Goal: Task Accomplishment & Management: Use online tool/utility

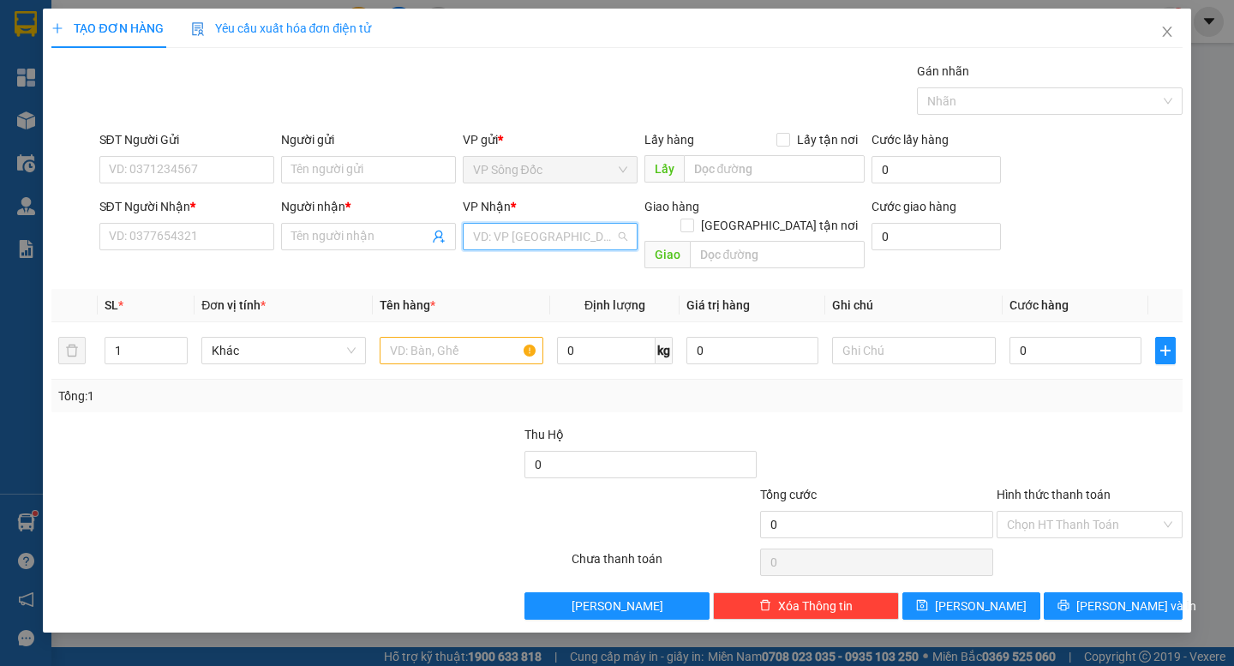
click at [543, 243] on input "search" at bounding box center [544, 237] width 142 height 26
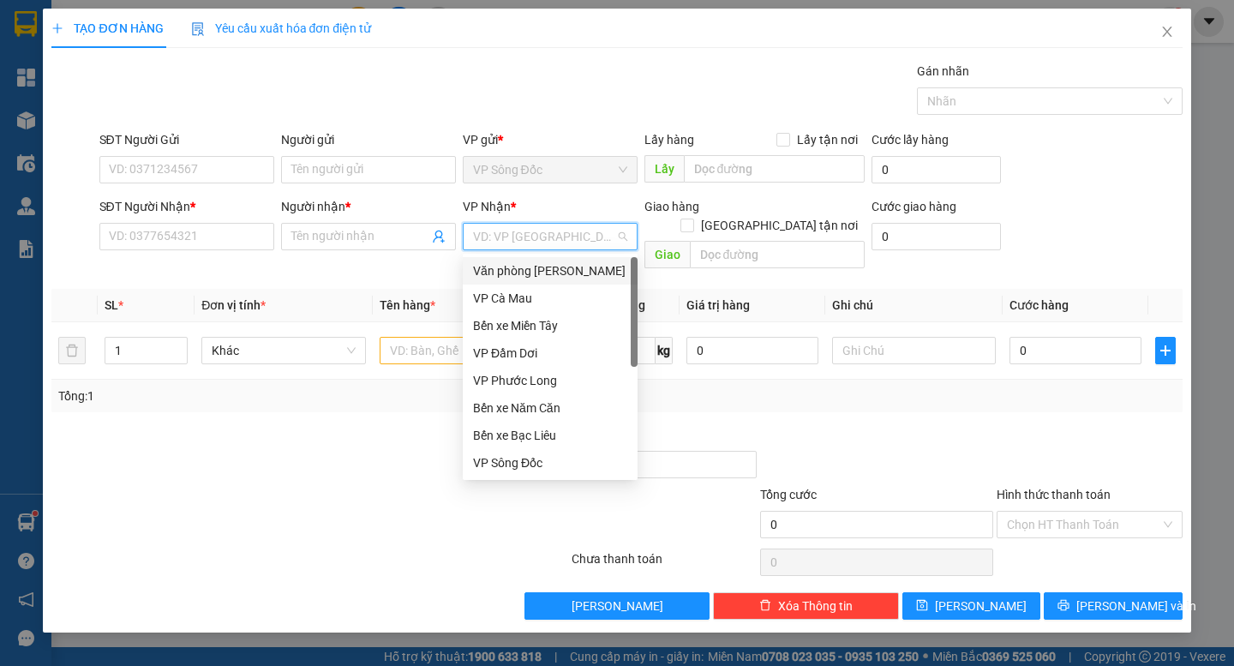
click at [548, 273] on div "Văn phòng [PERSON_NAME]" at bounding box center [550, 270] width 154 height 19
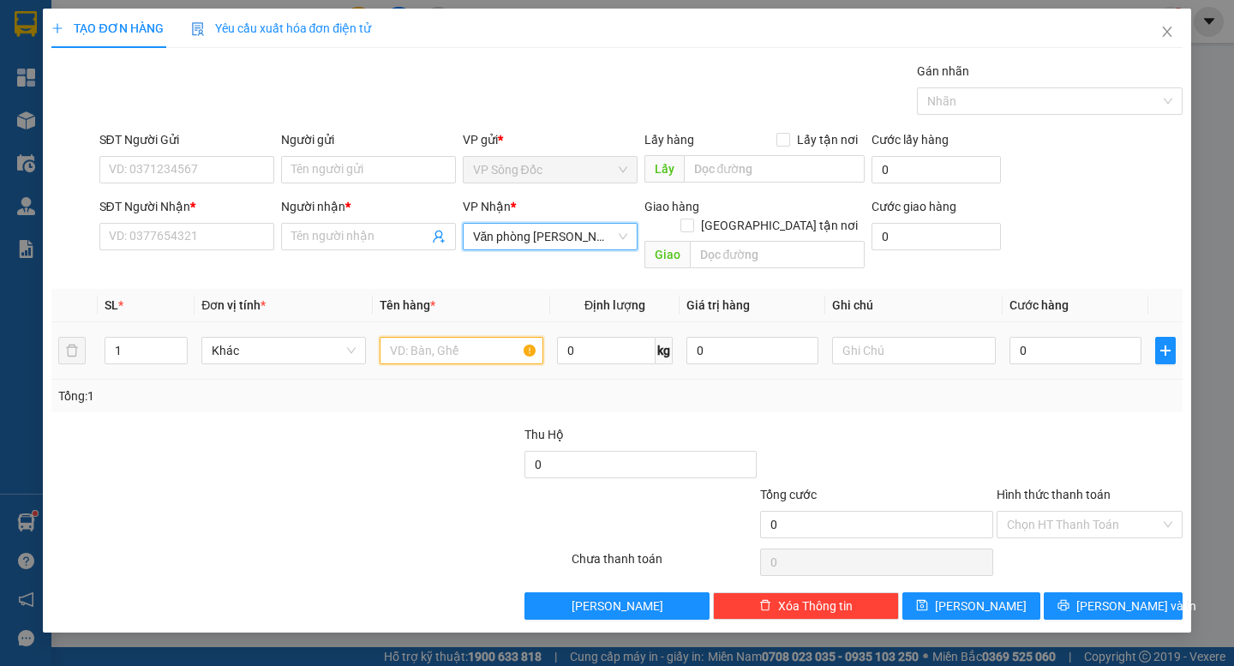
click at [435, 337] on input "text" at bounding box center [462, 350] width 164 height 27
click at [429, 337] on input "text" at bounding box center [462, 350] width 164 height 27
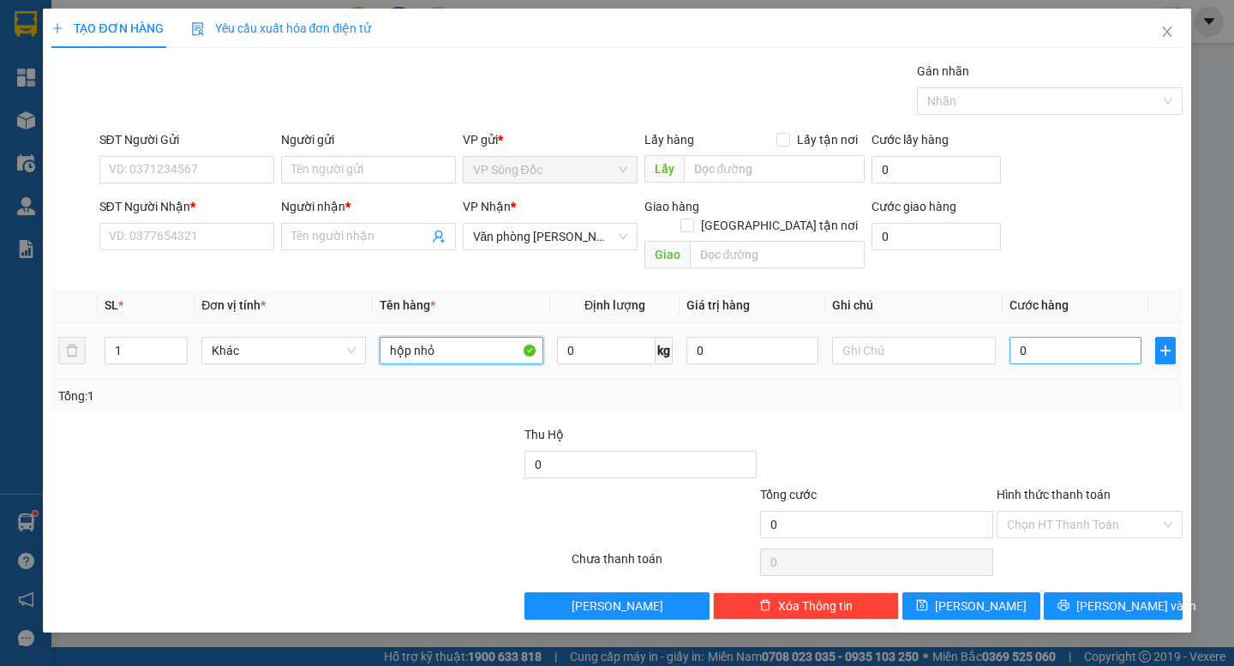
type input "hộp nhỏ"
click at [1077, 337] on input "0" at bounding box center [1076, 350] width 132 height 27
type input "3"
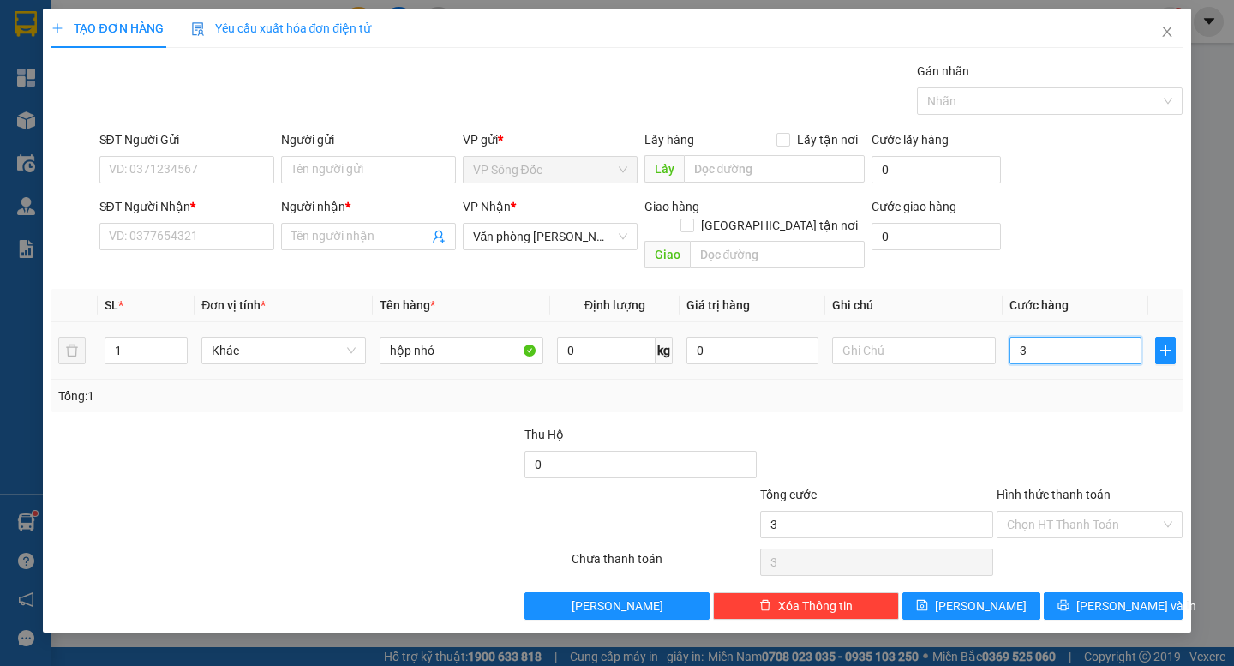
type input "30"
type input "30.000"
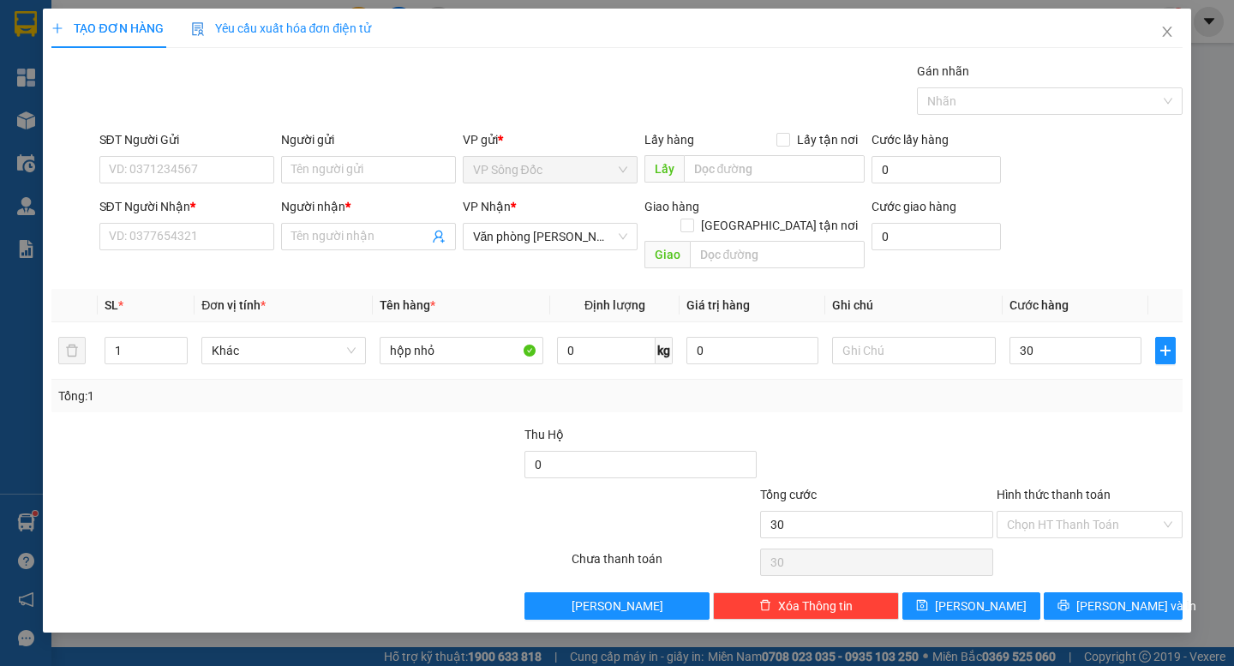
type input "30.000"
click at [1078, 405] on div "Transit Pickup Surcharge Ids Transit Deliver Surcharge Ids Transit Deliver Surc…" at bounding box center [616, 341] width 1131 height 558
click at [217, 169] on input "SĐT Người Gửi" at bounding box center [186, 169] width 175 height 27
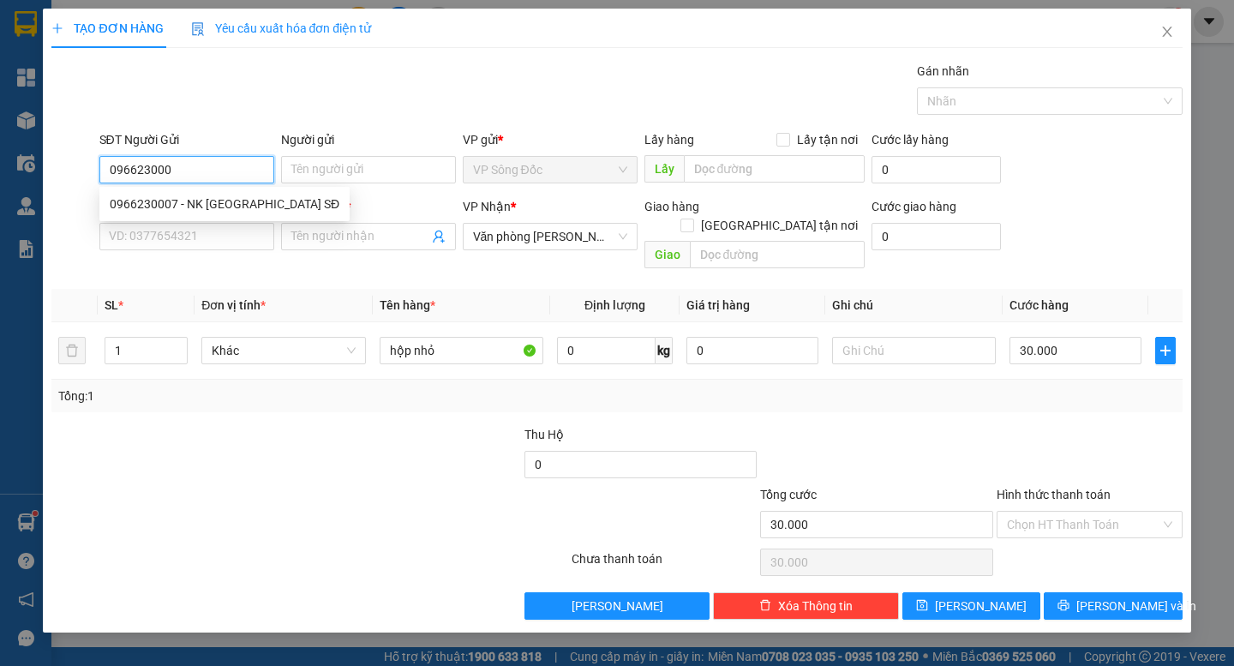
type input "0966230007"
click at [225, 197] on div "0966230007 - NK SÀI GÒN SĐ" at bounding box center [225, 204] width 230 height 19
type input "NK SÀI GÒN SĐ"
type input "0966230007"
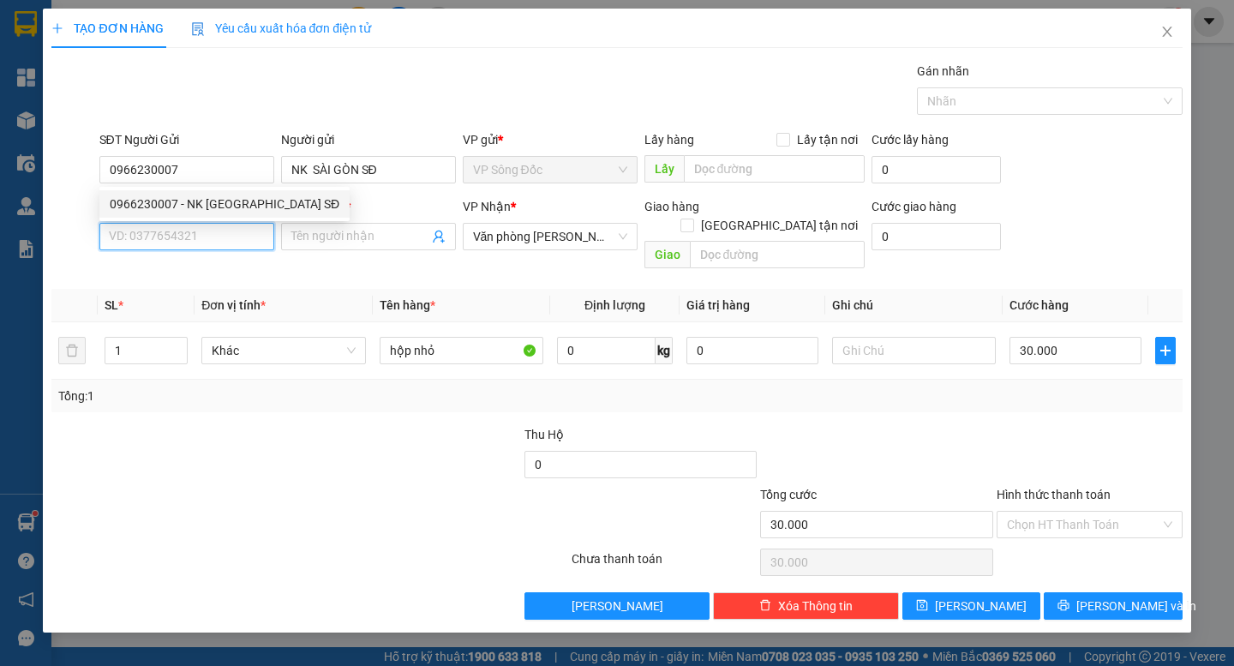
click at [217, 241] on input "SĐT Người Nhận *" at bounding box center [186, 236] width 175 height 27
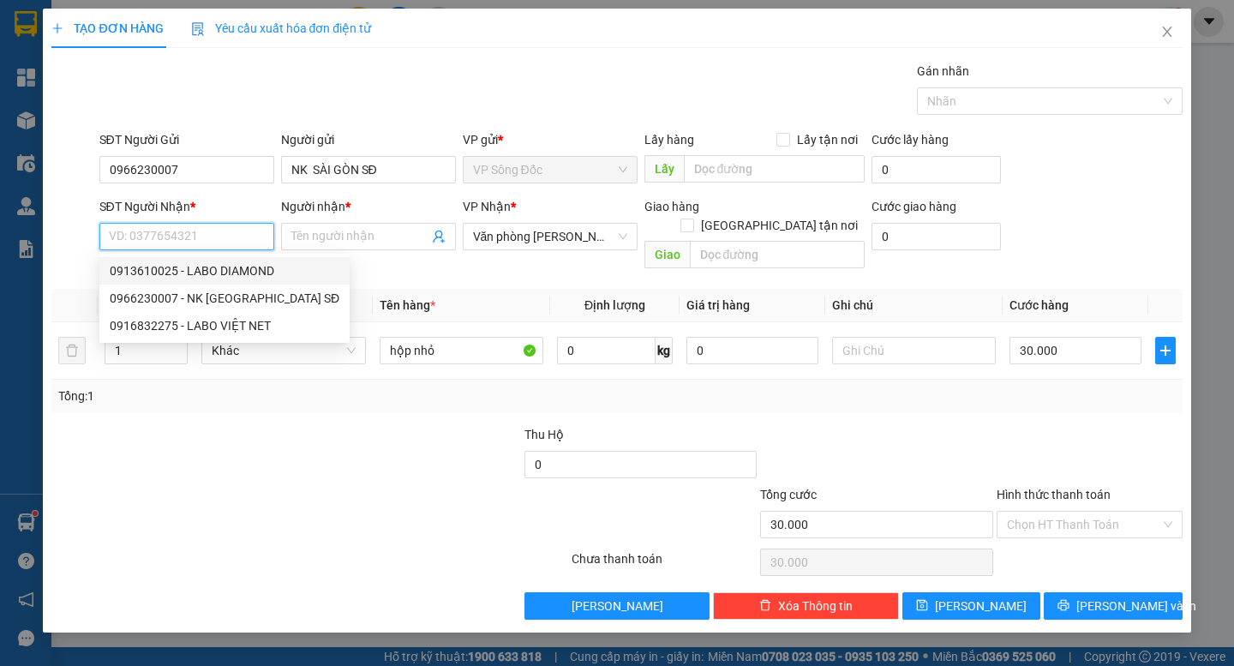
click at [226, 267] on div "0913610025 - LABO DIAMOND" at bounding box center [225, 270] width 230 height 19
type input "0913610025"
type input "LABO DIAMOND"
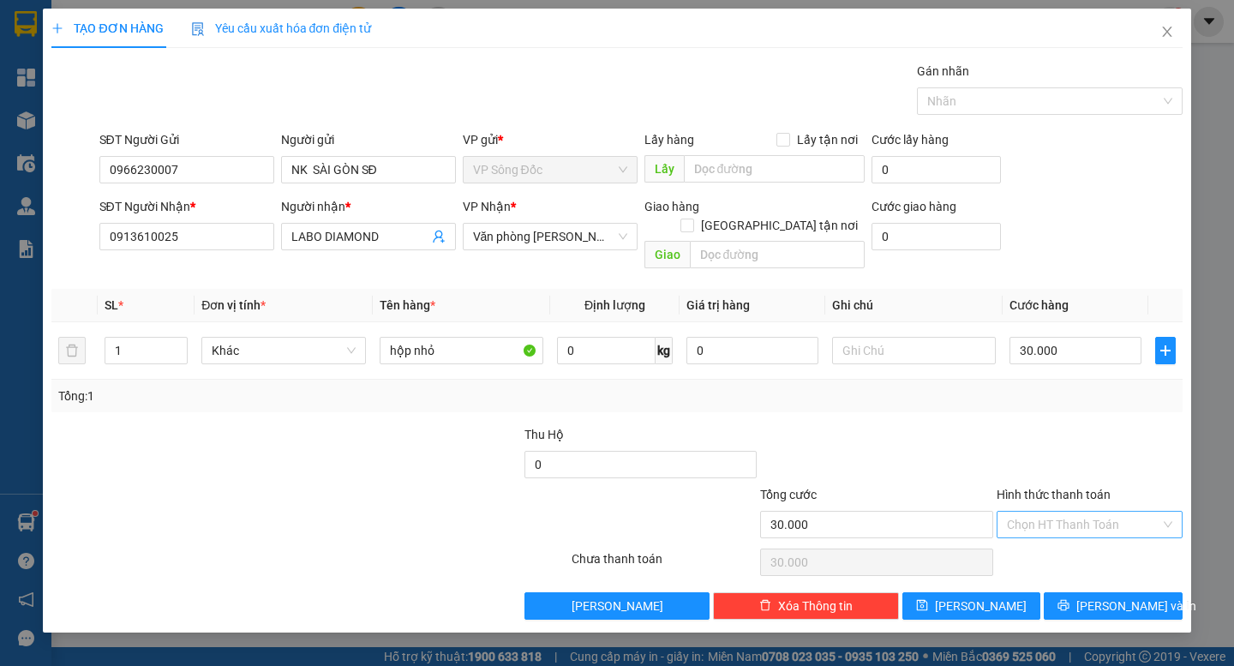
drag, startPoint x: 1058, startPoint y: 507, endPoint x: 1070, endPoint y: 516, distance: 14.7
click at [1059, 512] on input "Hình thức thanh toán" at bounding box center [1083, 525] width 153 height 26
drag, startPoint x: 1079, startPoint y: 536, endPoint x: 1091, endPoint y: 549, distance: 17.6
click at [1080, 538] on div "Tại văn phòng" at bounding box center [1089, 540] width 165 height 19
type input "0"
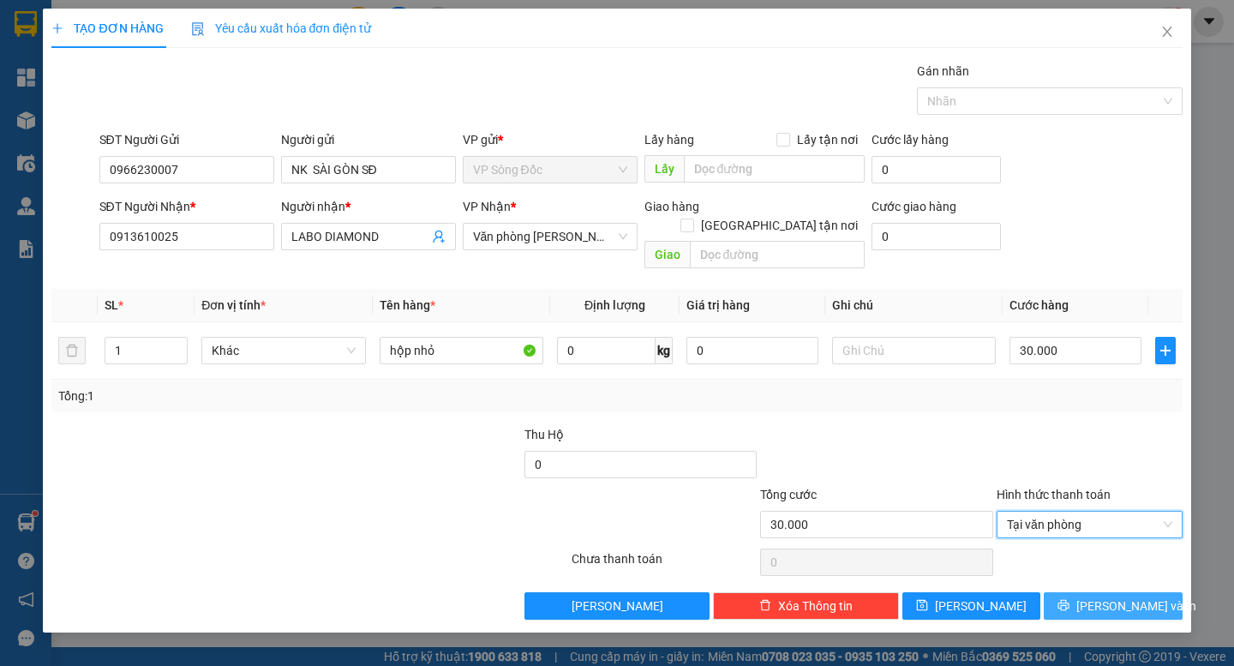
click at [1108, 597] on span "[PERSON_NAME] và In" at bounding box center [1137, 606] width 120 height 19
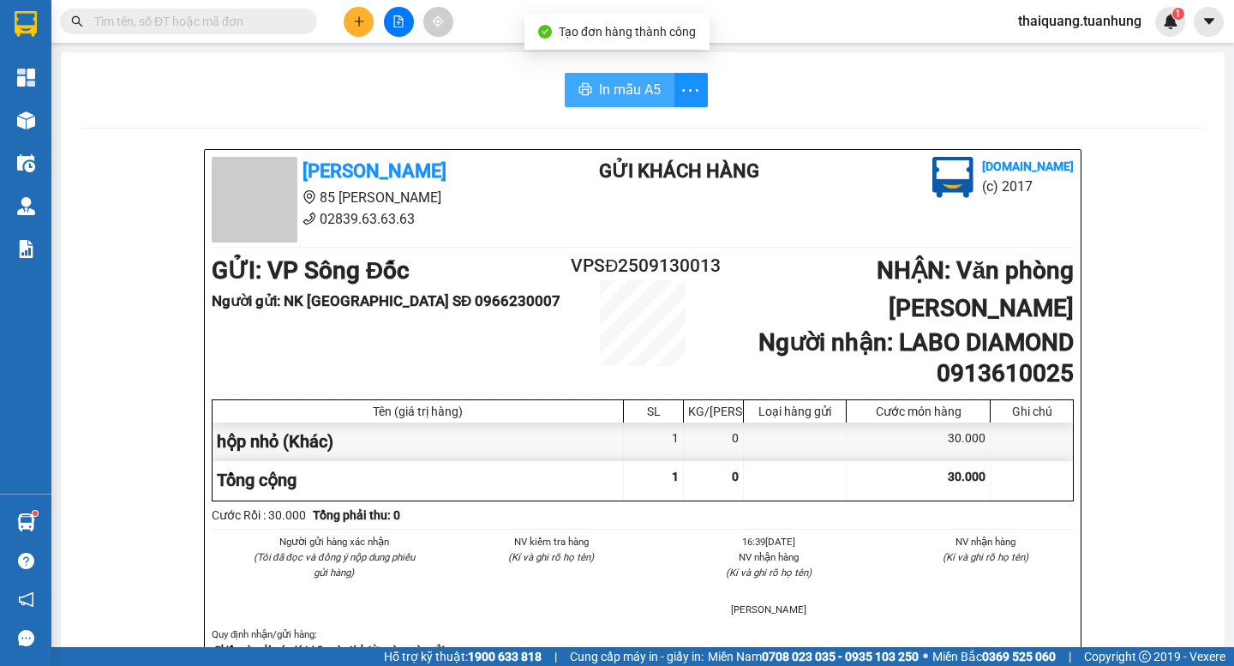
click at [626, 96] on span "In mẫu A5" at bounding box center [630, 89] width 62 height 21
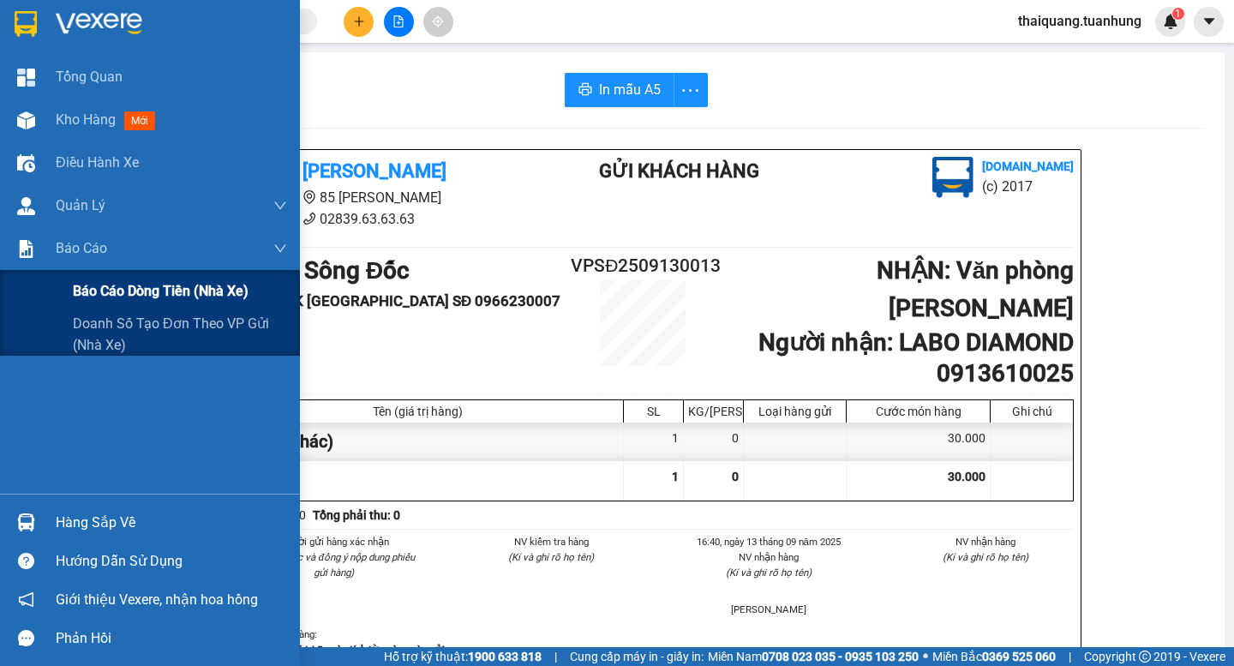
click at [80, 291] on span "Báo cáo dòng tiền (nhà xe)" at bounding box center [161, 290] width 176 height 21
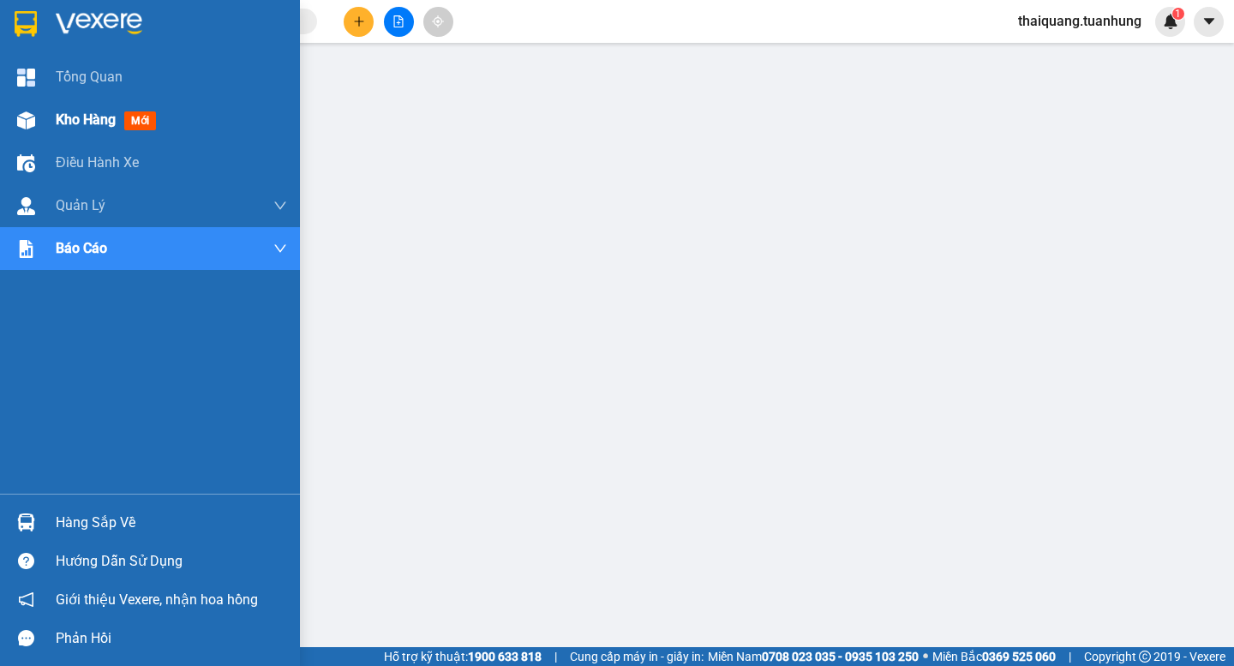
click at [96, 128] on span "Kho hàng" at bounding box center [86, 119] width 60 height 16
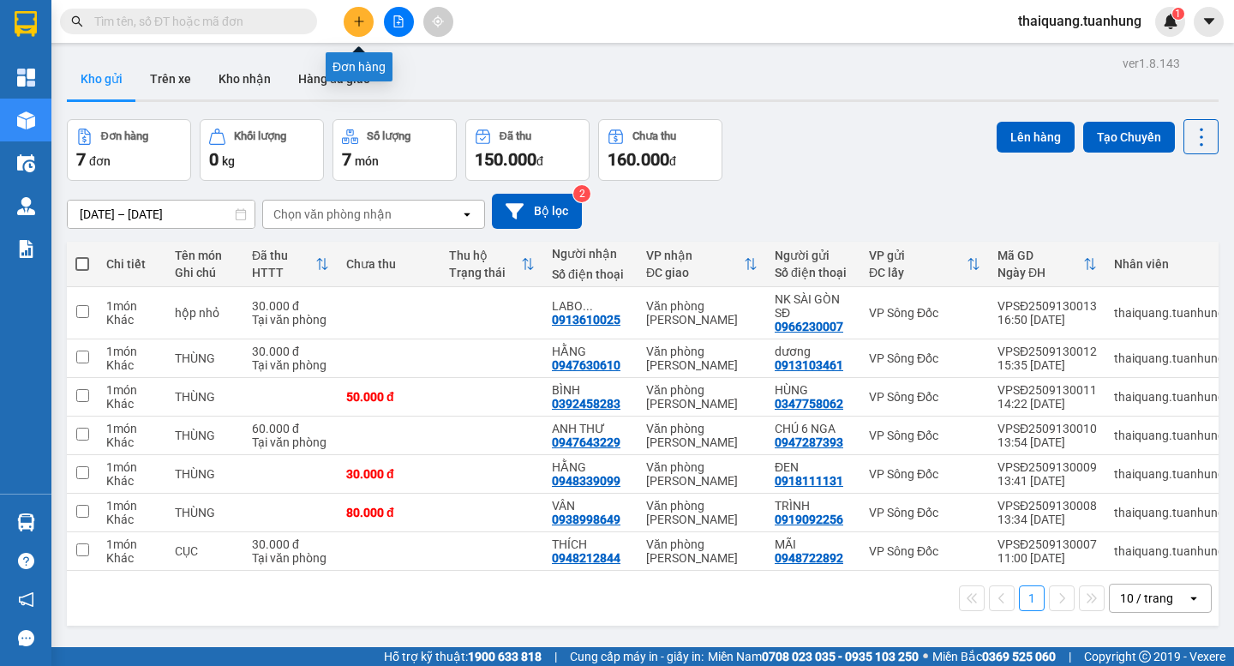
click at [350, 20] on button at bounding box center [359, 22] width 30 height 30
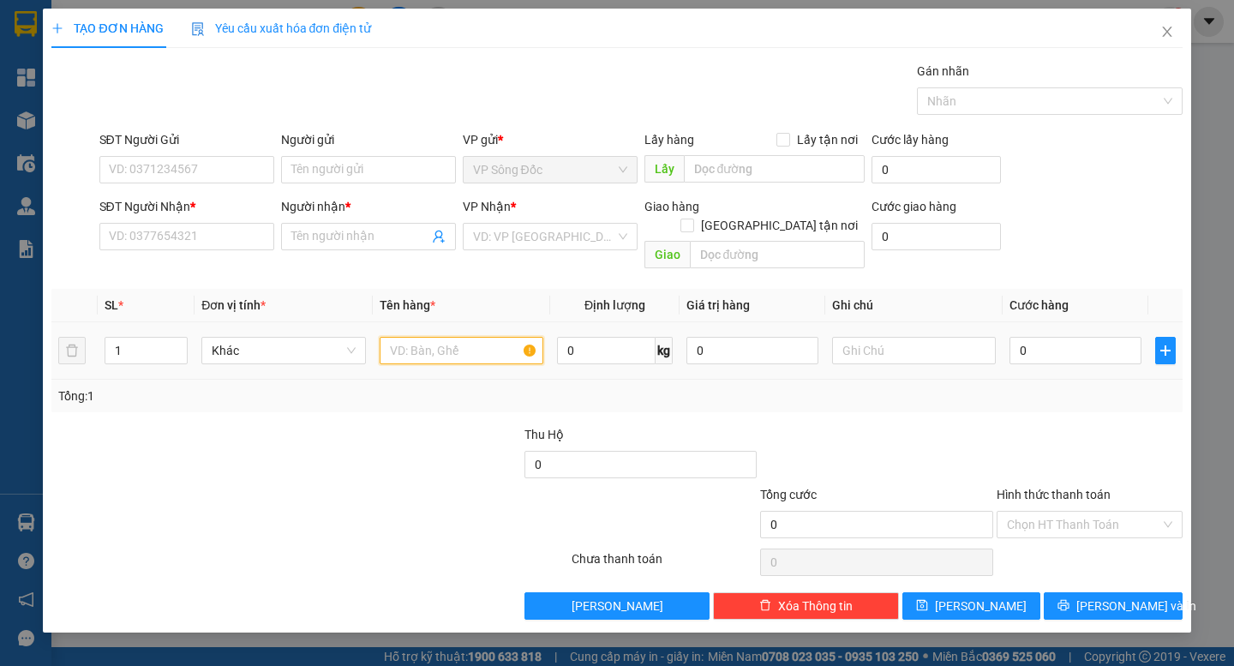
click at [421, 337] on input "text" at bounding box center [462, 350] width 164 height 27
type input "thùng"
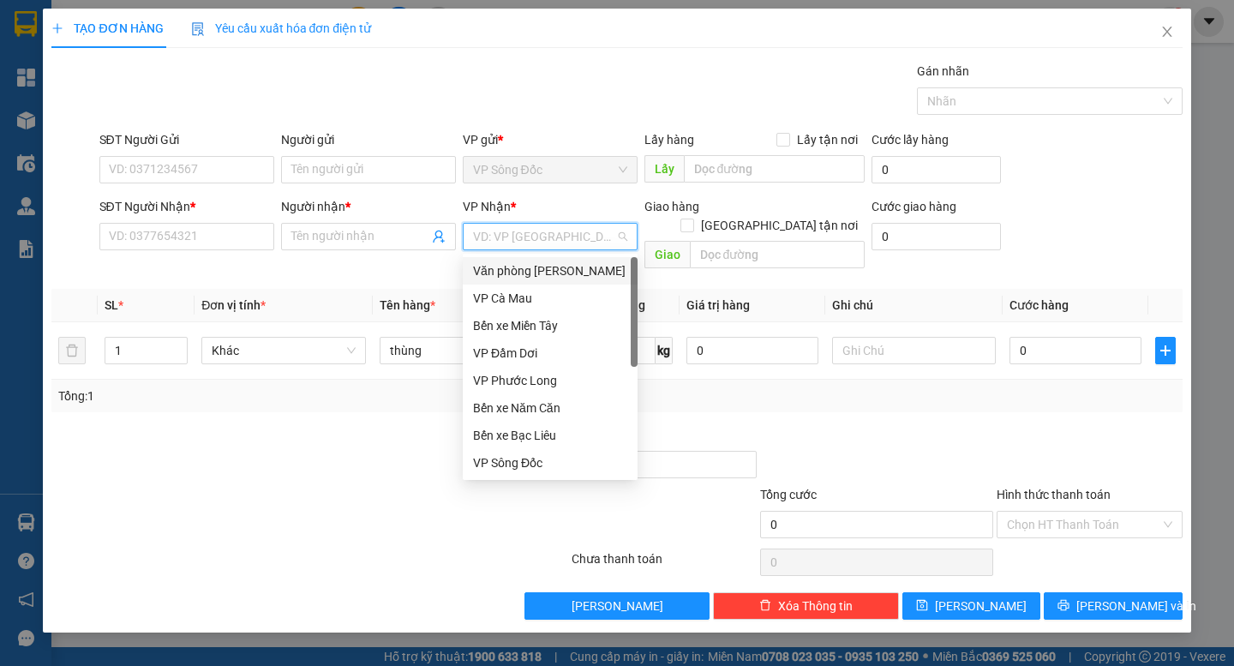
click at [535, 231] on input "search" at bounding box center [544, 237] width 142 height 26
click at [556, 275] on div "Văn phòng [PERSON_NAME]" at bounding box center [550, 270] width 154 height 19
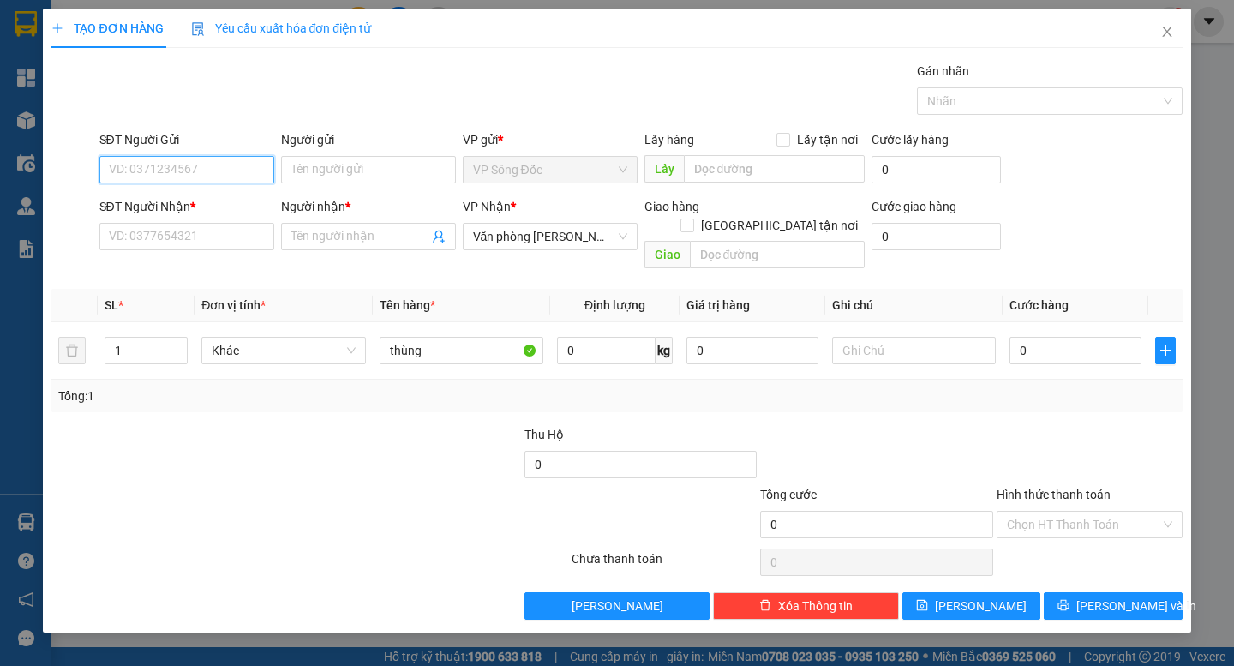
click at [219, 165] on input "SĐT Người Gửi" at bounding box center [186, 169] width 175 height 27
type input "0974908777"
click at [234, 204] on div "0974908777 - CHÚ KHÔI" at bounding box center [187, 204] width 154 height 19
type input "CHÚ KHÔI"
type input "0974908777"
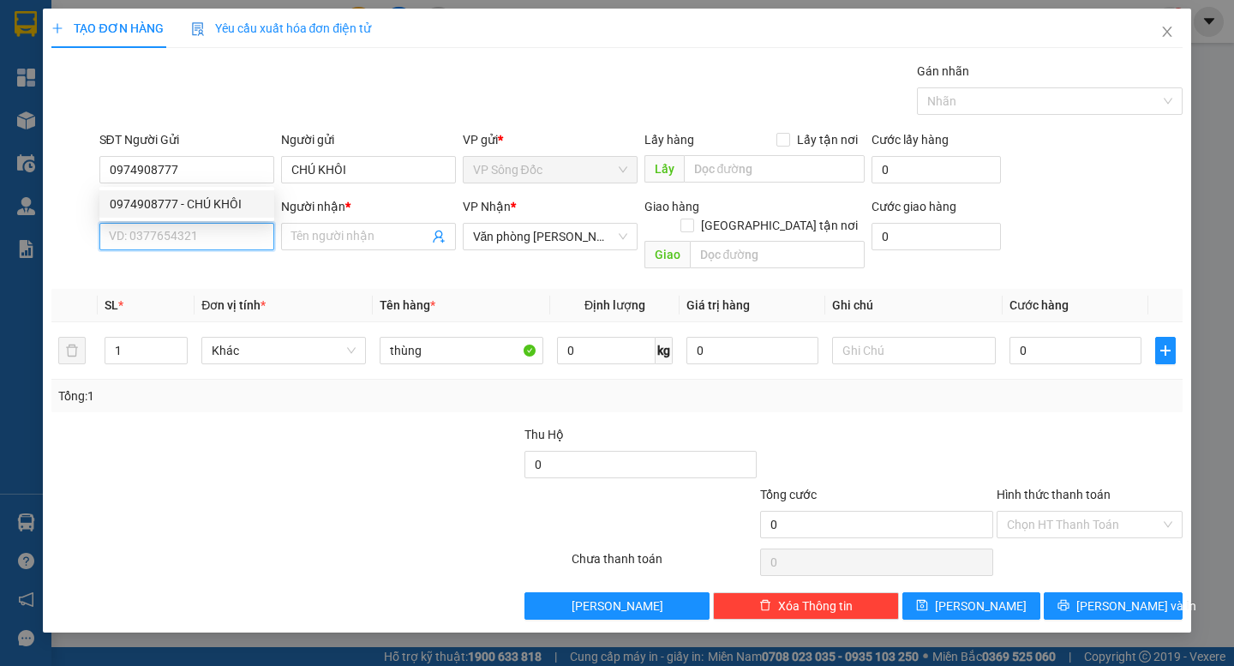
click at [234, 241] on input "SĐT Người Nhận *" at bounding box center [186, 236] width 175 height 27
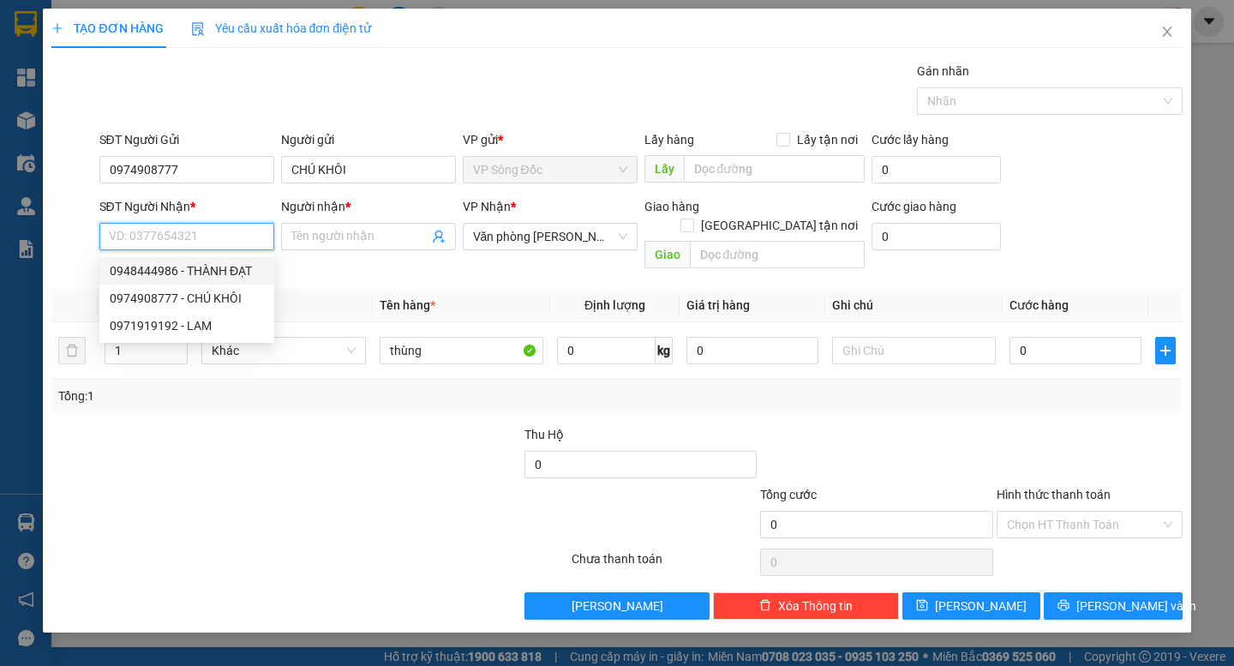
click at [239, 269] on div "0948444986 - THÀNH ĐẠT" at bounding box center [187, 270] width 154 height 19
type input "0948444986"
type input "THÀNH ĐẠT"
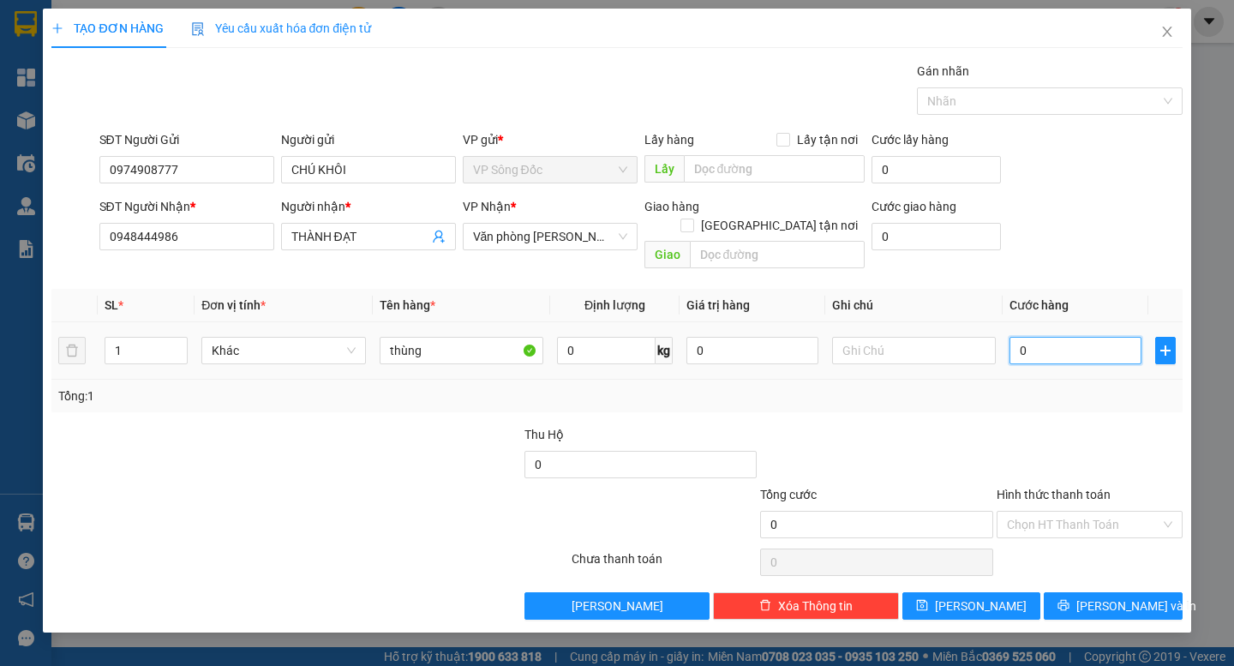
click at [1051, 337] on input "0" at bounding box center [1076, 350] width 132 height 27
type input "4"
type input "40"
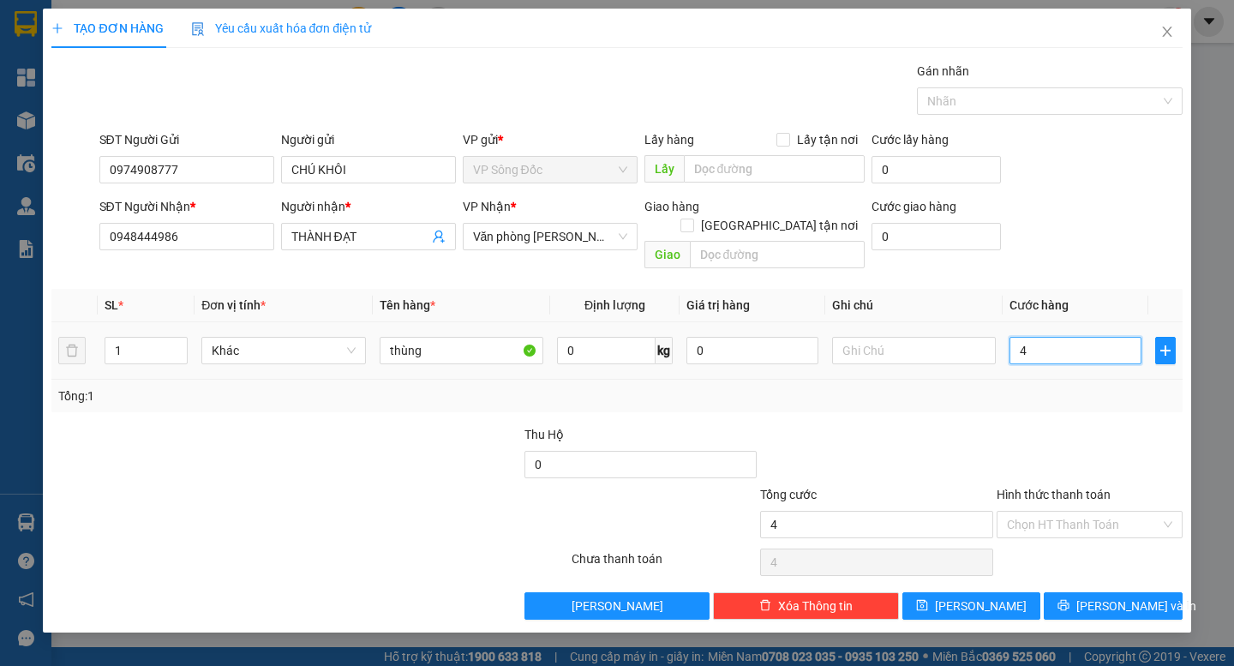
type input "40"
type input "40.000"
click at [1045, 428] on div at bounding box center [1089, 455] width 189 height 60
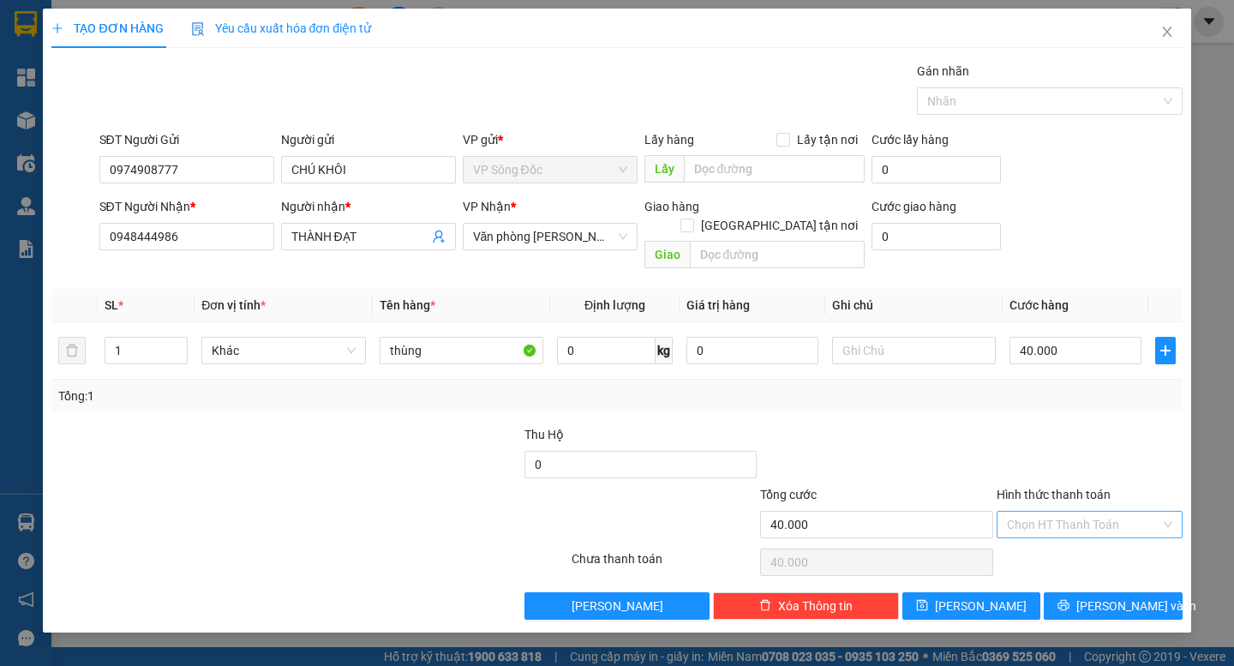
click at [1091, 512] on input "Hình thức thanh toán" at bounding box center [1083, 525] width 153 height 26
click at [1089, 543] on div "Tại văn phòng" at bounding box center [1089, 540] width 165 height 19
type input "0"
click at [1111, 597] on span "[PERSON_NAME] và In" at bounding box center [1137, 606] width 120 height 19
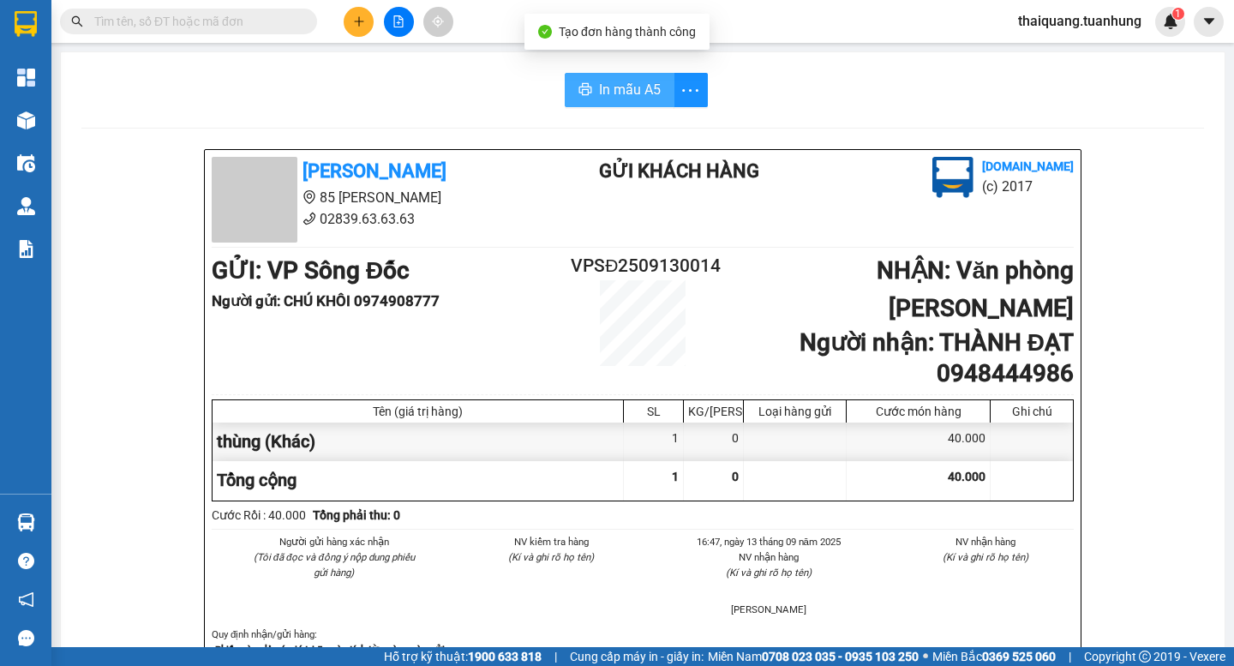
click at [639, 91] on span "In mẫu A5" at bounding box center [630, 89] width 62 height 21
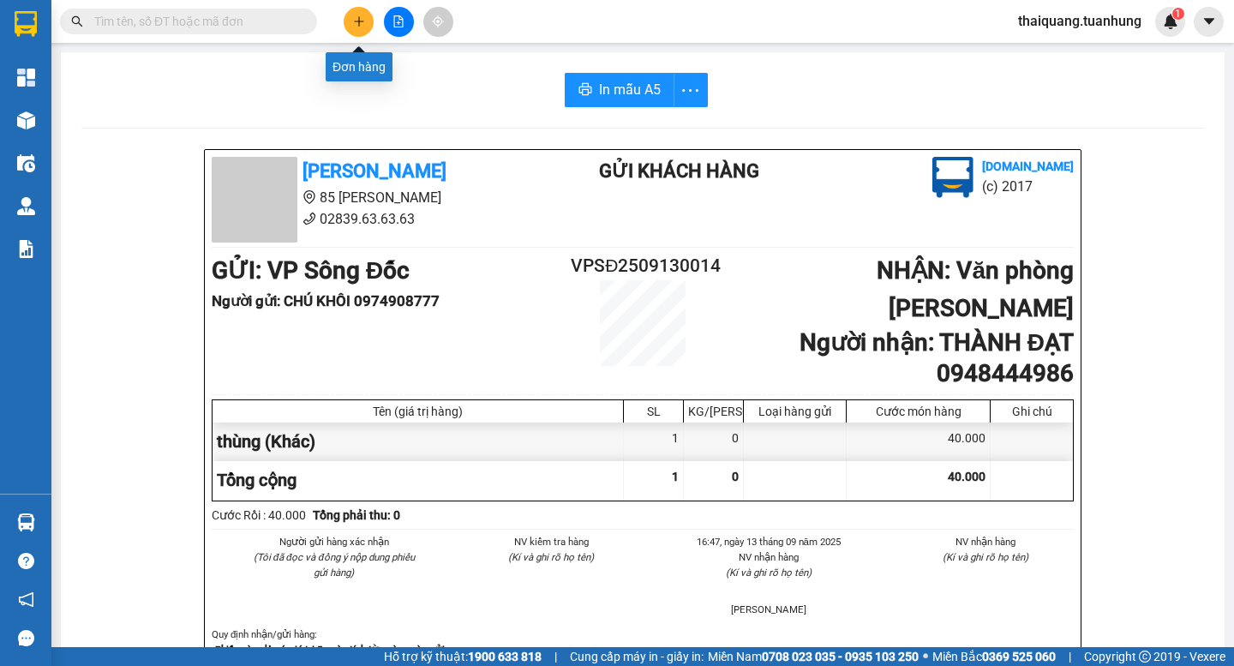
click at [358, 22] on button at bounding box center [359, 22] width 30 height 30
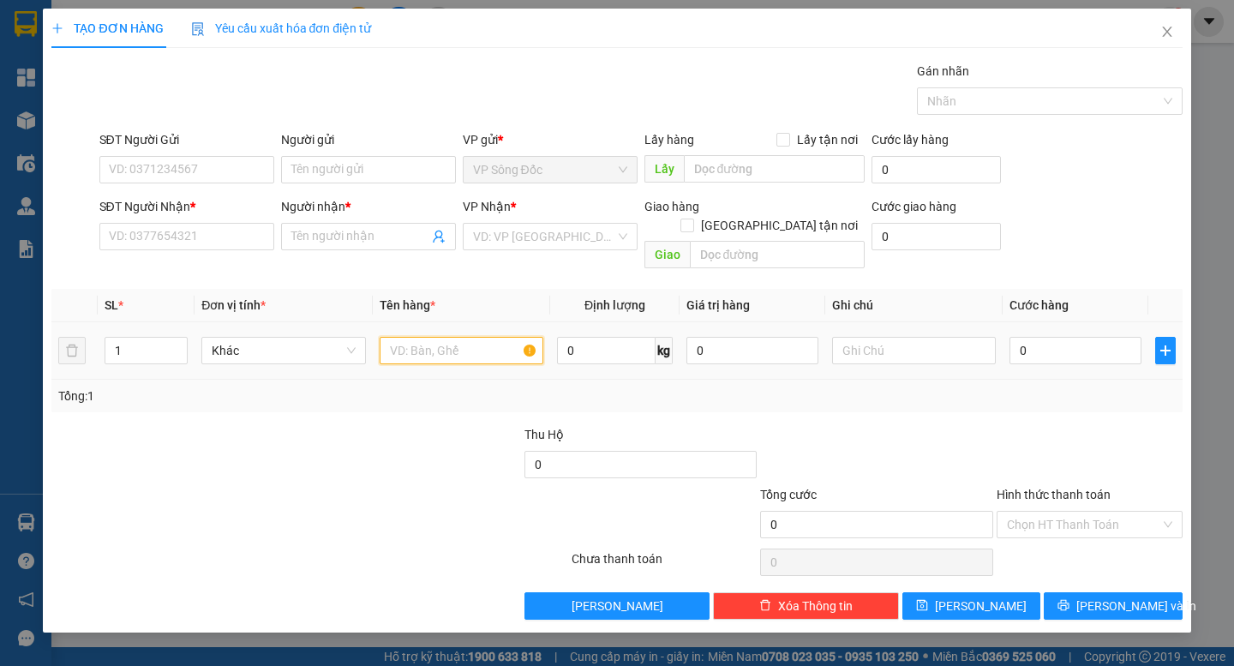
click at [487, 337] on input "text" at bounding box center [462, 350] width 164 height 27
type input "thùng ( màu đen)"
click at [226, 167] on input "SĐT Người Gửi" at bounding box center [186, 169] width 175 height 27
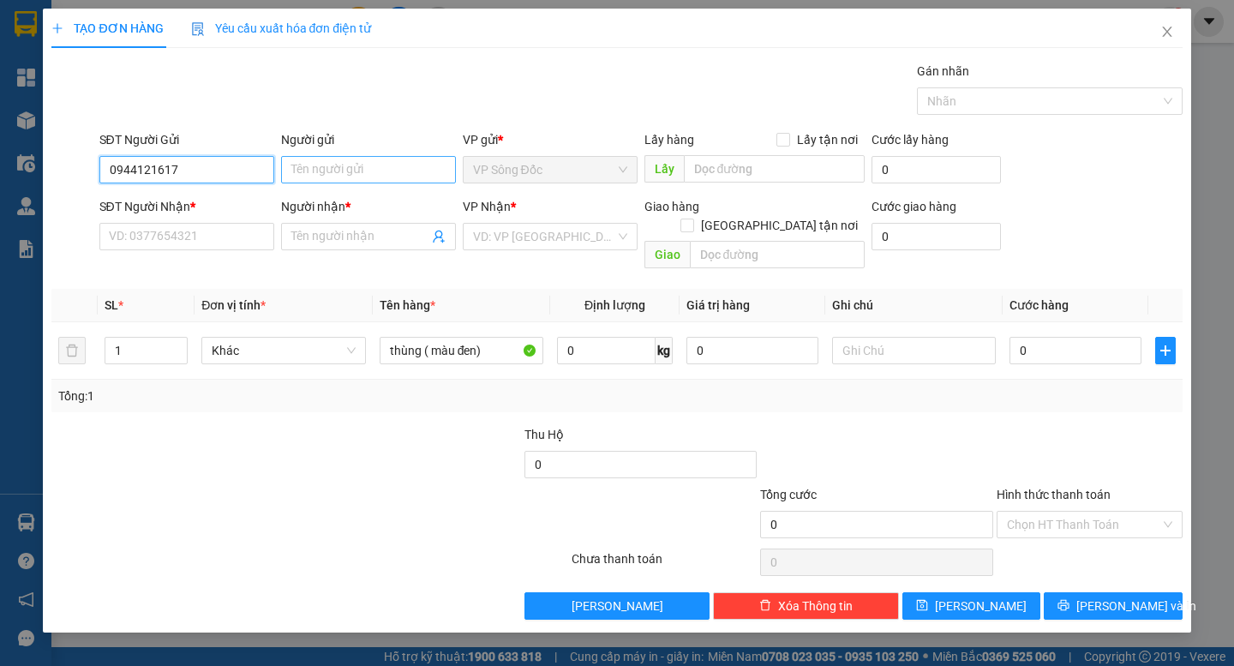
type input "0944121617"
click at [331, 172] on input "Người gửi" at bounding box center [368, 169] width 175 height 27
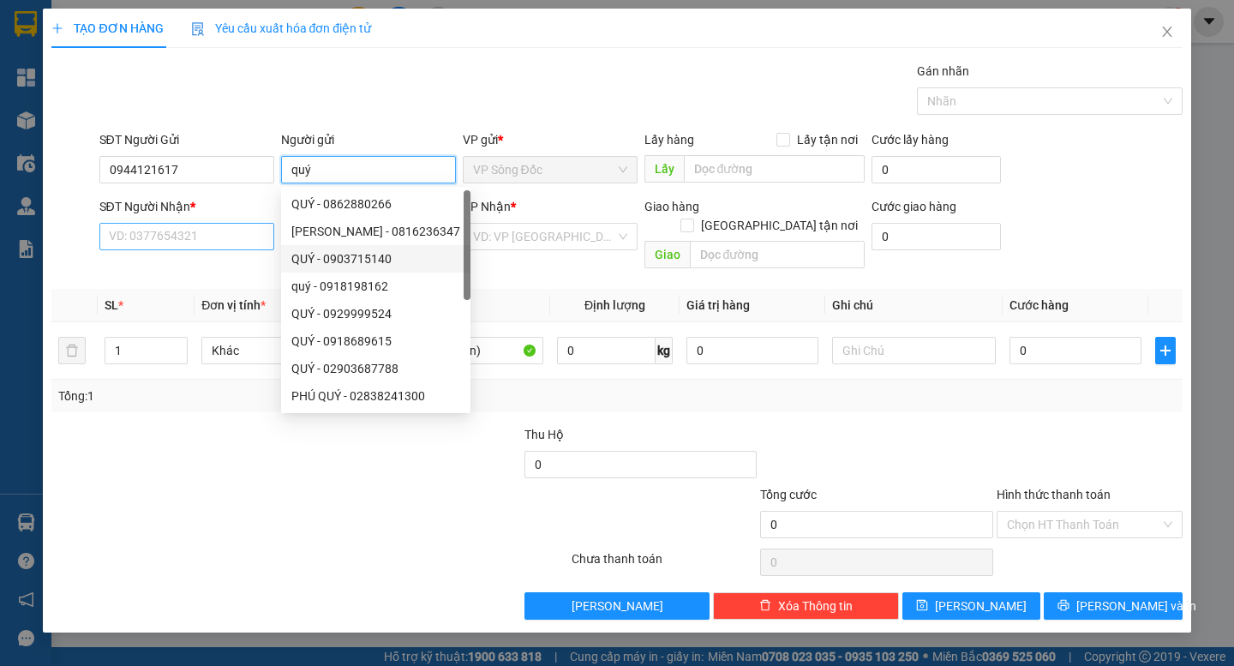
type input "quý"
click at [207, 237] on input "SĐT Người Nhận *" at bounding box center [186, 236] width 175 height 27
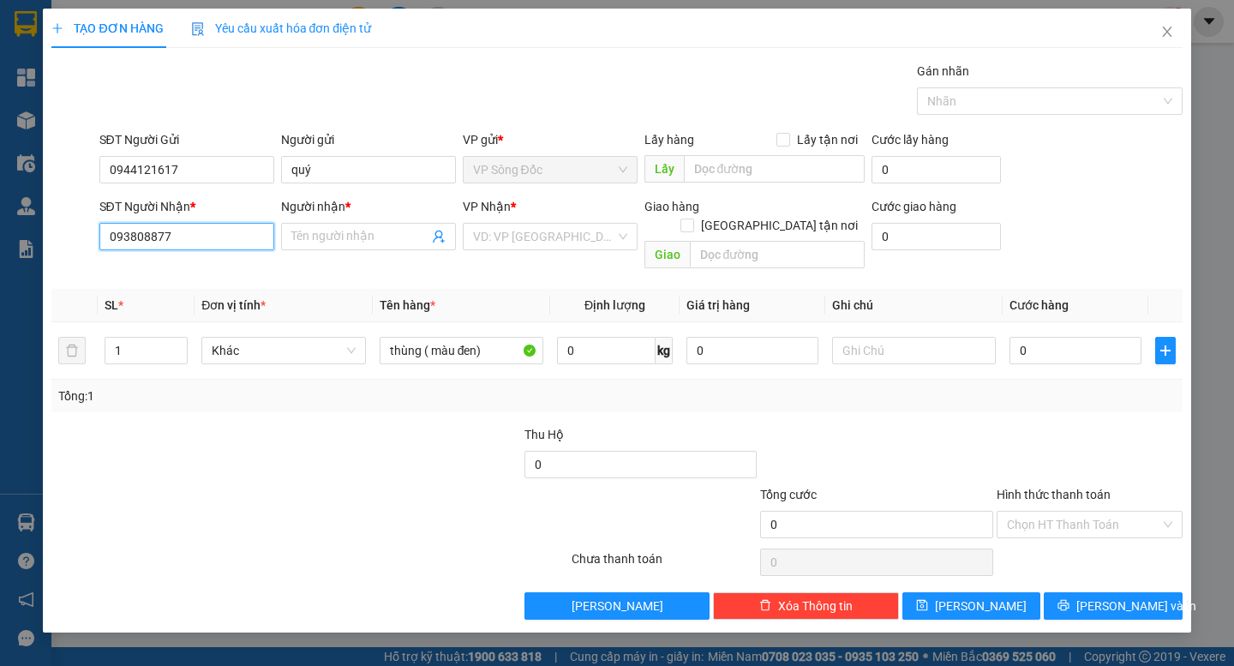
type input "0938088779"
click at [209, 267] on div "0938088779 - PHÁT" at bounding box center [187, 270] width 154 height 19
type input "PHÁT"
type input "0938088779"
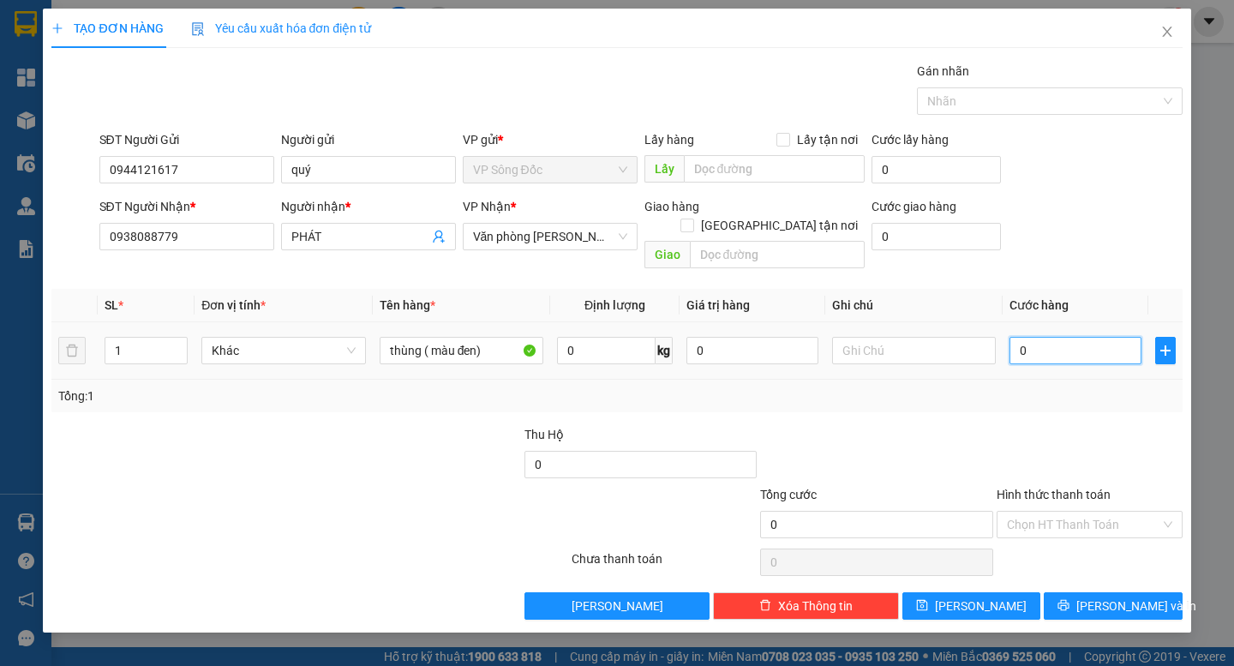
click at [1043, 343] on input "0" at bounding box center [1076, 350] width 132 height 27
type input "3"
type input "30"
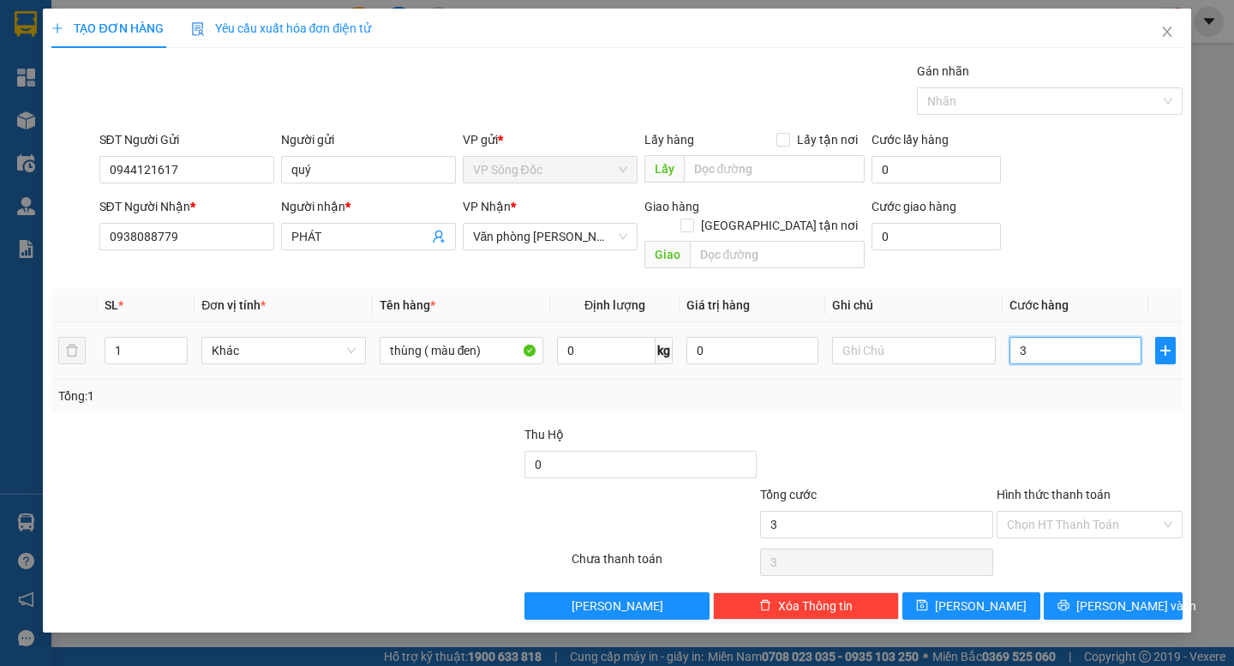
type input "30"
type input "30.000"
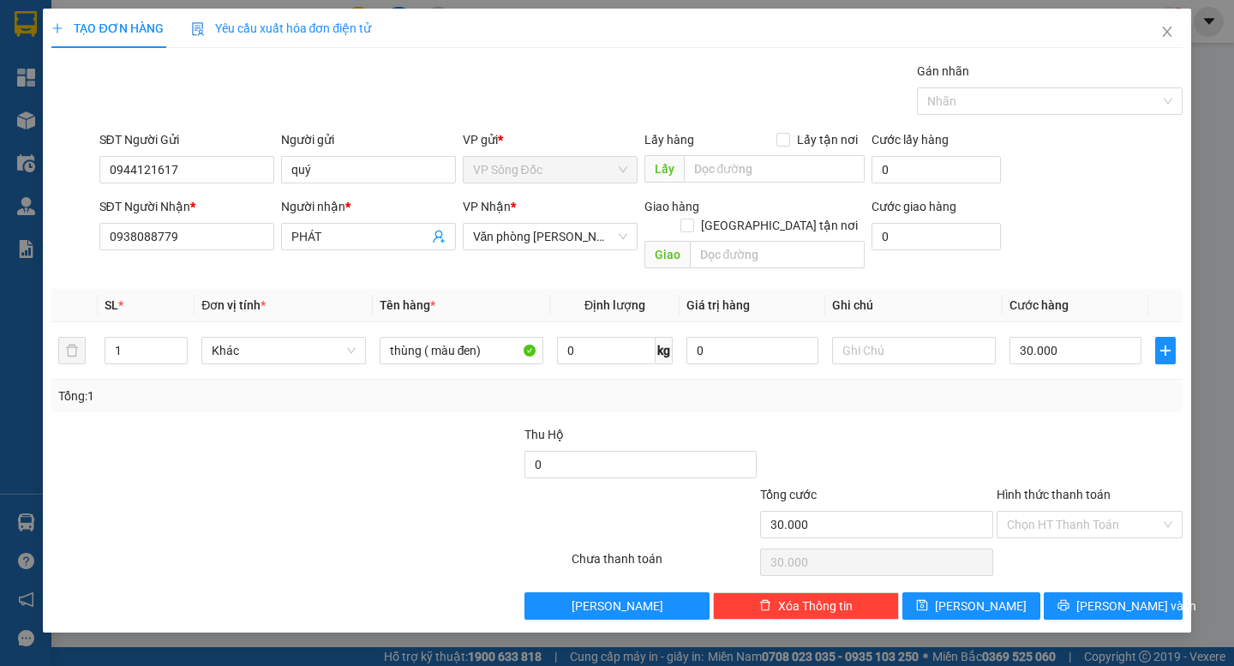
click at [1071, 425] on div at bounding box center [1089, 455] width 189 height 60
click at [1125, 597] on span "[PERSON_NAME] và In" at bounding box center [1137, 606] width 120 height 19
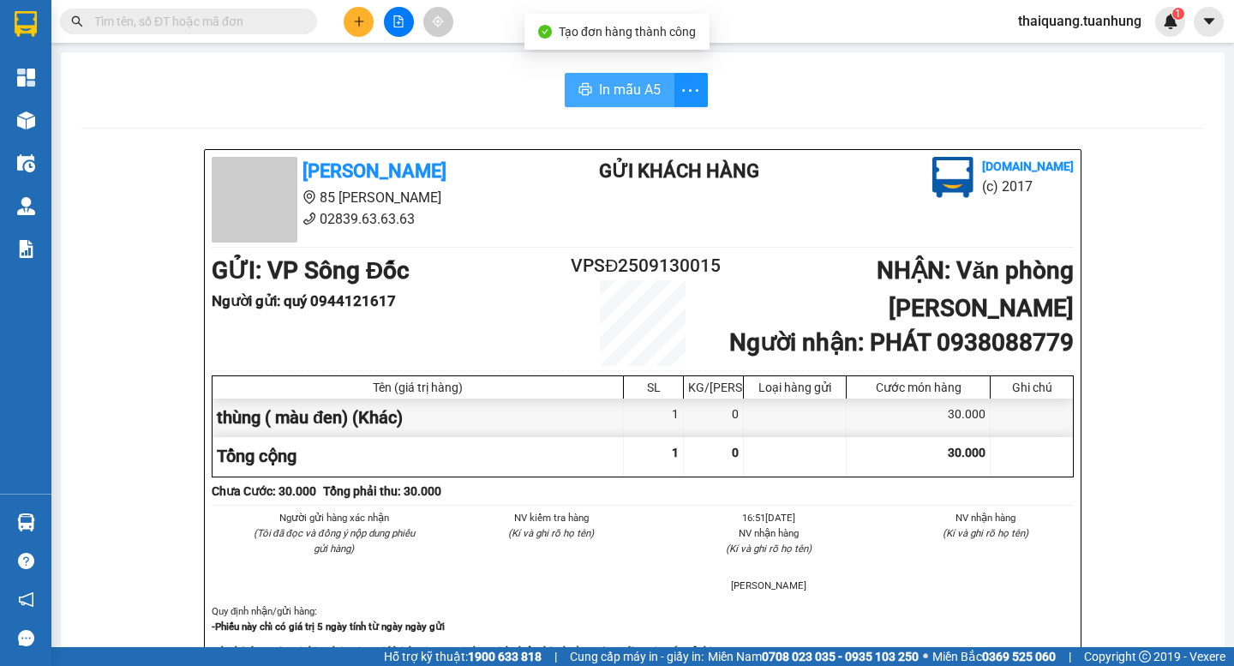
click at [603, 81] on span "In mẫu A5" at bounding box center [630, 89] width 62 height 21
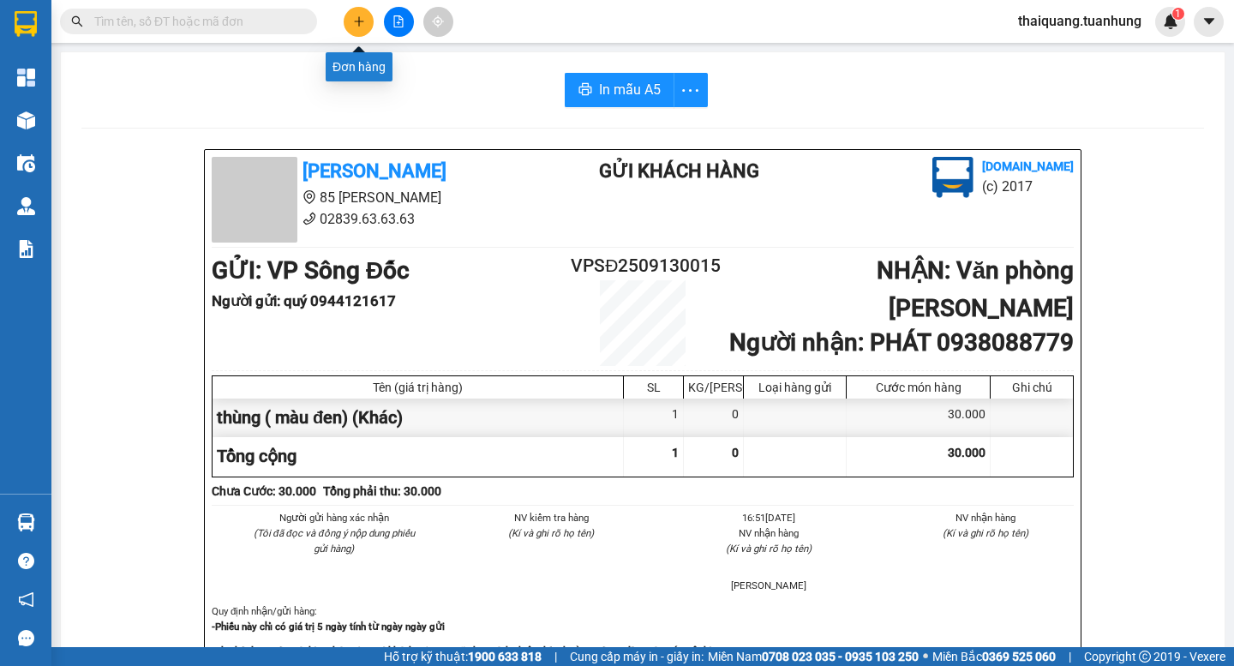
click at [363, 23] on icon "plus" at bounding box center [359, 21] width 12 height 12
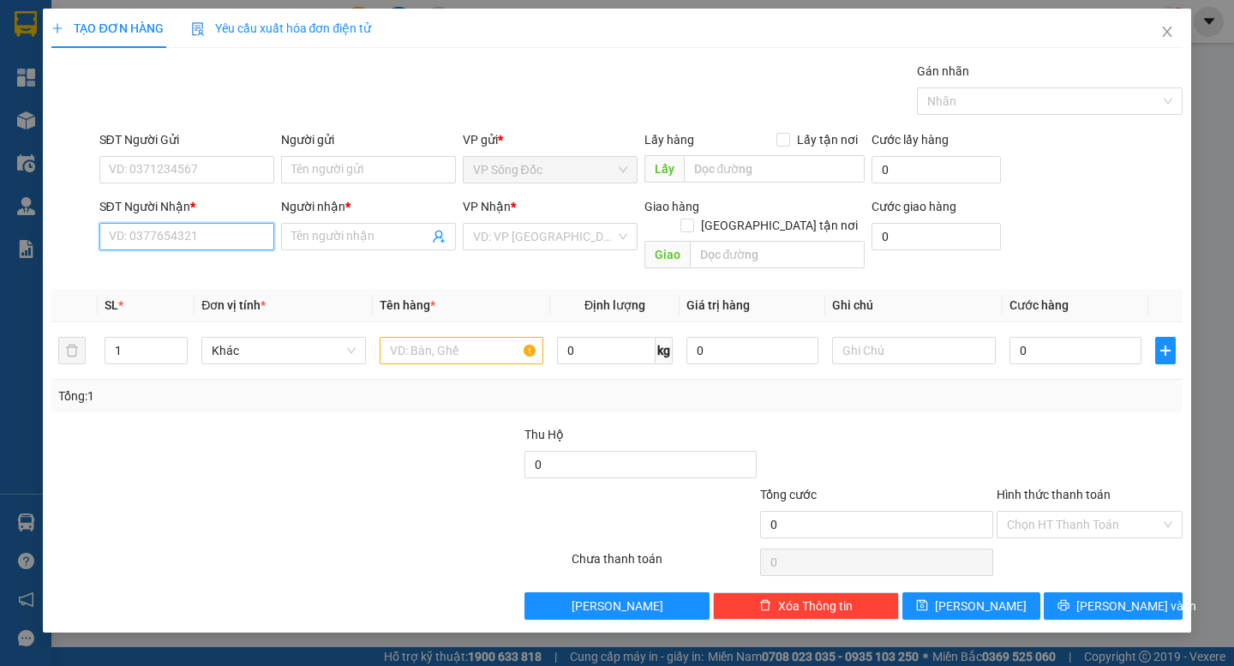
click at [197, 229] on input "SĐT Người Nhận *" at bounding box center [186, 236] width 175 height 27
type input "0945715414"
click at [200, 266] on div "0945715414 - DIỆU" at bounding box center [187, 270] width 154 height 19
type input "DIỆU"
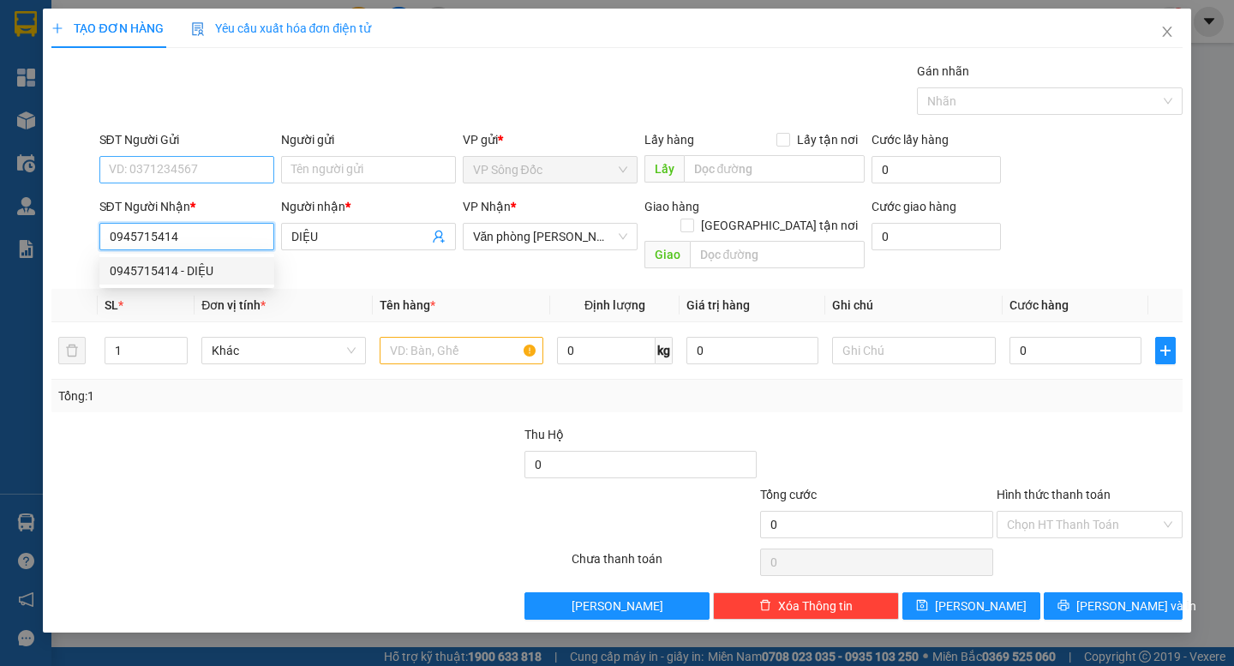
type input "0945715414"
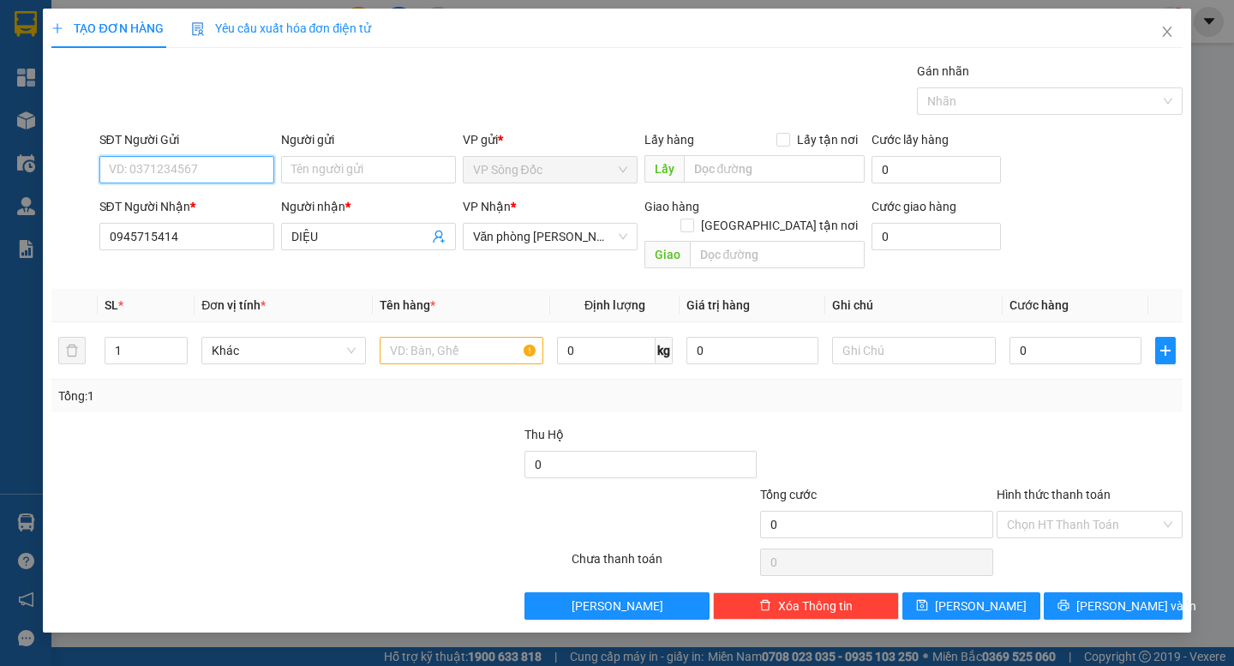
click at [185, 156] on input "SĐT Người Gửi" at bounding box center [186, 169] width 175 height 27
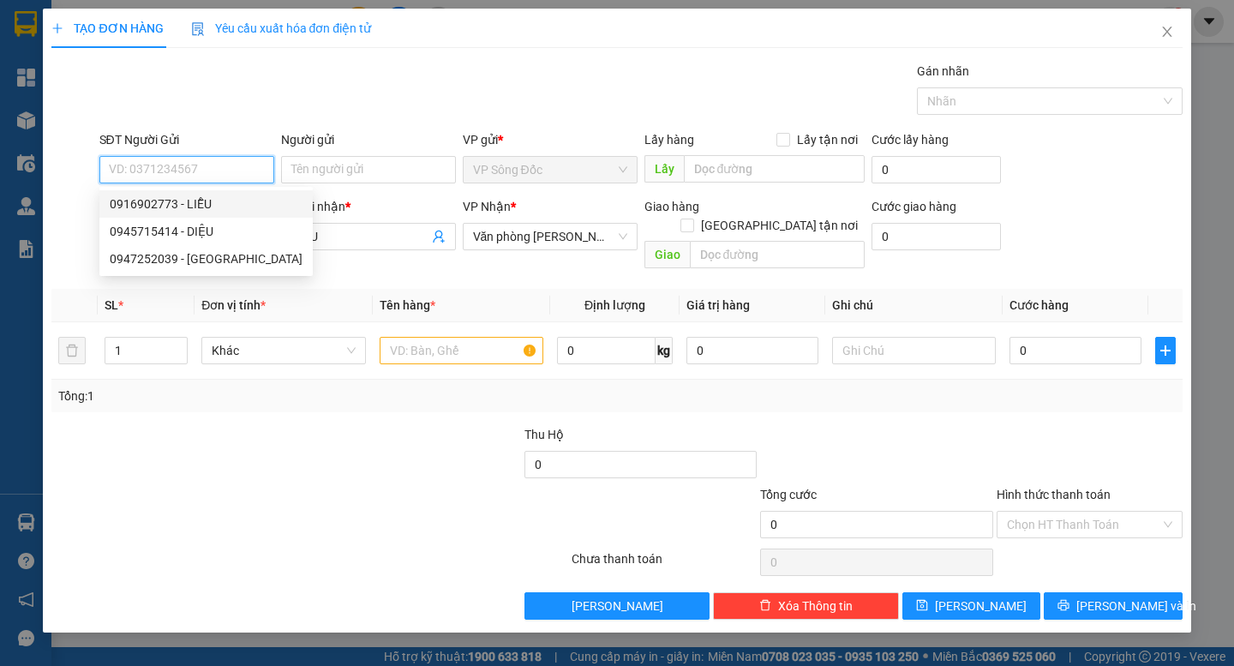
click at [199, 202] on div "0916902773 - LIỄU" at bounding box center [206, 204] width 193 height 19
type input "0916902773"
type input "LIỄU"
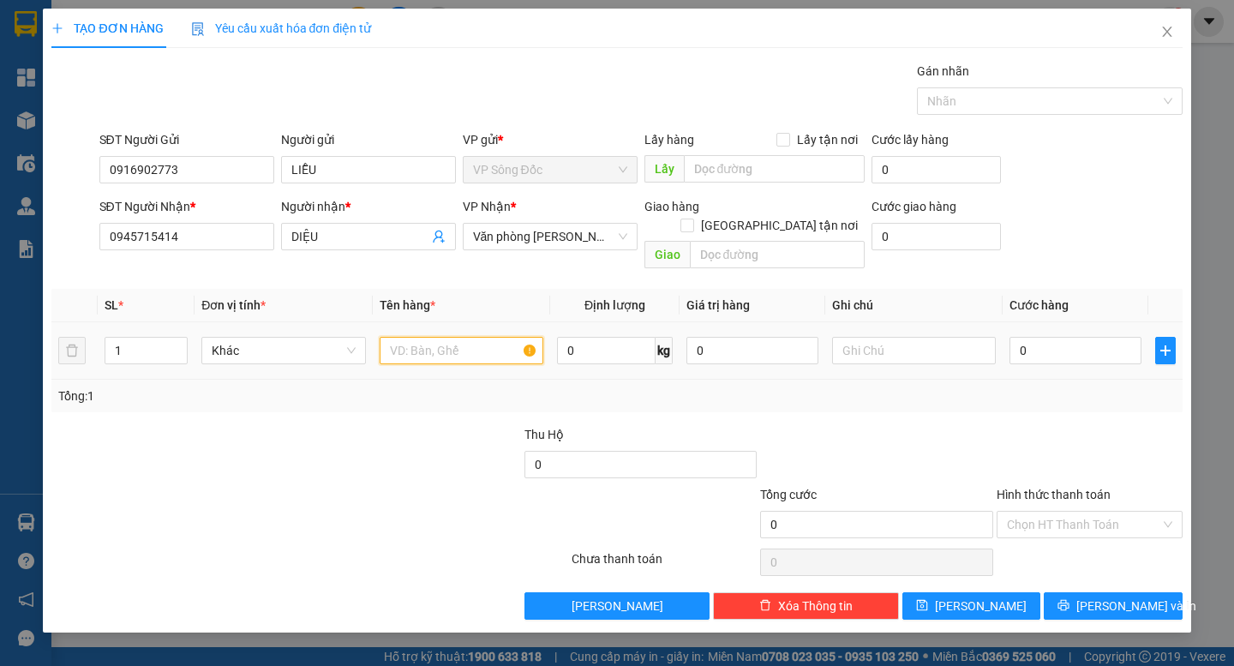
click at [416, 337] on input "text" at bounding box center [462, 350] width 164 height 27
type input "1 thùng"
click at [1067, 344] on input "0" at bounding box center [1076, 350] width 132 height 27
type input "1"
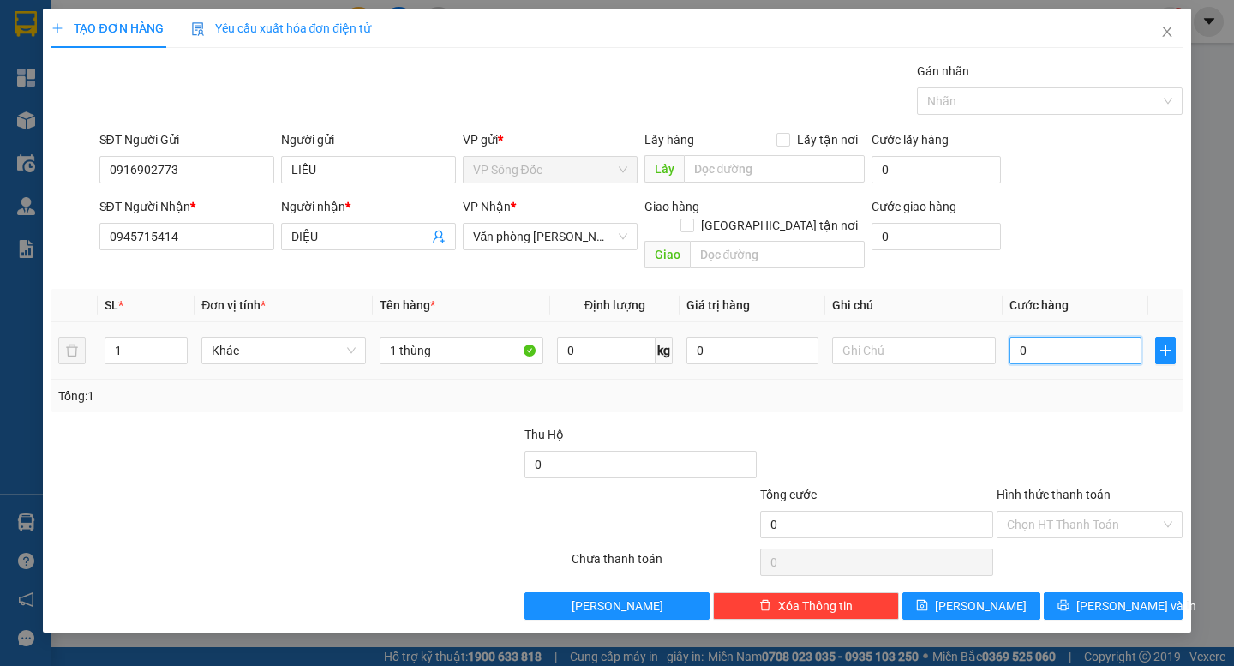
type input "1"
type input "12"
type input "120"
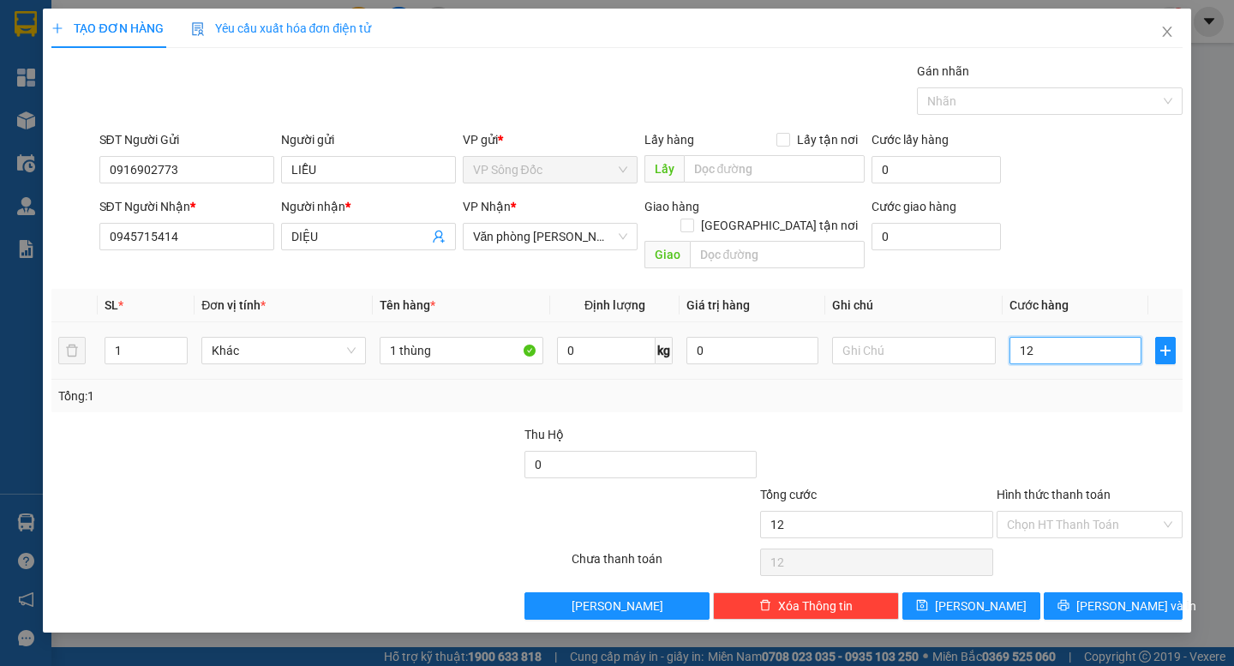
type input "120"
type input "1.200"
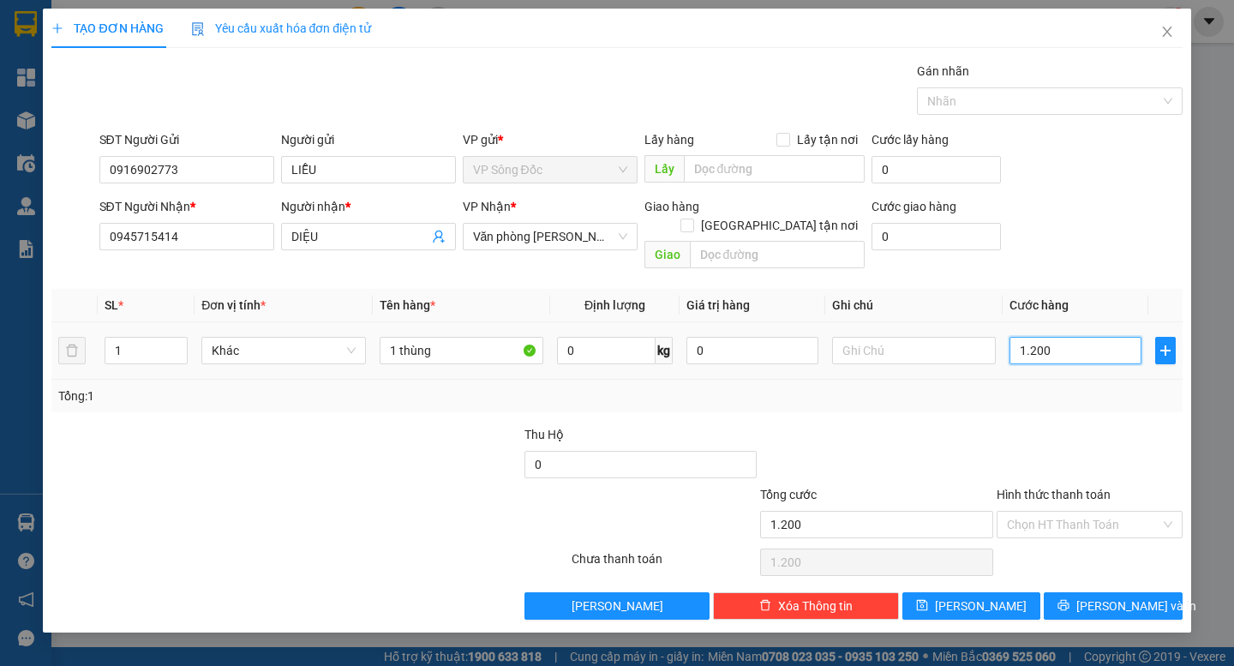
type input "12.000"
type input "120.000"
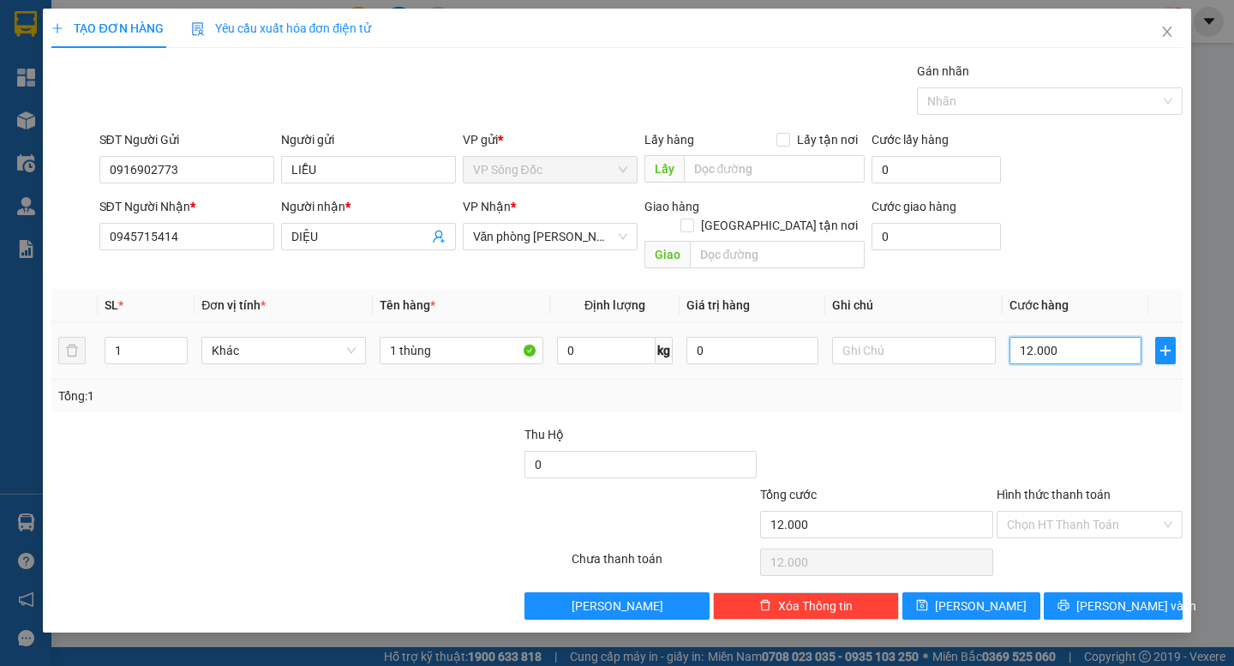
type input "120.000"
click at [1093, 512] on input "Hình thức thanh toán" at bounding box center [1083, 525] width 153 height 26
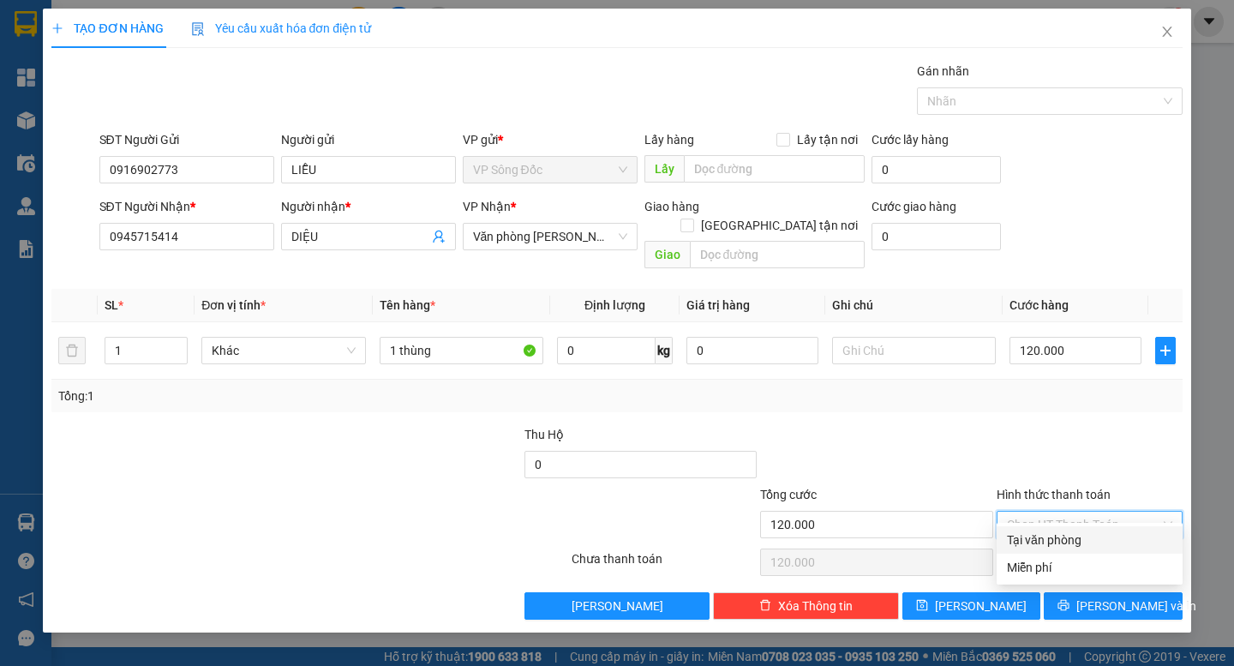
click at [1075, 536] on div "Tại văn phòng" at bounding box center [1089, 540] width 165 height 19
type input "0"
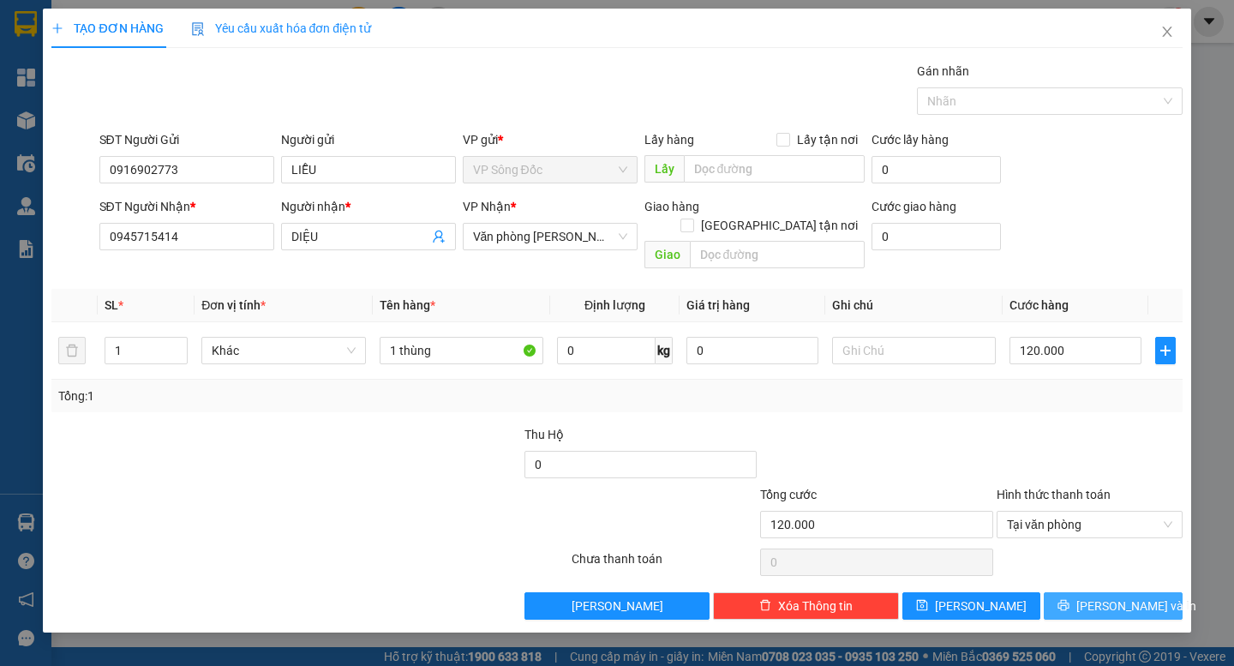
click at [1125, 597] on span "[PERSON_NAME] và In" at bounding box center [1137, 606] width 120 height 19
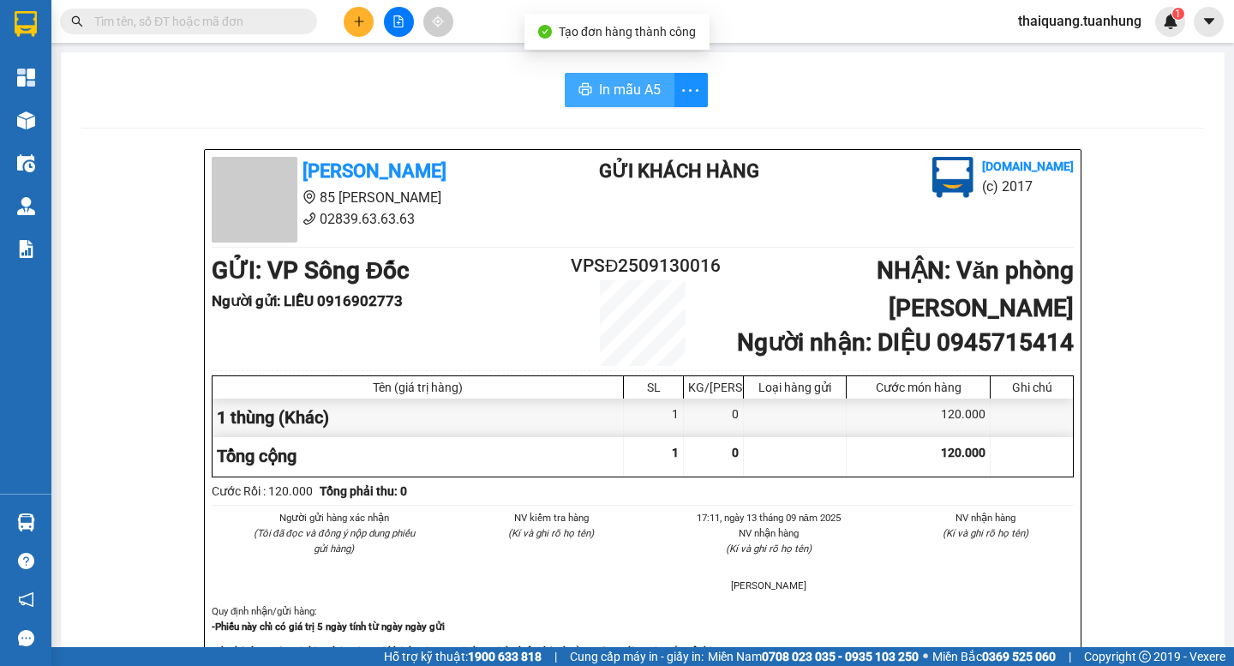
click at [602, 92] on span "In mẫu A5" at bounding box center [630, 89] width 62 height 21
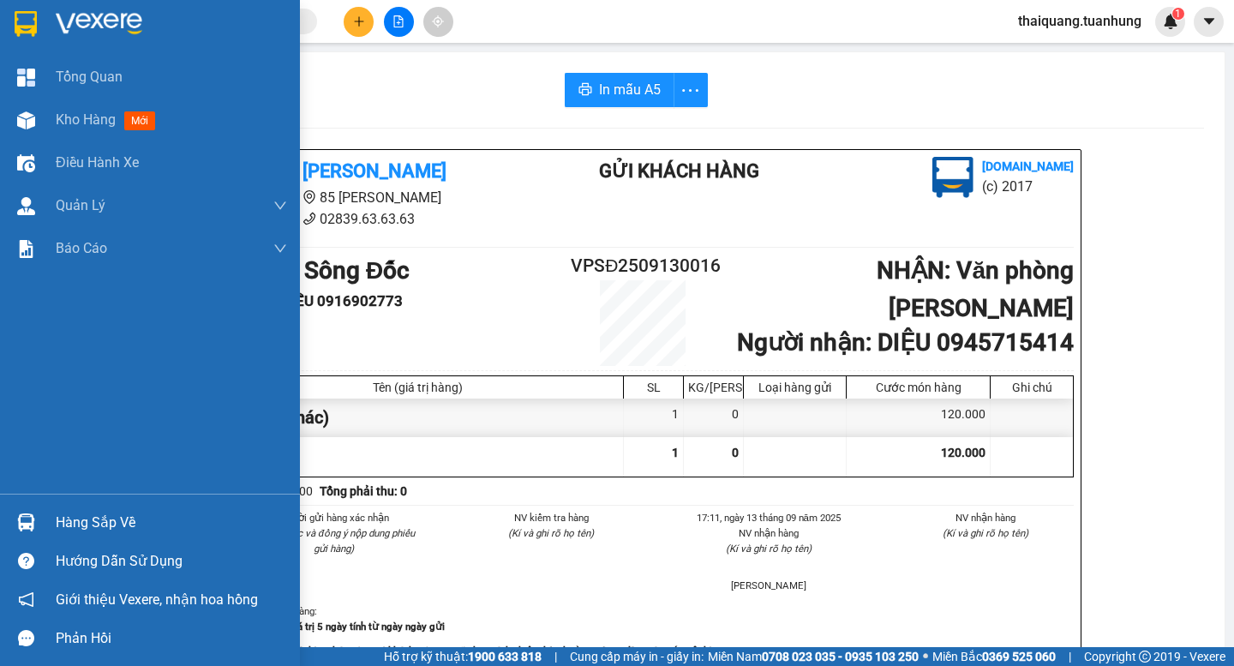
scroll to position [202, 0]
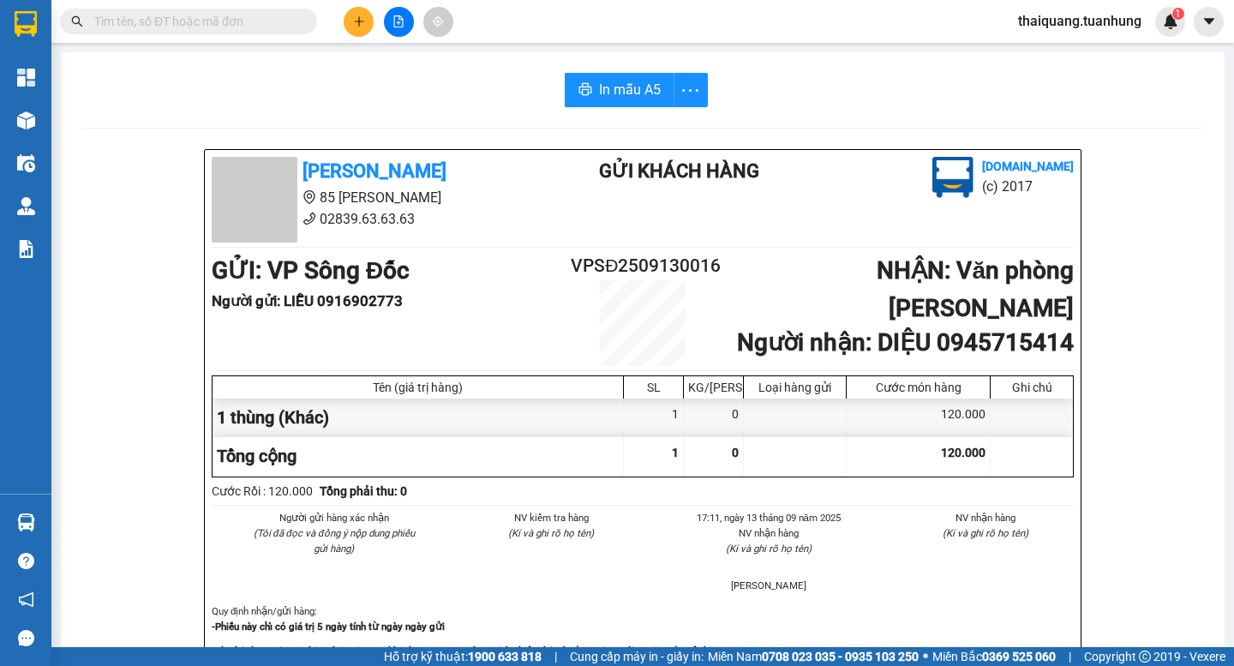
click at [357, 38] on div "Kết quả tìm kiếm ( 0 ) Bộ lọc No Data thaiquang.tuanhung 1" at bounding box center [617, 21] width 1234 height 43
click at [357, 26] on icon "plus" at bounding box center [359, 21] width 12 height 12
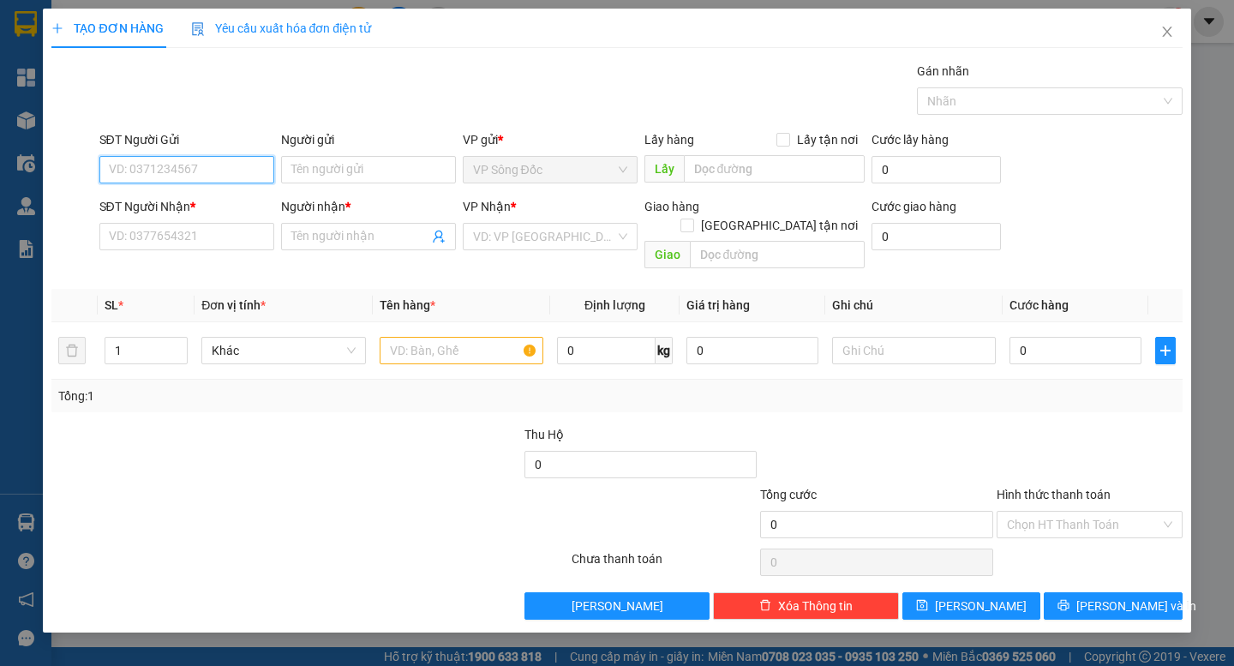
click at [211, 163] on input "SĐT Người Gửi" at bounding box center [186, 169] width 175 height 27
click at [143, 239] on input "SĐT Người Nhận *" at bounding box center [186, 236] width 175 height 27
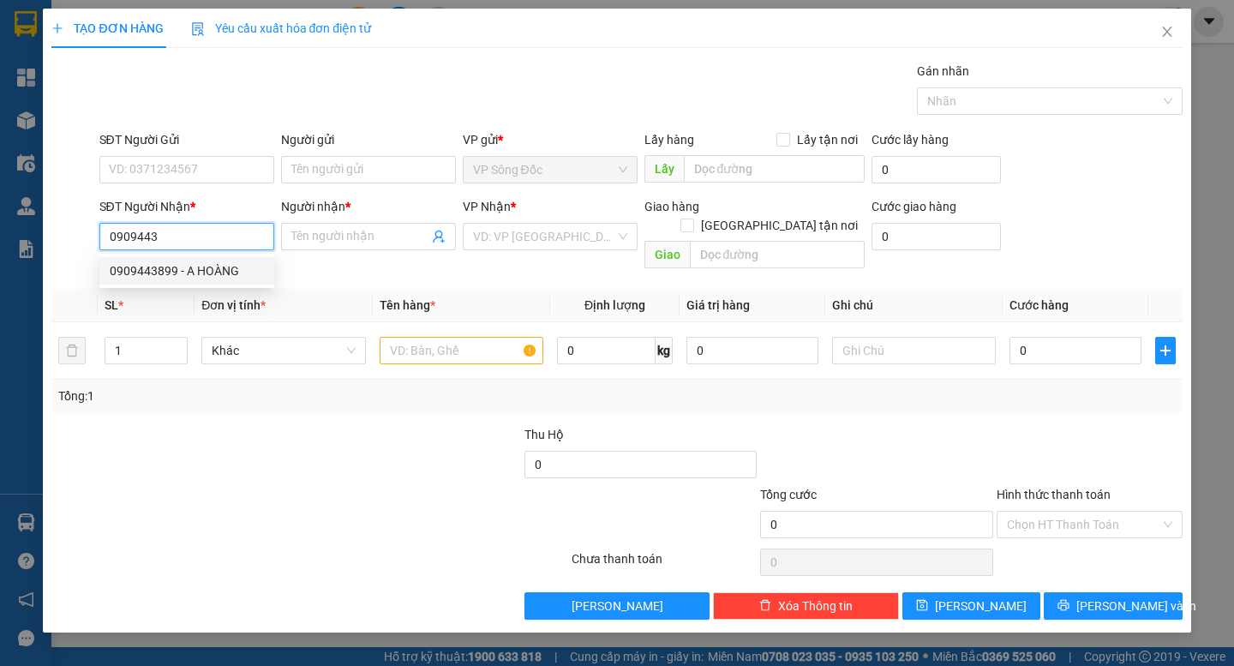
click at [155, 278] on div "0909443899 - A HOÀNG" at bounding box center [187, 270] width 154 height 19
type input "0909443899"
type input "A HOÀNG"
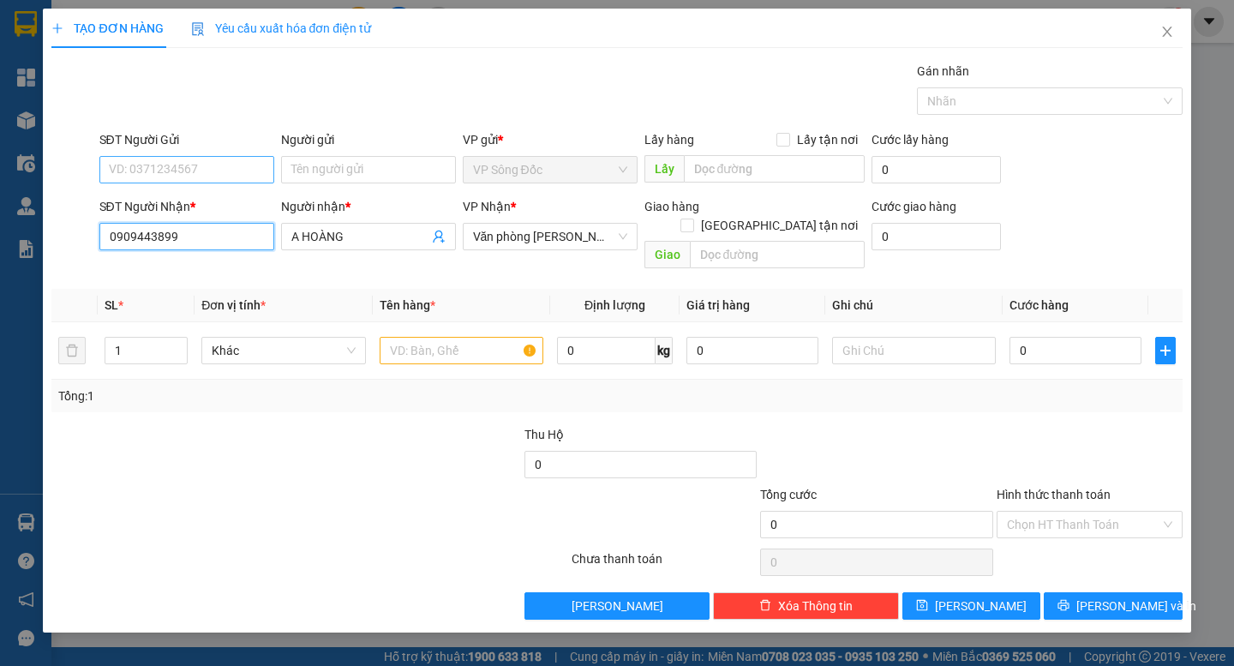
type input "0909443899"
click at [213, 168] on input "SĐT Người Gửi" at bounding box center [186, 169] width 175 height 27
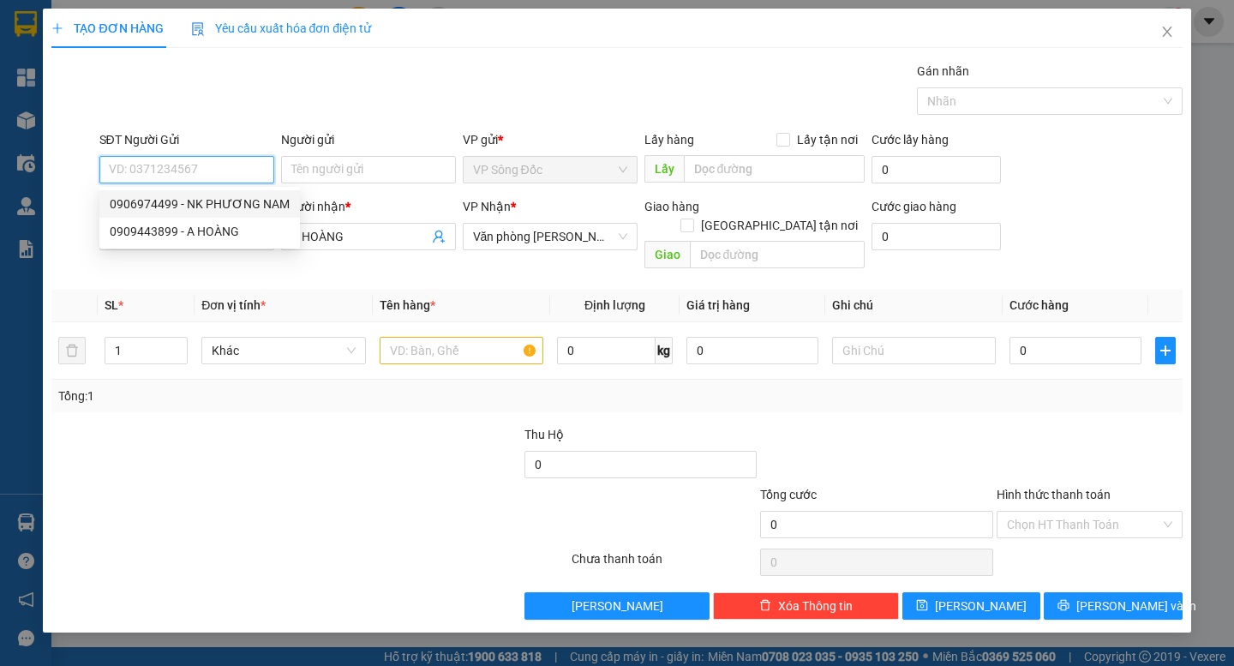
click at [219, 196] on div "0906974499 - NK PHƯƠNG NAM" at bounding box center [200, 204] width 180 height 19
type input "0906974499"
type input "NK PHƯƠNG NAM"
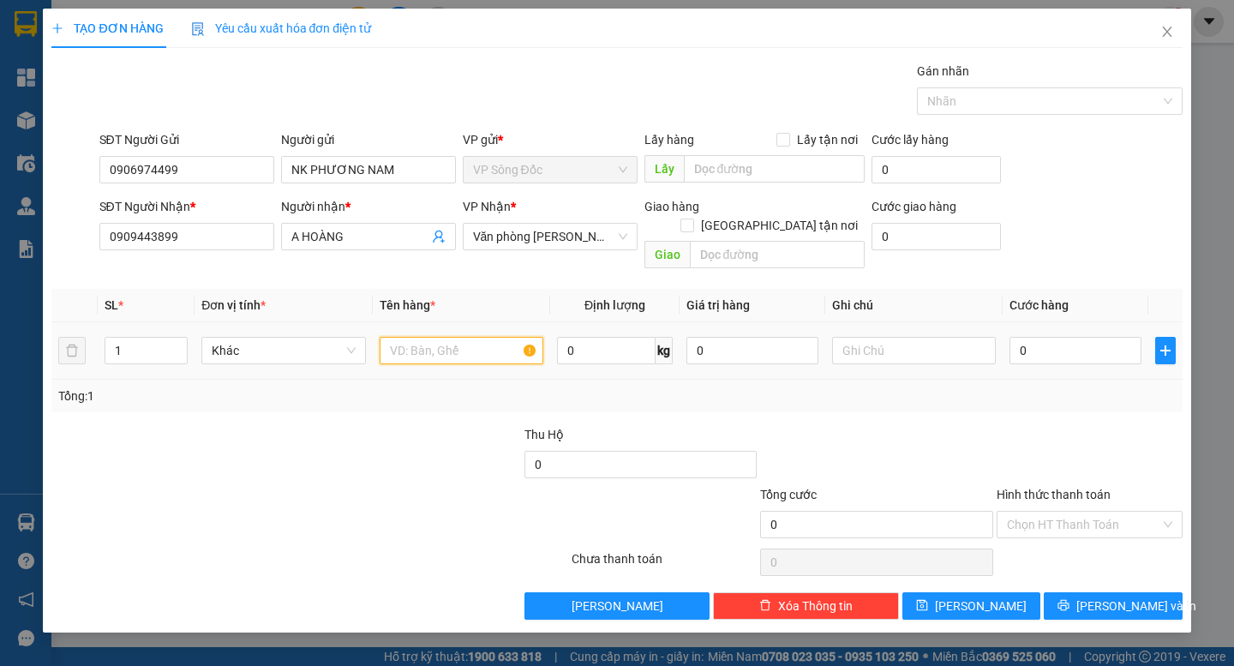
click at [441, 338] on input "text" at bounding box center [462, 350] width 164 height 27
type input "họp nhỏ"
click at [1080, 337] on input "0" at bounding box center [1076, 350] width 132 height 27
type input "3"
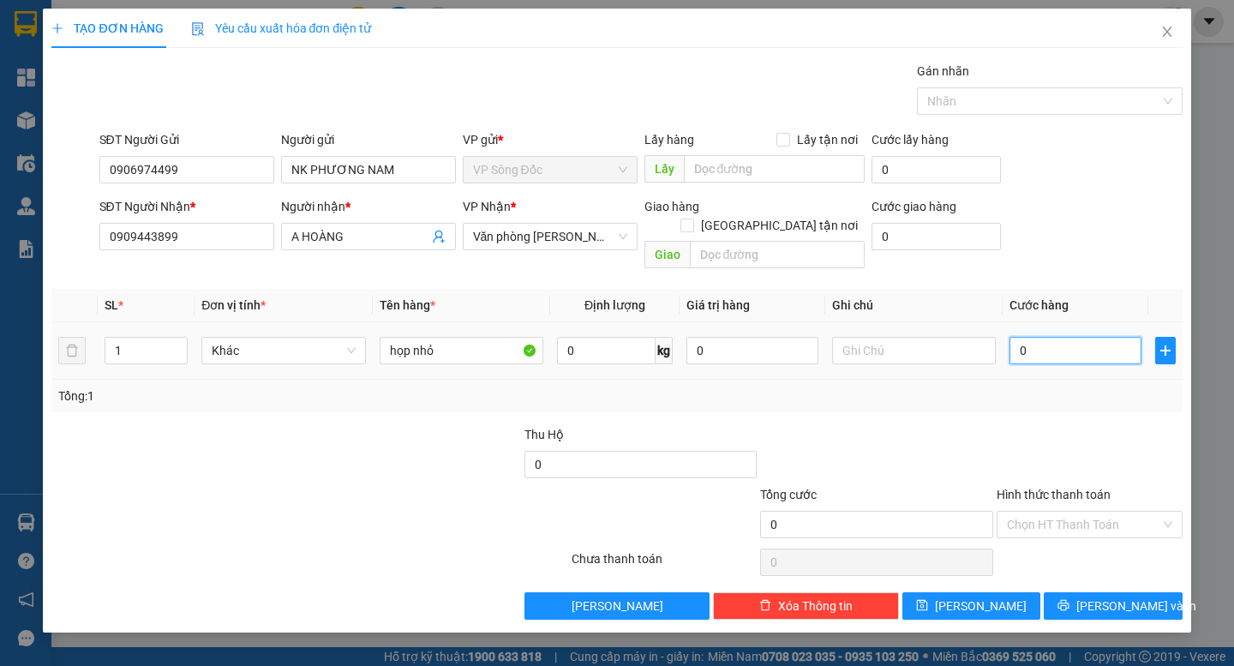
type input "3"
type input "30"
type input "30.000"
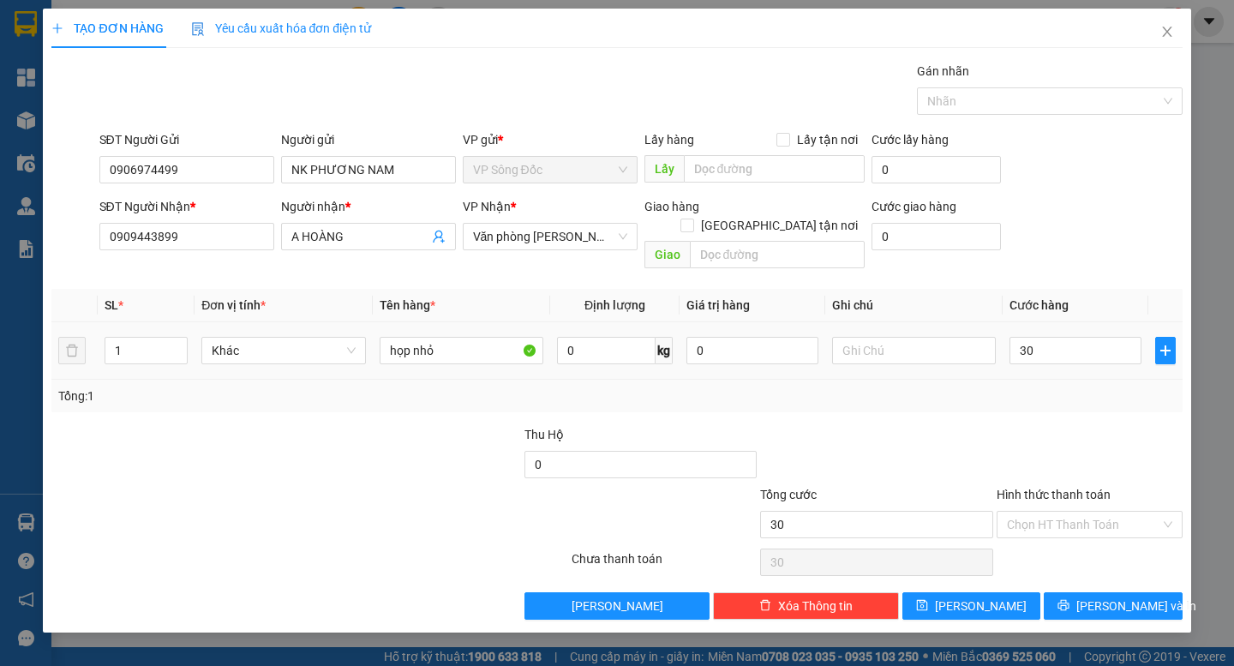
type input "30.000"
click at [1075, 387] on div "Tổng: 1" at bounding box center [616, 396] width 1117 height 19
click at [1083, 512] on input "Hình thức thanh toán" at bounding box center [1083, 525] width 153 height 26
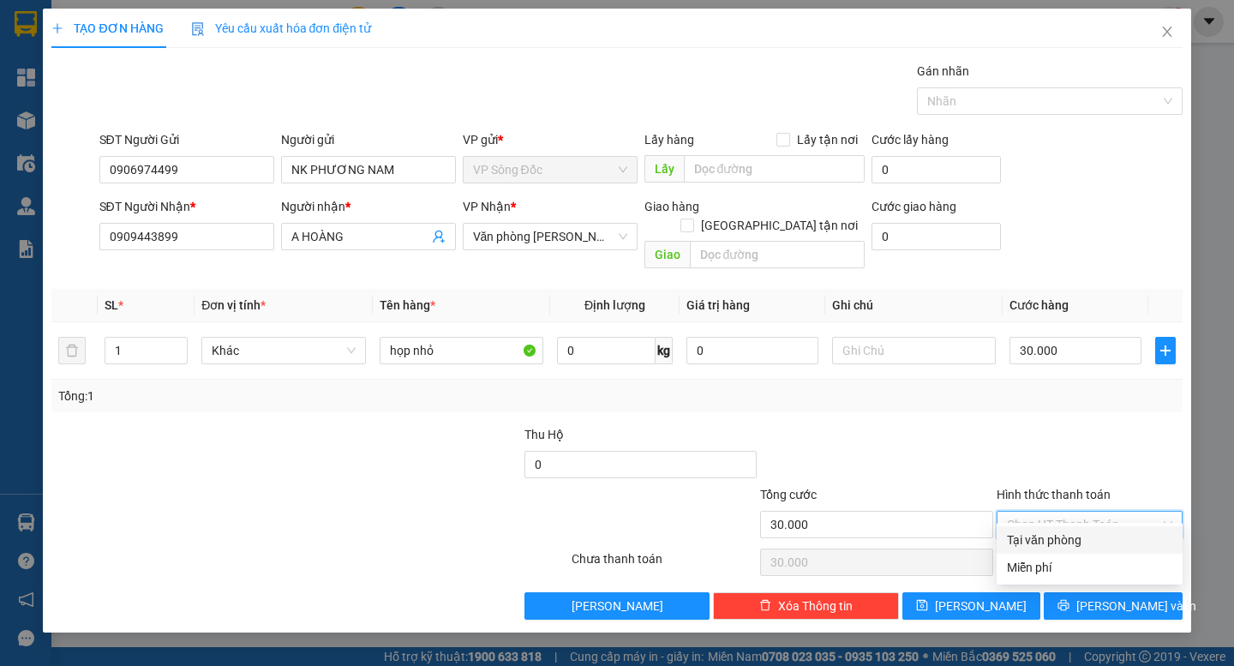
click at [1092, 547] on div "Tại văn phòng" at bounding box center [1089, 540] width 165 height 19
type input "0"
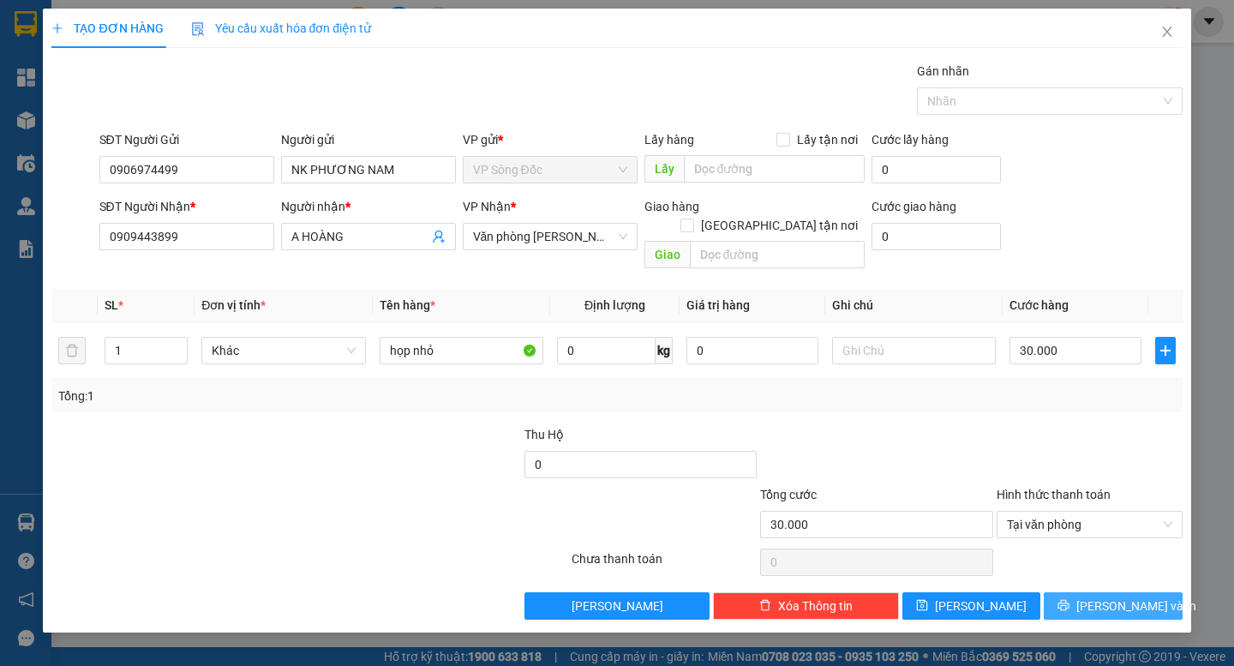
click at [1119, 597] on span "[PERSON_NAME] và In" at bounding box center [1137, 606] width 120 height 19
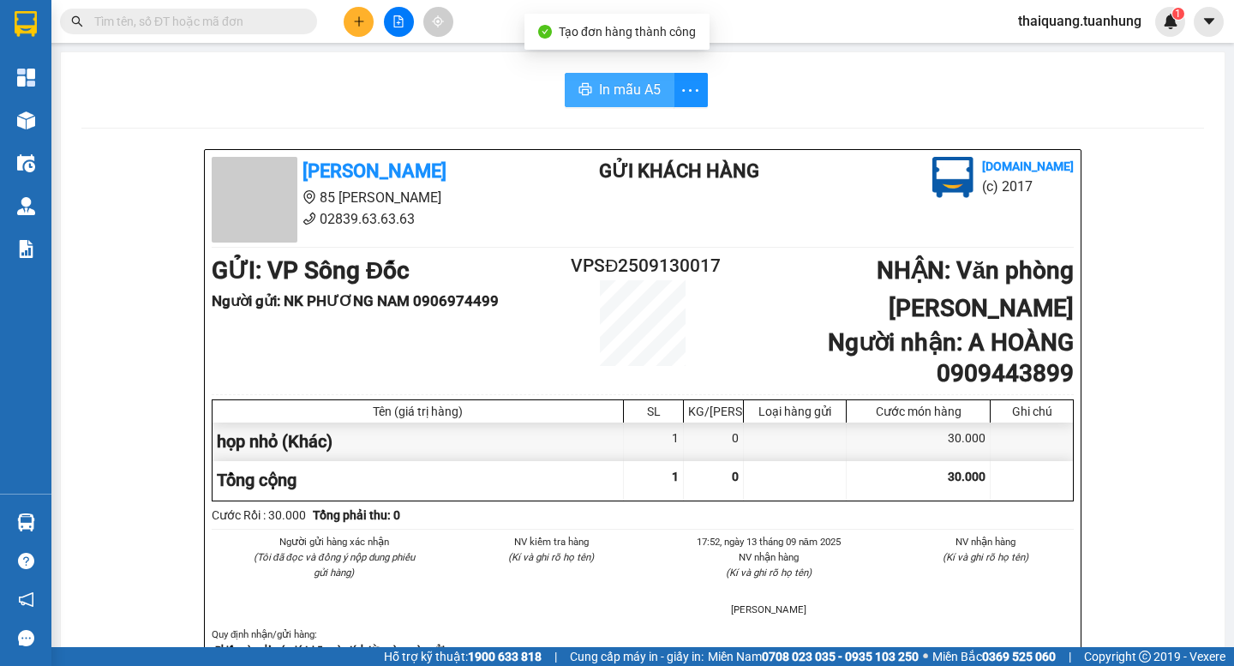
click at [639, 99] on span "In mẫu A5" at bounding box center [630, 89] width 62 height 21
click at [357, 27] on icon "plus" at bounding box center [359, 21] width 12 height 12
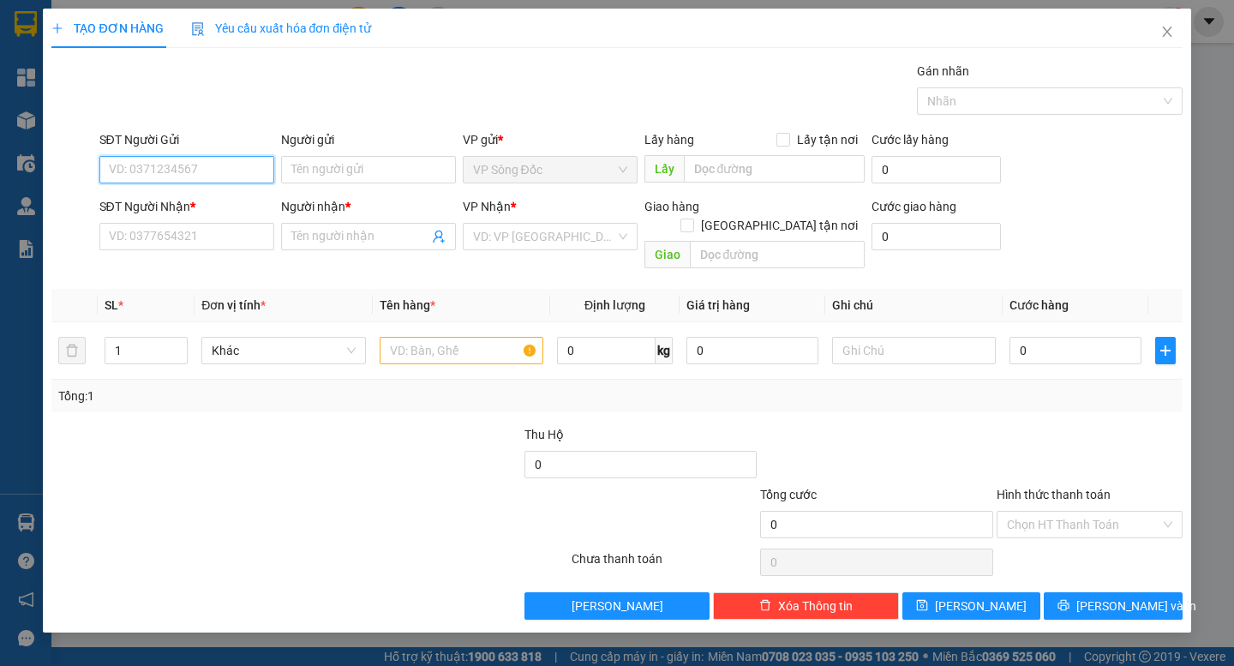
click at [225, 178] on input "SĐT Người Gửi" at bounding box center [186, 169] width 175 height 27
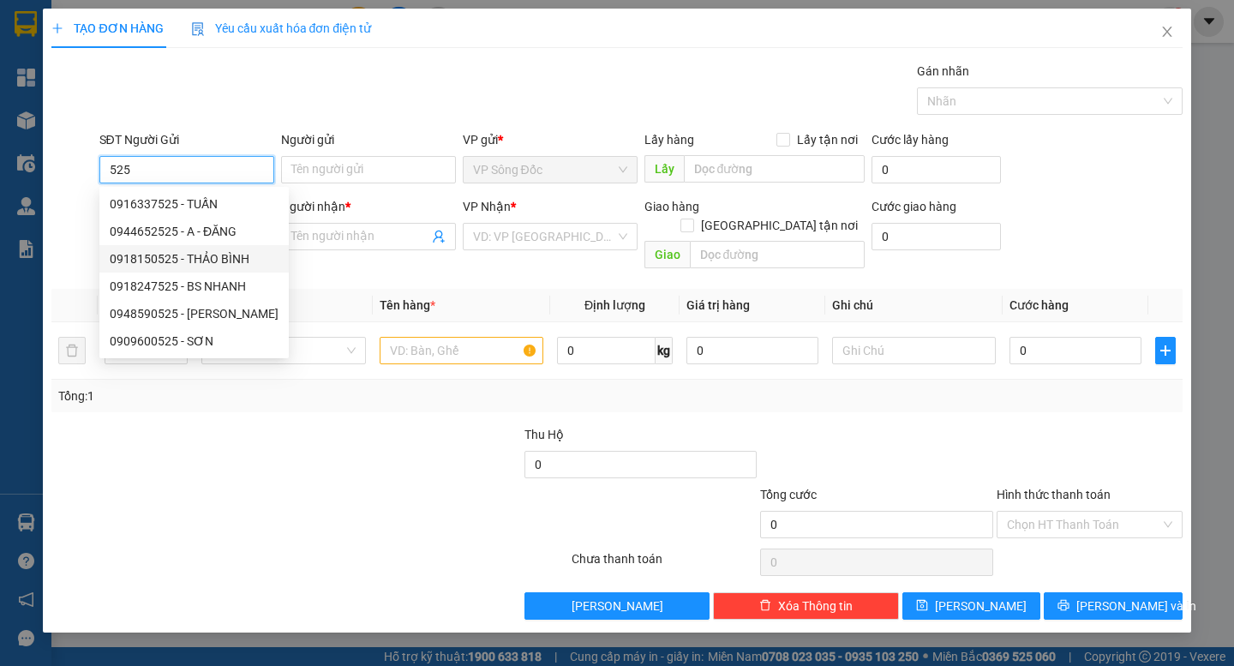
click at [227, 265] on div "0918150525 - THẢO BÌNH" at bounding box center [194, 258] width 169 height 19
type input "0918150525"
type input "THẢO BÌNH"
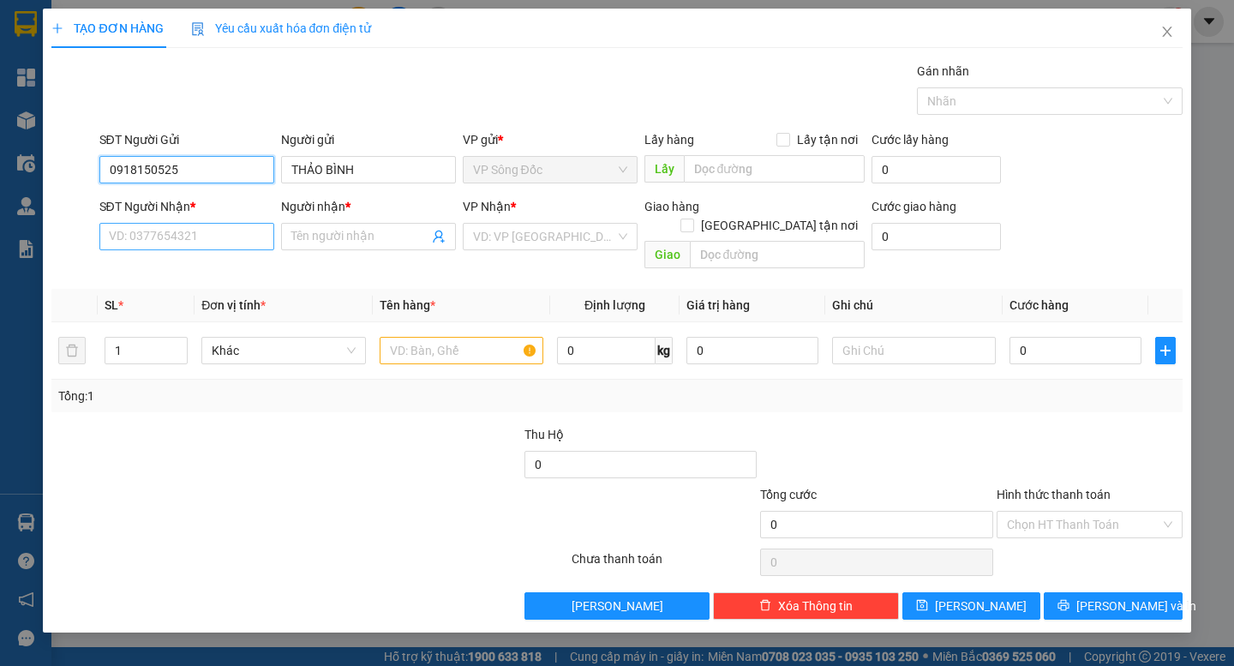
type input "0918150525"
click at [205, 247] on input "SĐT Người Nhận *" at bounding box center [186, 236] width 175 height 27
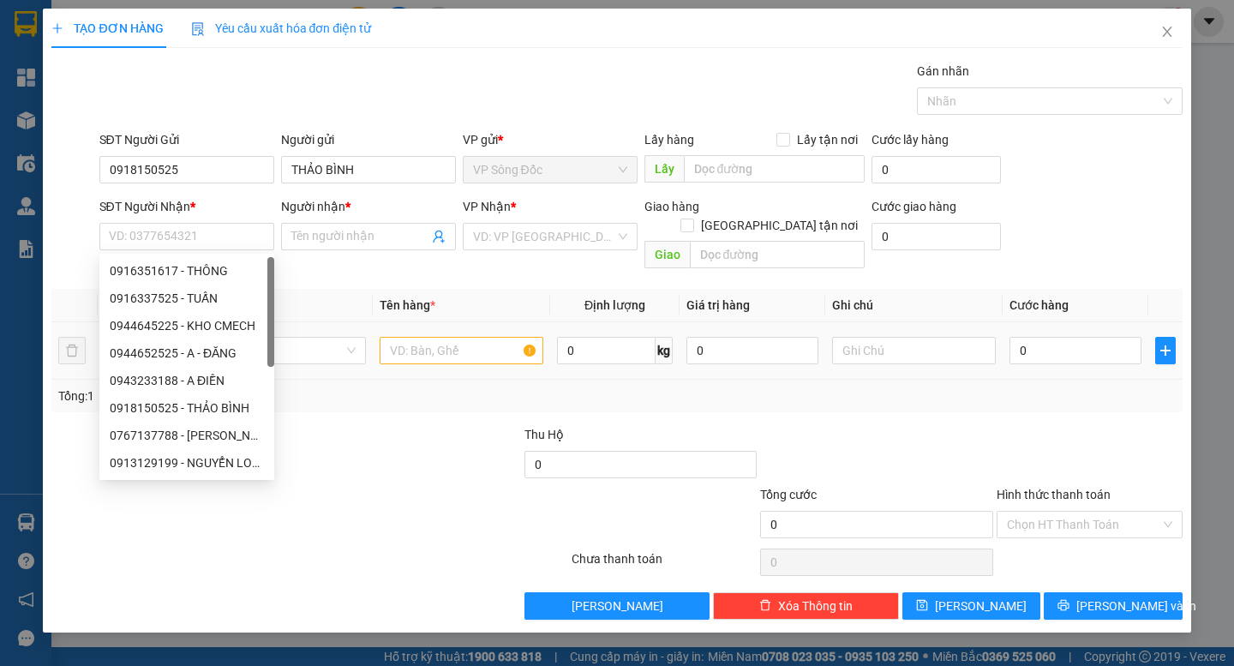
click at [423, 350] on td at bounding box center [461, 350] width 177 height 57
click at [430, 339] on input "text" at bounding box center [462, 350] width 164 height 27
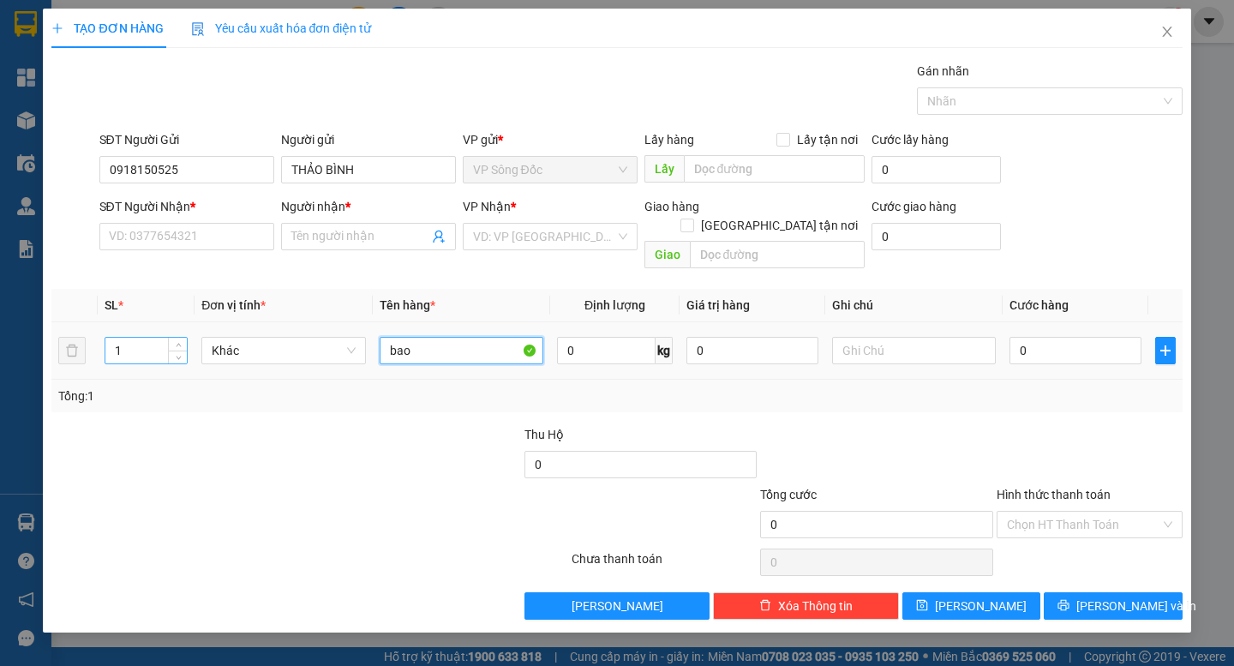
type input "bao"
drag, startPoint x: 161, startPoint y: 327, endPoint x: 91, endPoint y: 355, distance: 75.8
click at [91, 355] on tr "1 Khác bao 0 kg 0 0" at bounding box center [616, 350] width 1131 height 57
type input "2"
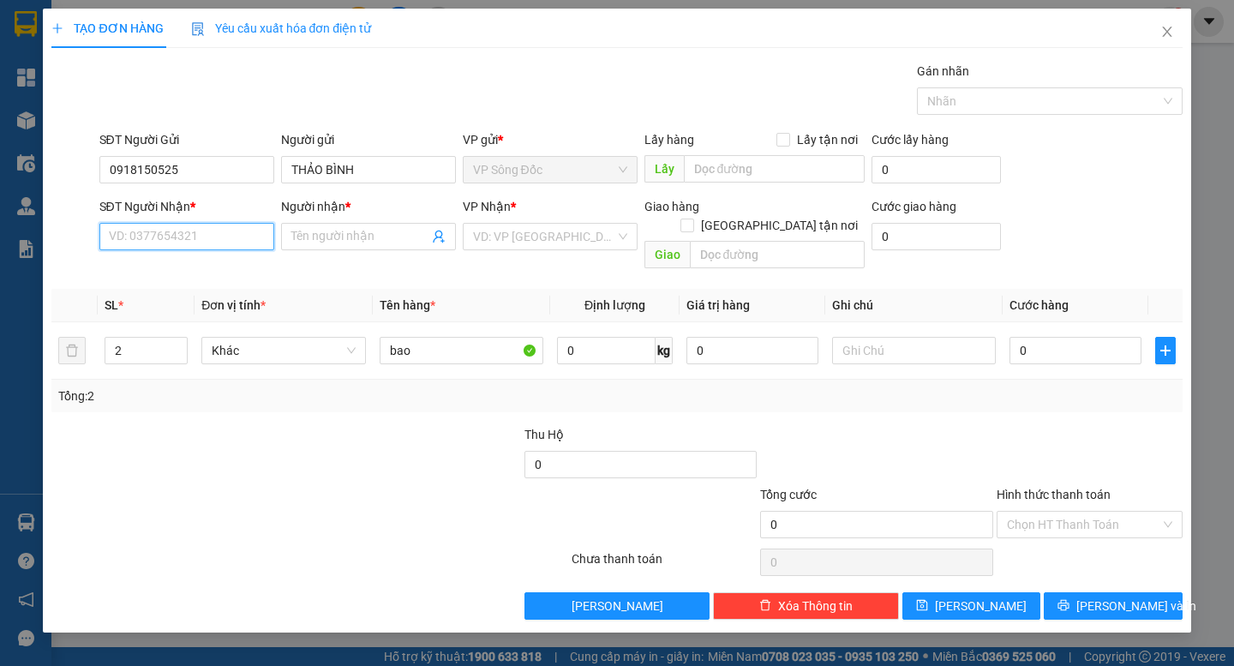
click at [181, 245] on input "SĐT Người Nhận *" at bounding box center [186, 236] width 175 height 27
click at [194, 268] on div "0912126317 - VŨ" at bounding box center [187, 270] width 154 height 19
type input "0912126317"
type input "VŨ"
type input "0912126317"
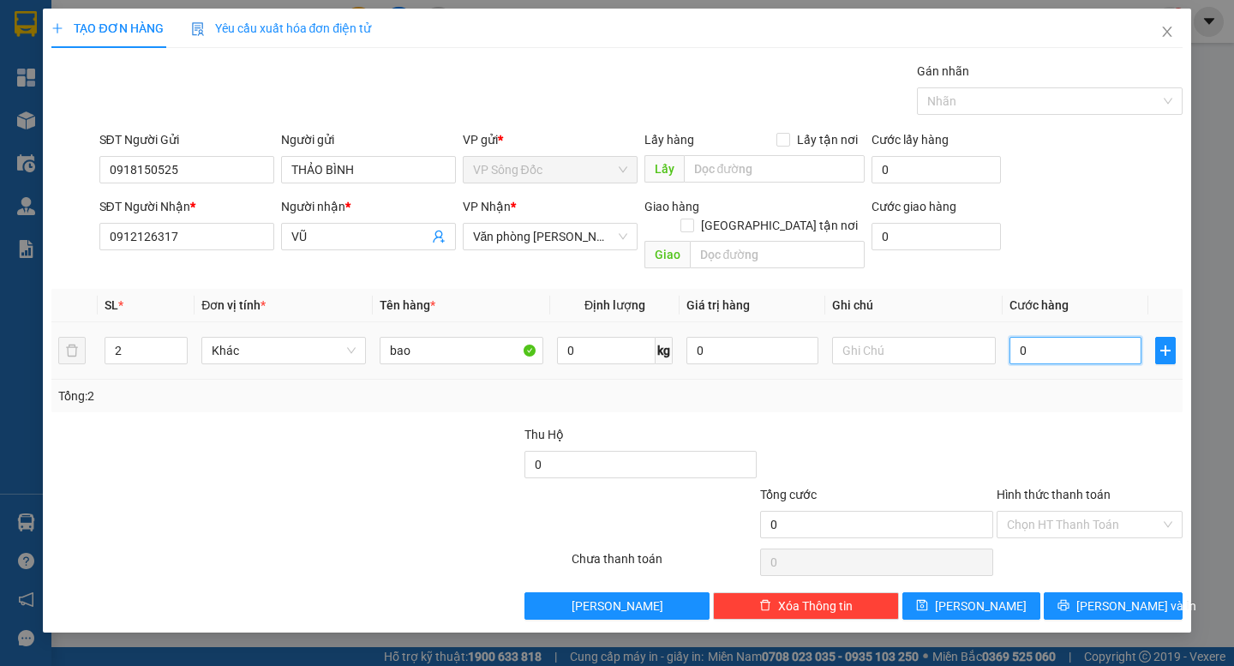
click at [1059, 337] on input "0" at bounding box center [1076, 350] width 132 height 27
type input "1"
type input "15"
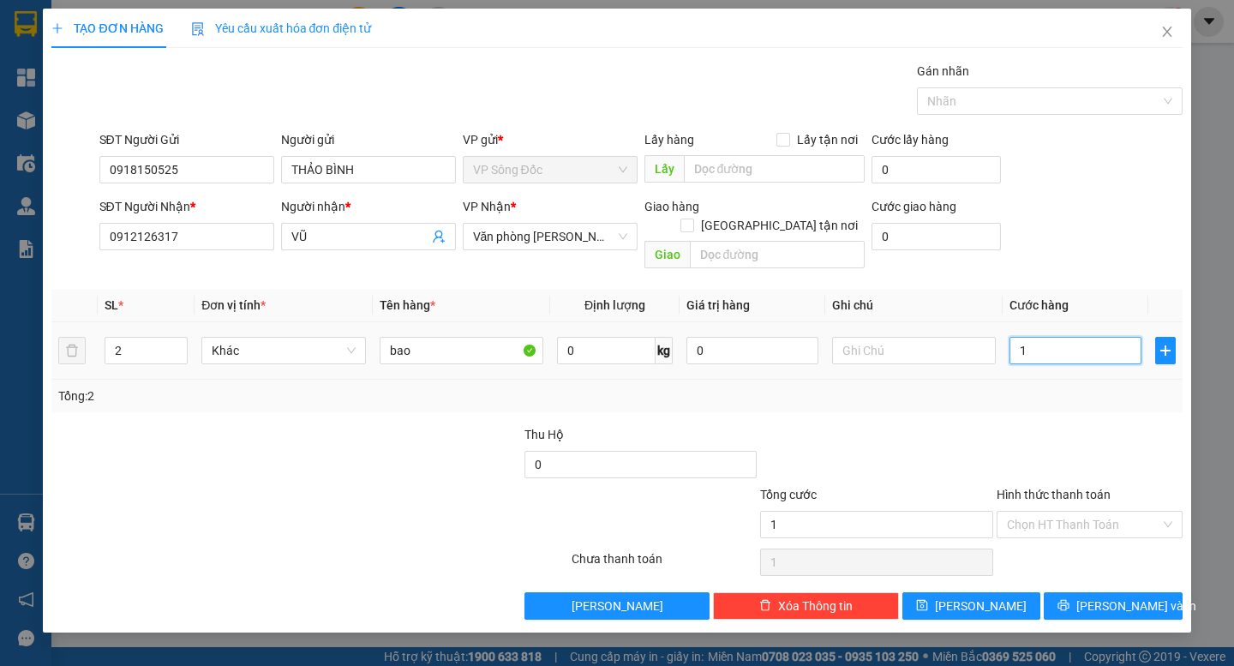
type input "15"
type input "150"
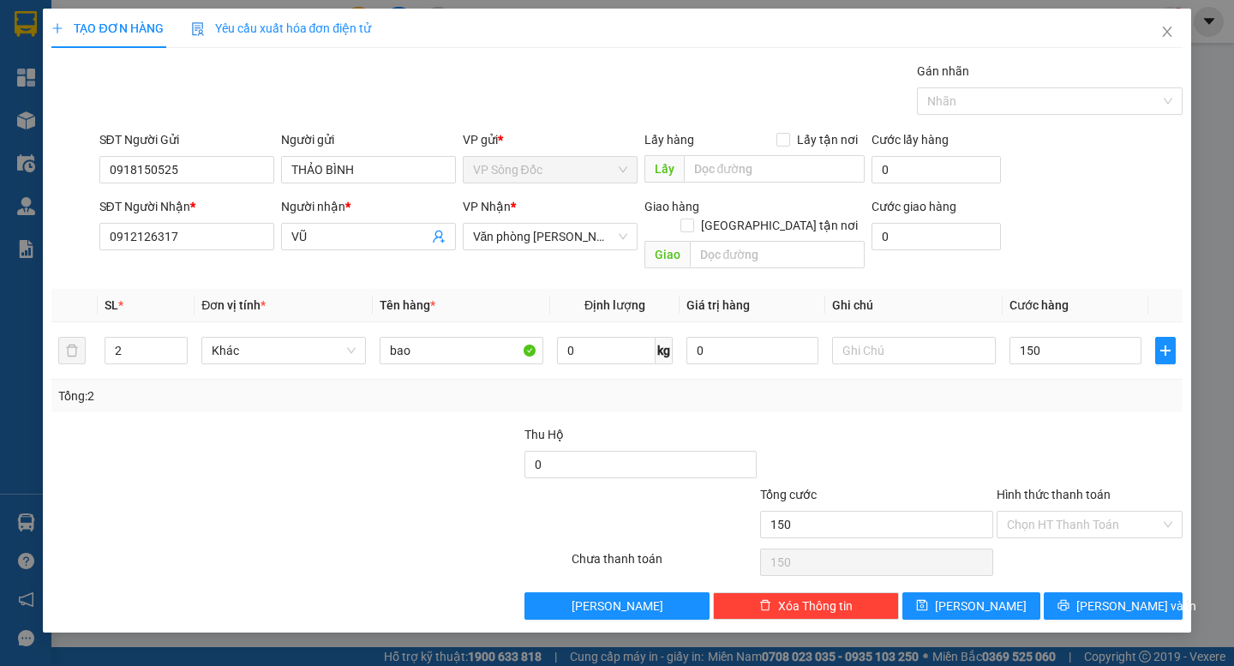
type input "150.000"
click at [1027, 400] on div "Transit Pickup Surcharge Ids Transit Deliver Surcharge Ids Transit Deliver Surc…" at bounding box center [616, 341] width 1131 height 558
click at [1110, 597] on span "[PERSON_NAME] và In" at bounding box center [1137, 606] width 120 height 19
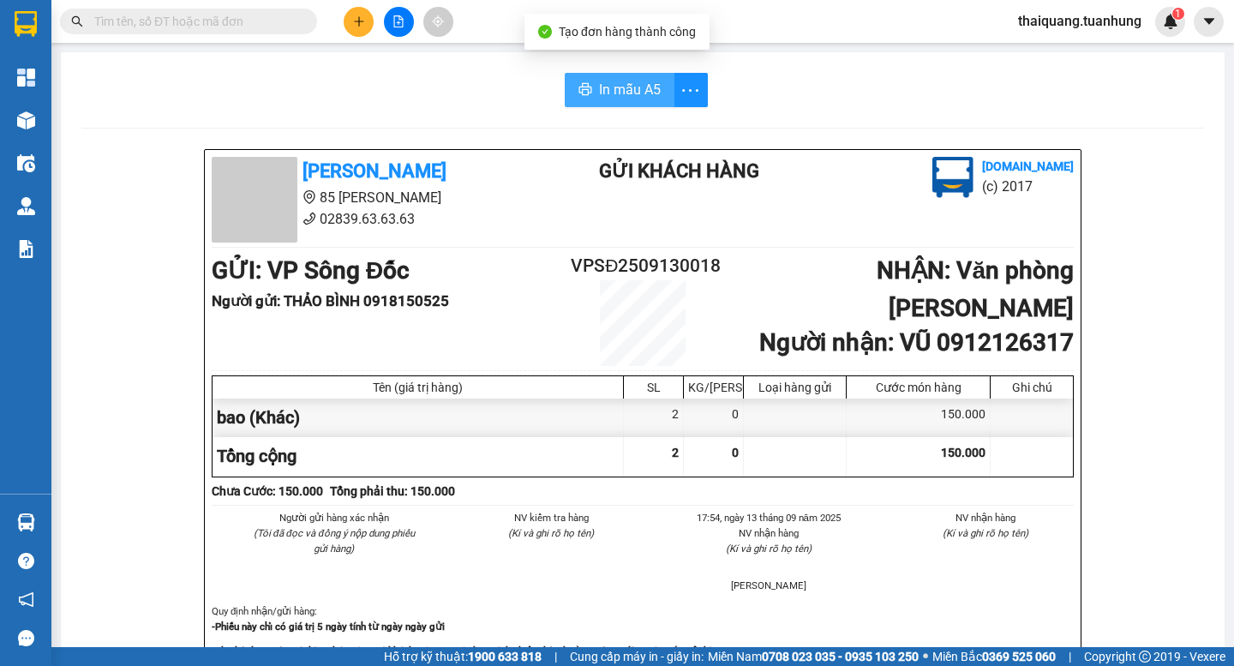
click at [650, 83] on span "In mẫu A5" at bounding box center [630, 89] width 62 height 21
click at [285, 27] on input "text" at bounding box center [195, 21] width 202 height 19
click at [349, 28] on button at bounding box center [359, 22] width 30 height 30
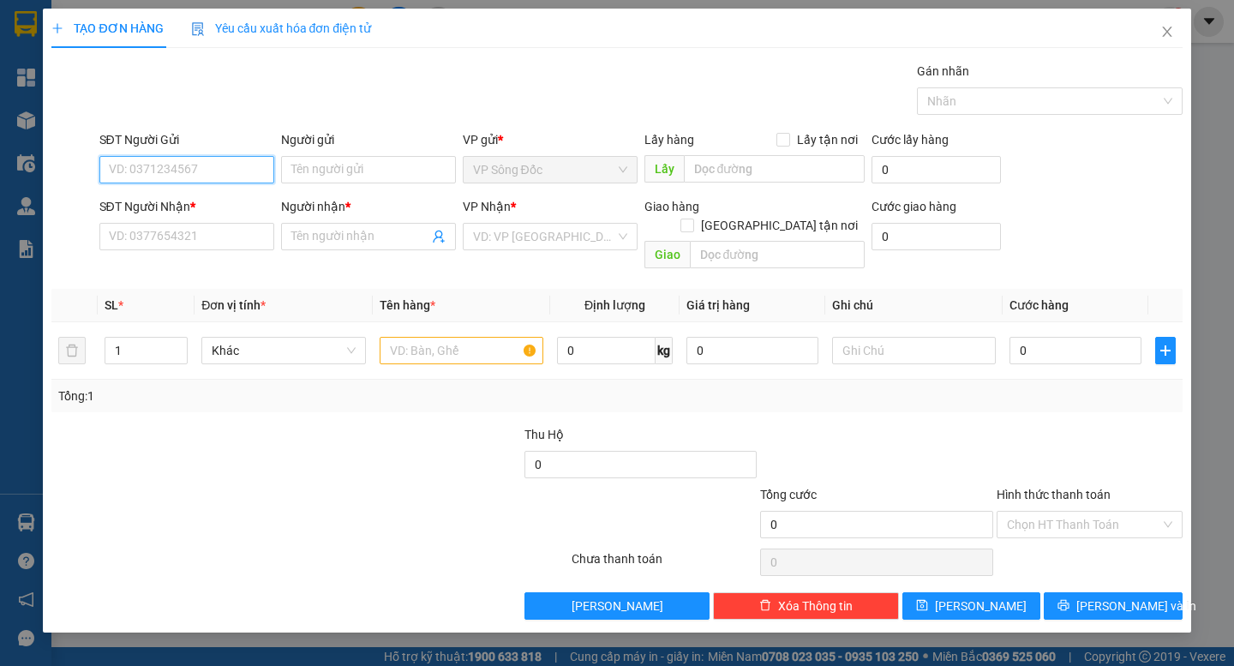
click at [183, 176] on input "SĐT Người Gửi" at bounding box center [186, 169] width 175 height 27
type input "0941777734"
click at [217, 203] on div "0941777734 - HUYNH" at bounding box center [187, 204] width 154 height 19
type input "HUYNH"
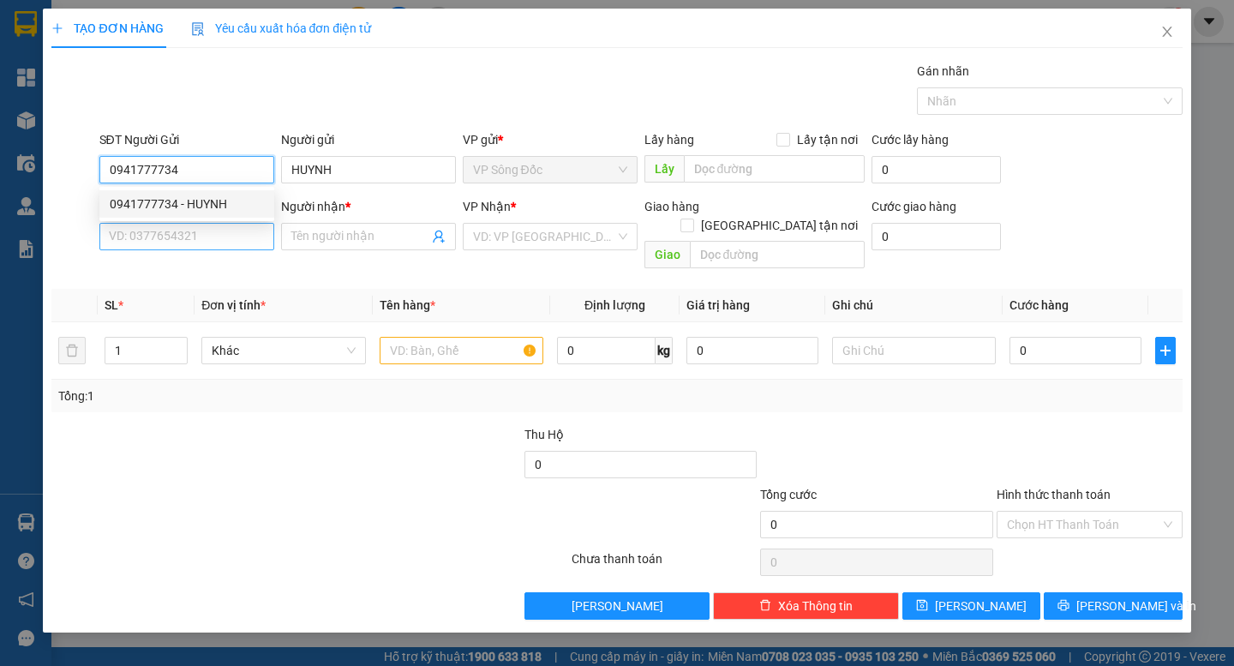
type input "0941777734"
click at [214, 233] on input "SĐT Người Nhận *" at bounding box center [186, 236] width 175 height 27
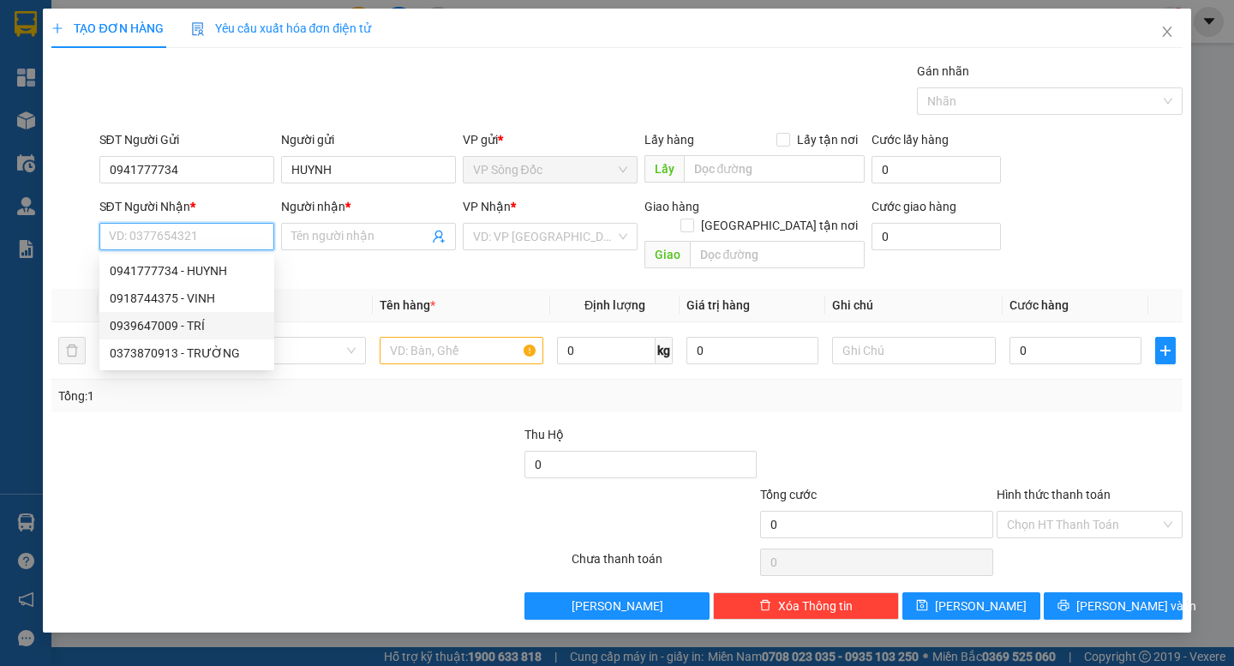
click at [200, 324] on div "0939647009 - TRÍ" at bounding box center [187, 325] width 154 height 19
type input "0939647009"
type input "TRÍ"
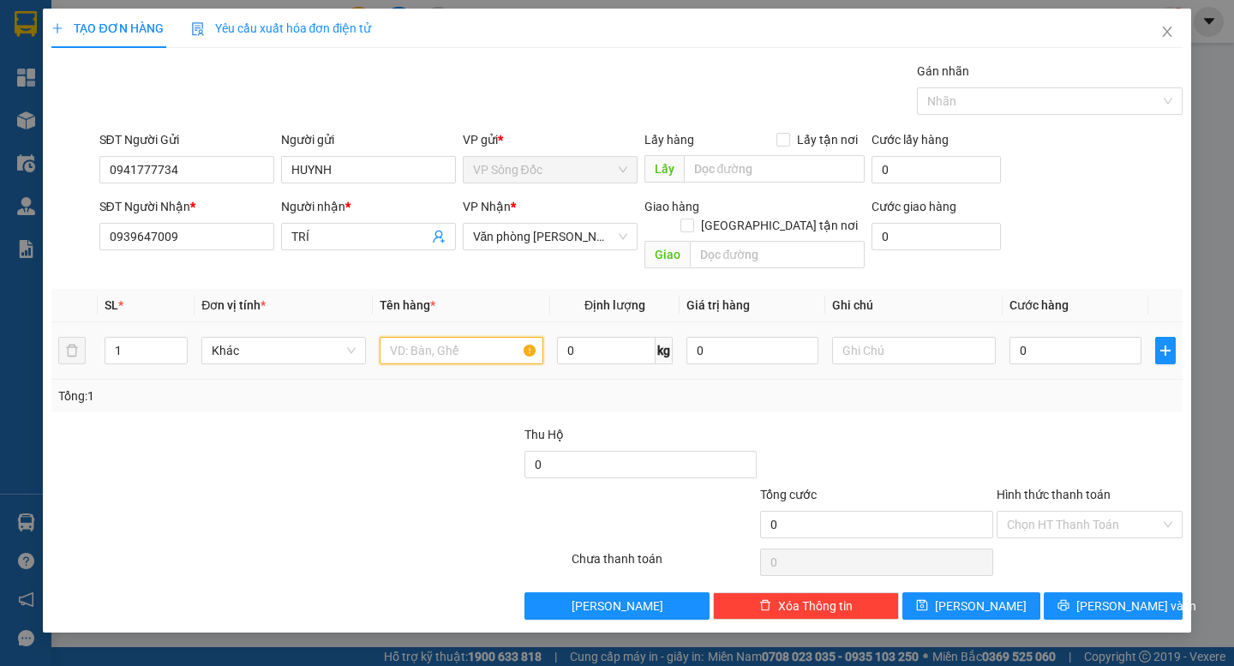
click at [430, 337] on input "text" at bounding box center [462, 350] width 164 height 27
type input "thùng"
click at [1055, 352] on td "0" at bounding box center [1076, 350] width 146 height 57
click at [1055, 339] on input "0" at bounding box center [1076, 350] width 132 height 27
type input "9"
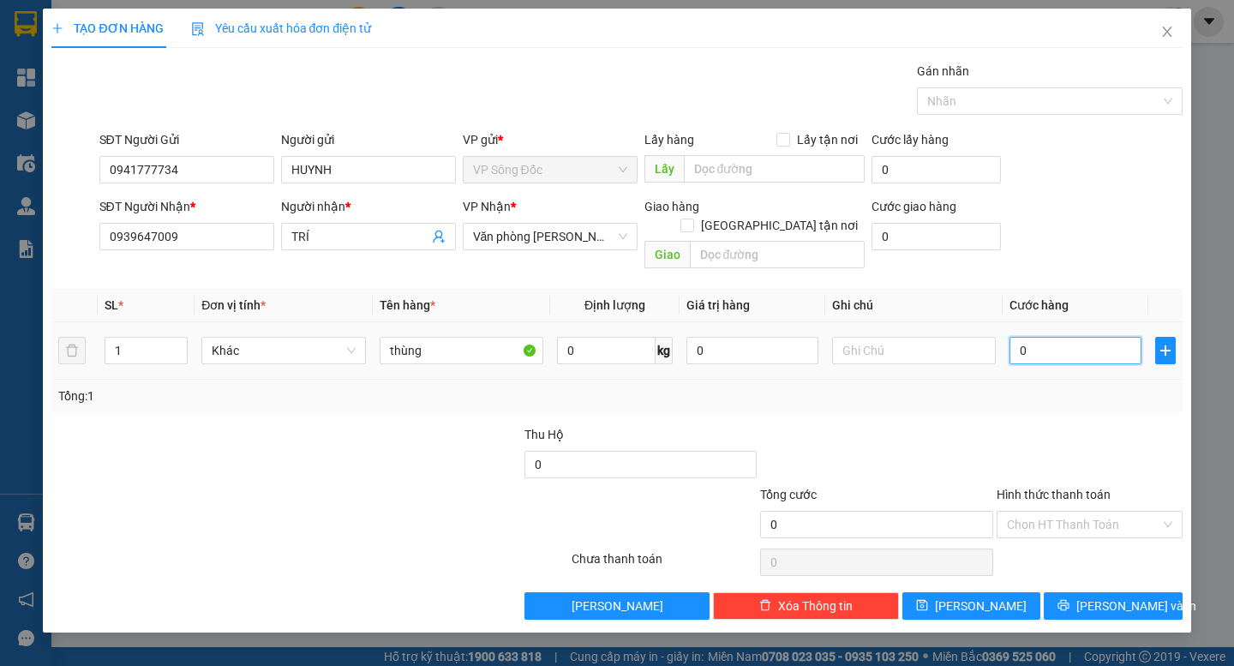
type input "9"
type input "90"
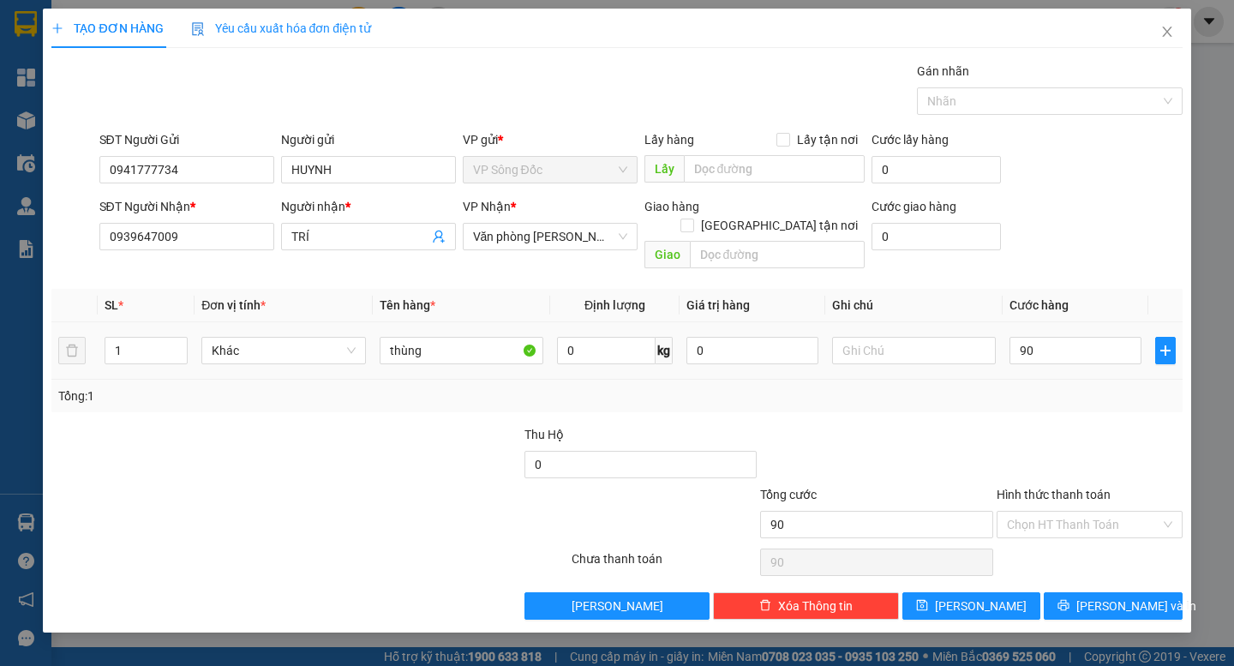
type input "90.000"
click at [1063, 380] on div "Tổng: 1" at bounding box center [616, 396] width 1131 height 33
click at [1110, 597] on span "[PERSON_NAME] và In" at bounding box center [1137, 606] width 120 height 19
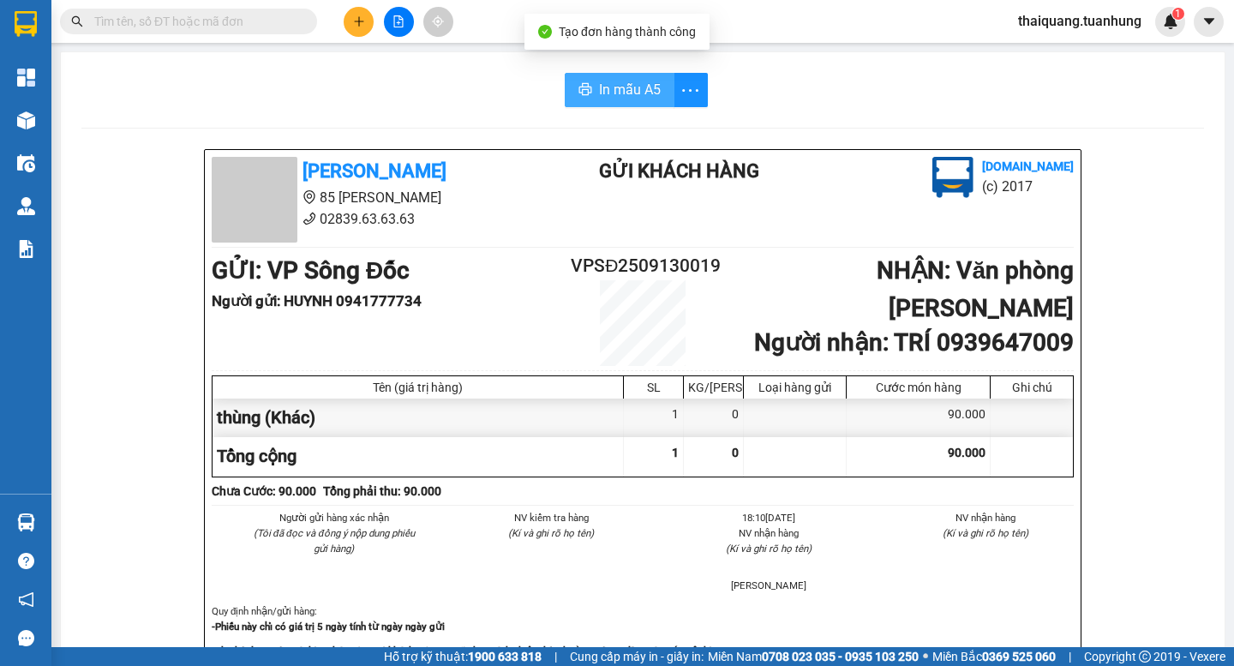
click at [627, 84] on span "In mẫu A5" at bounding box center [630, 89] width 62 height 21
click at [354, 22] on icon "plus" at bounding box center [359, 21] width 12 height 12
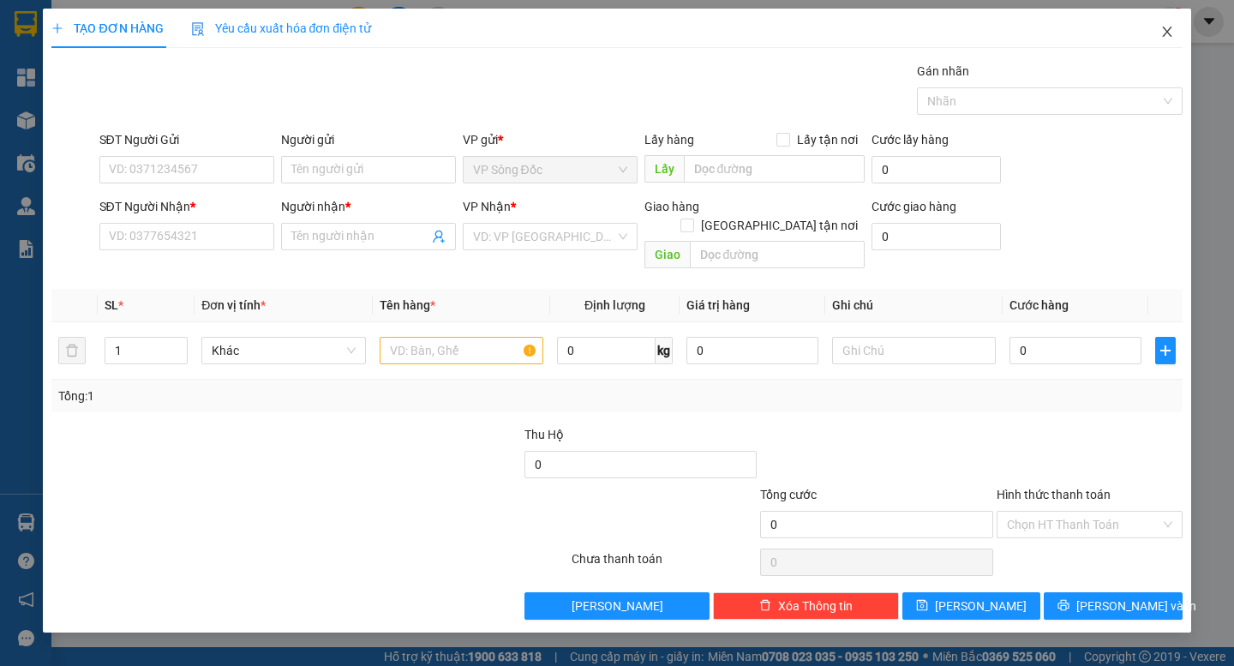
click at [1165, 35] on icon "close" at bounding box center [1166, 32] width 9 height 10
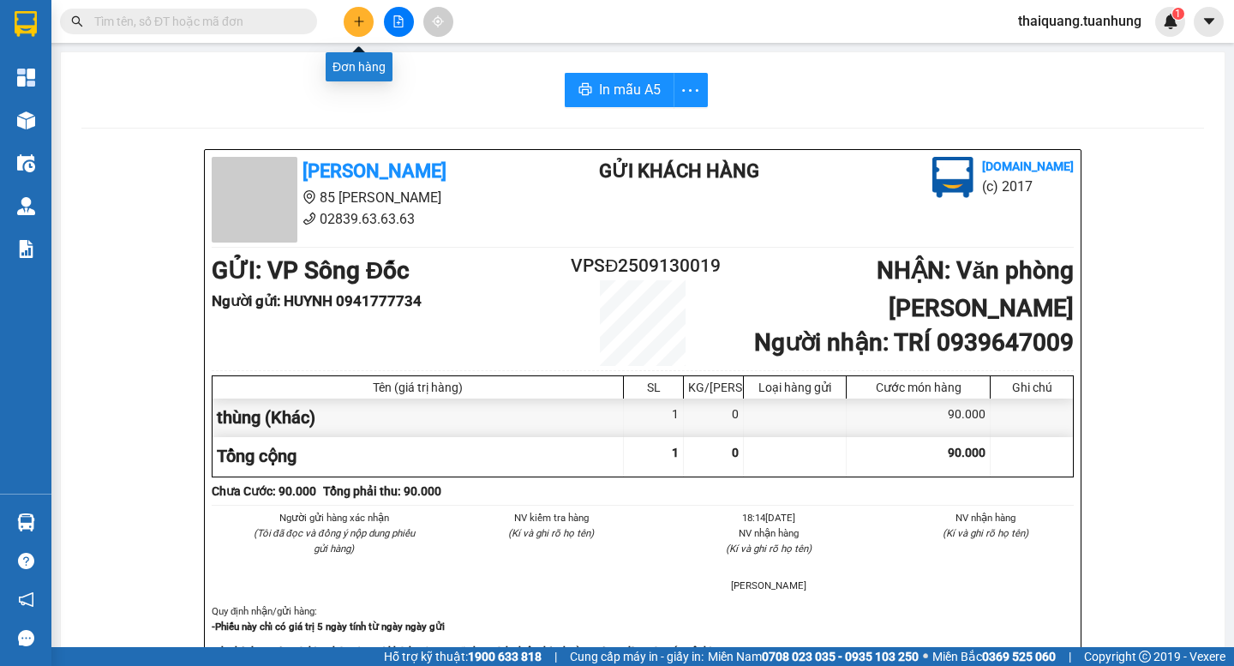
click at [364, 22] on icon "plus" at bounding box center [359, 21] width 12 height 12
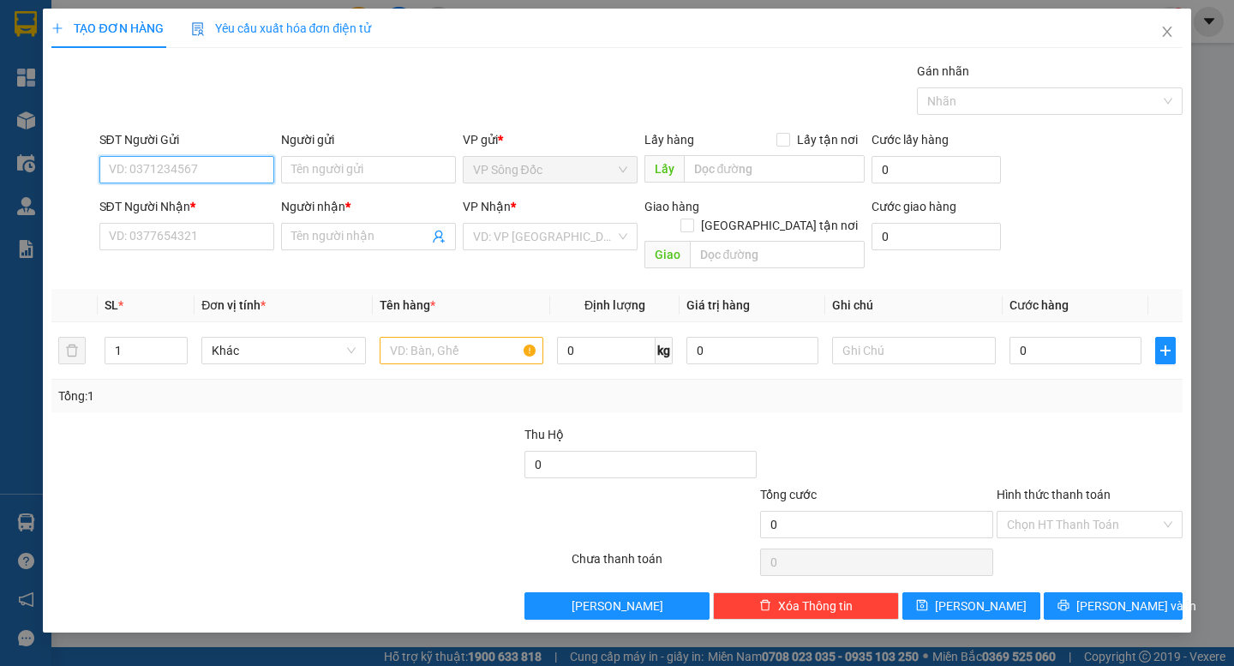
click at [186, 172] on input "SĐT Người Gửi" at bounding box center [186, 169] width 175 height 27
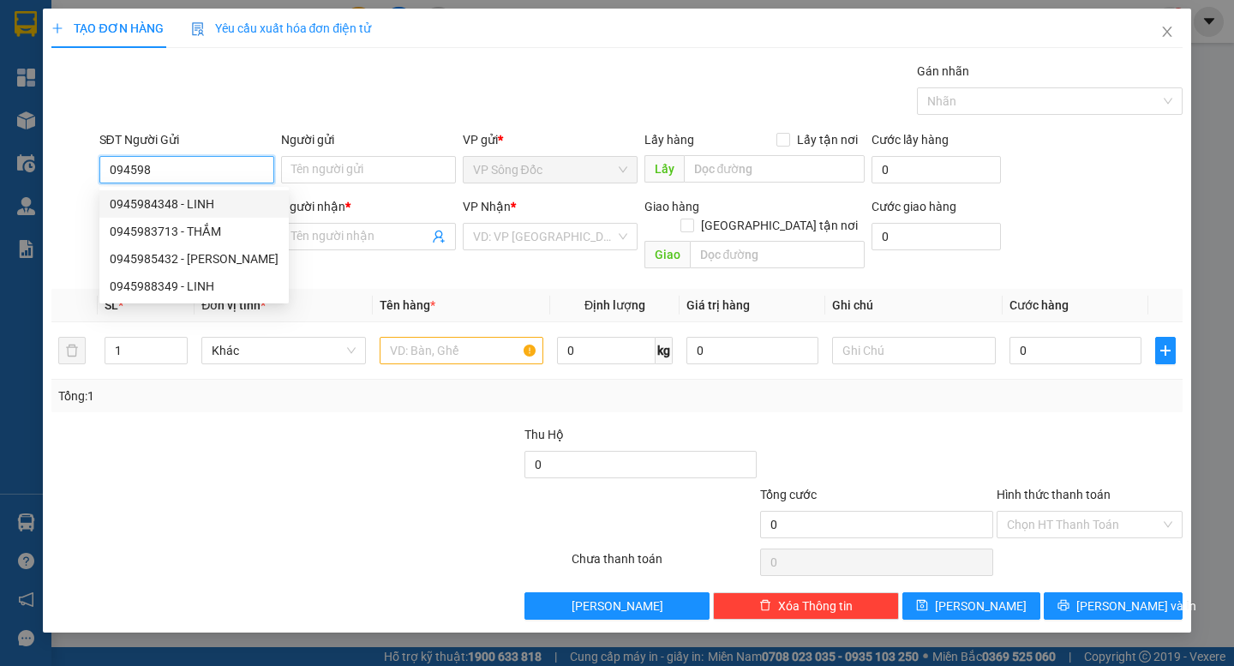
click at [190, 200] on div "0945984348 - LINH" at bounding box center [194, 204] width 169 height 19
type input "0945984348"
type input "LINH"
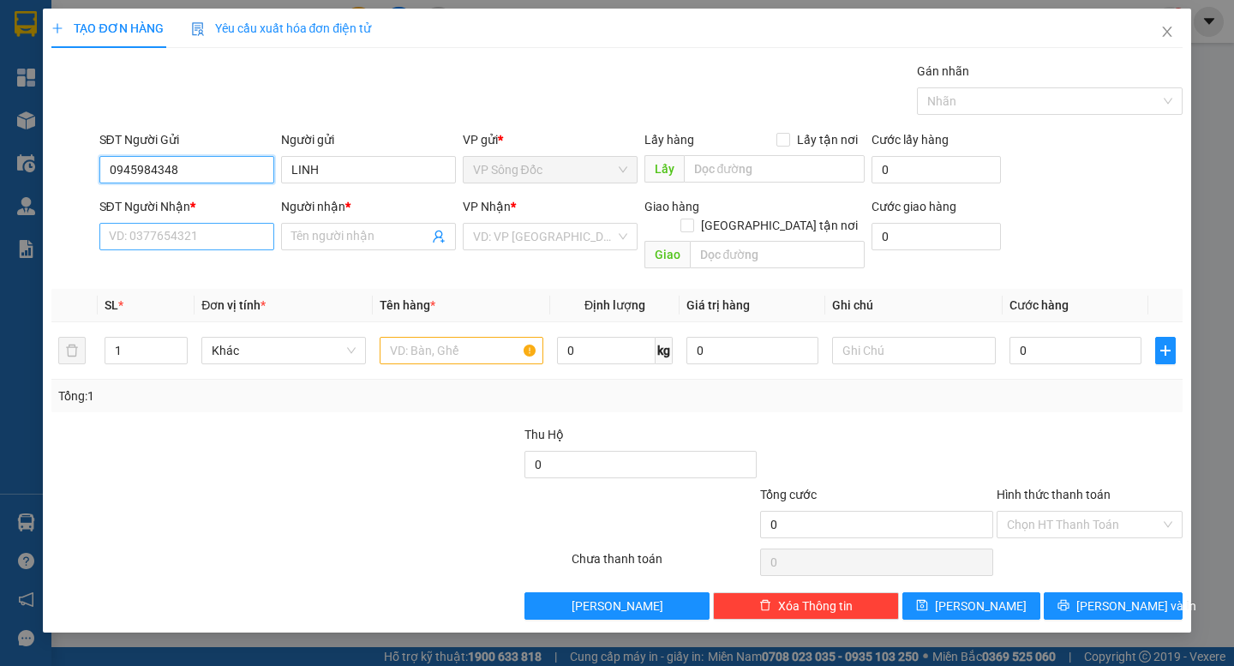
type input "0945984348"
click at [200, 234] on input "SĐT Người Nhận *" at bounding box center [186, 236] width 175 height 27
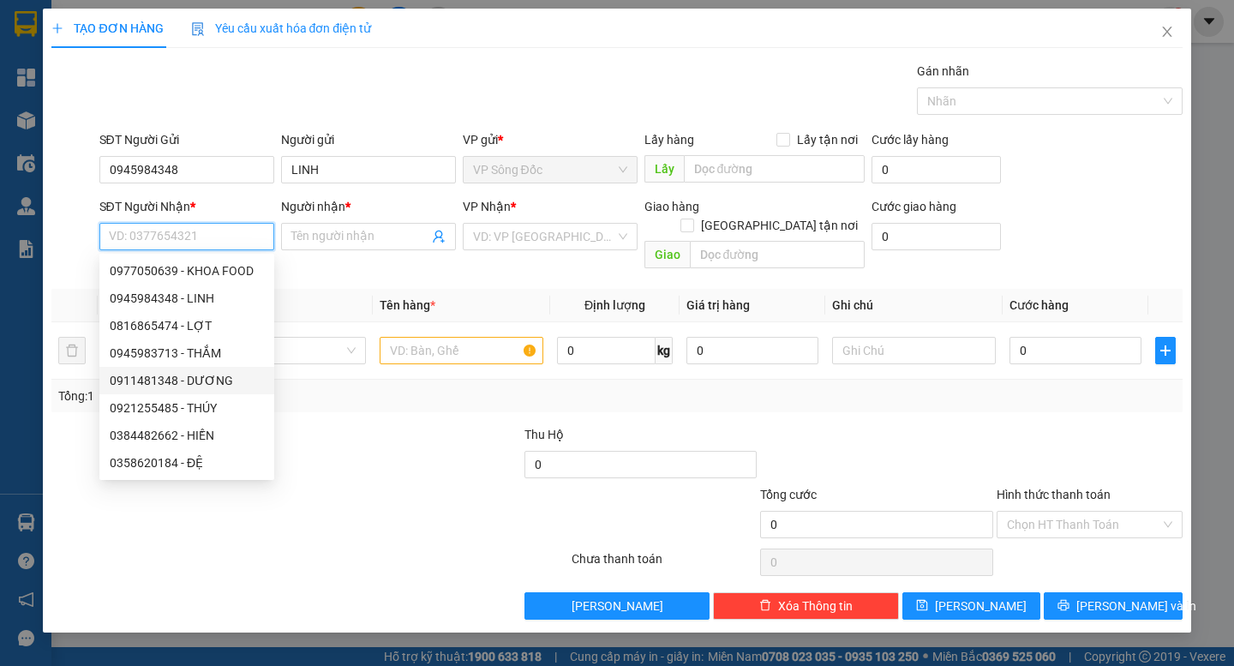
click at [207, 379] on div "0911481348 - DƯƠNG" at bounding box center [187, 380] width 154 height 19
type input "0911481348"
type input "DƯƠNG"
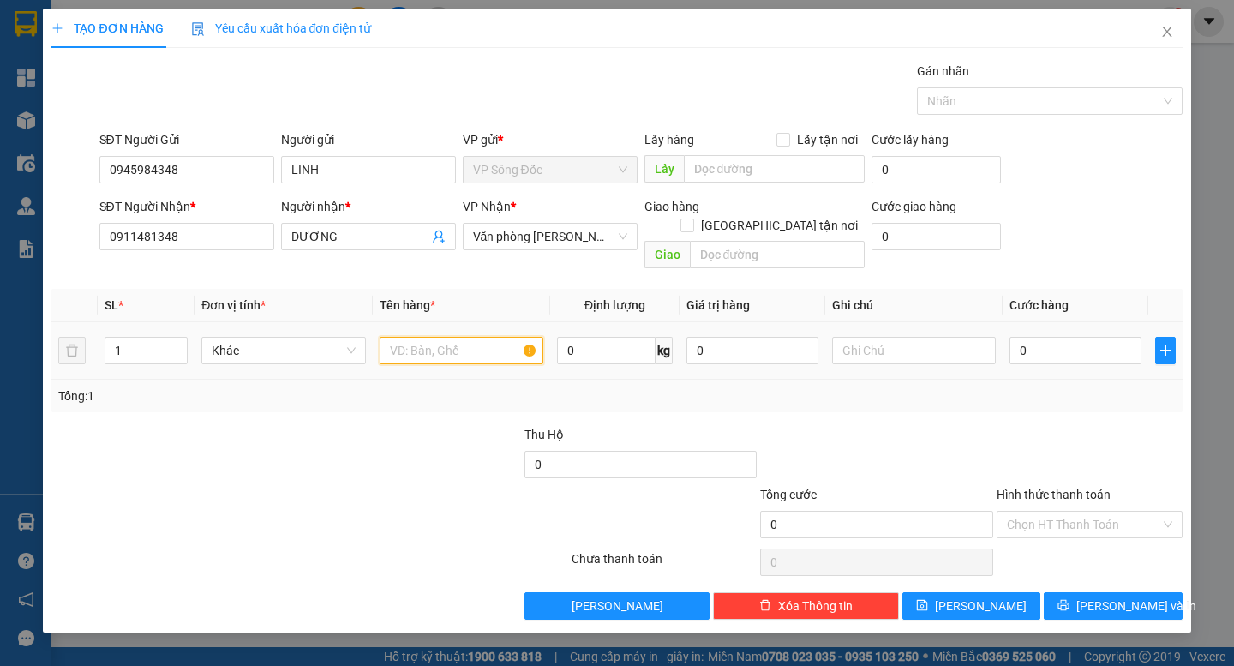
click at [471, 337] on input "text" at bounding box center [462, 350] width 164 height 27
type input "cục ( màu đen )"
click at [1041, 337] on input "0" at bounding box center [1076, 350] width 132 height 27
click at [1023, 425] on div at bounding box center [1089, 455] width 189 height 60
click at [1041, 337] on input "0" at bounding box center [1076, 350] width 132 height 27
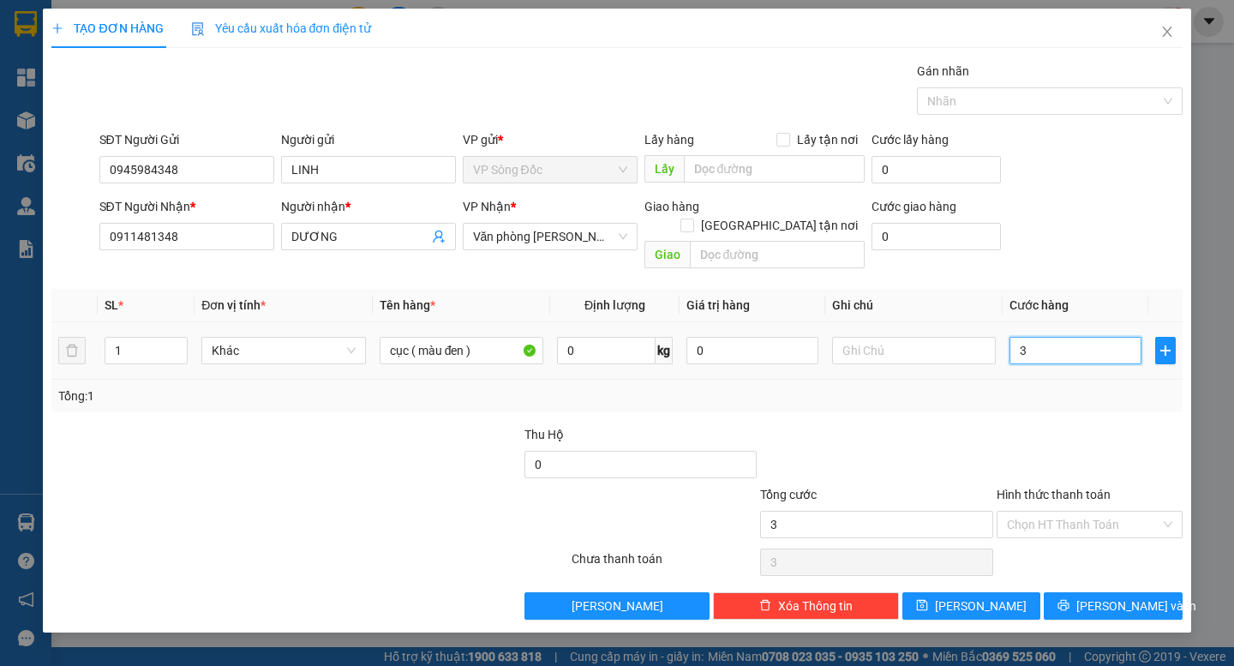
type input "3"
type input "30"
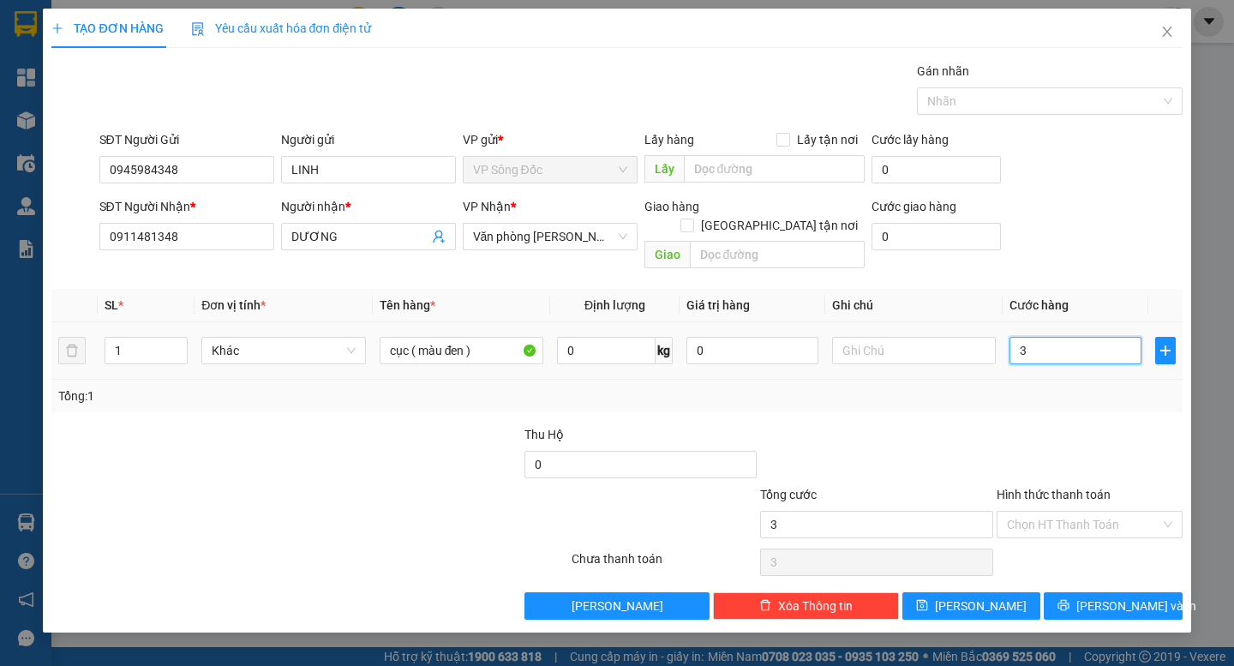
type input "30"
type input "30.000"
click at [1058, 391] on div "Tổng: 1" at bounding box center [616, 396] width 1131 height 33
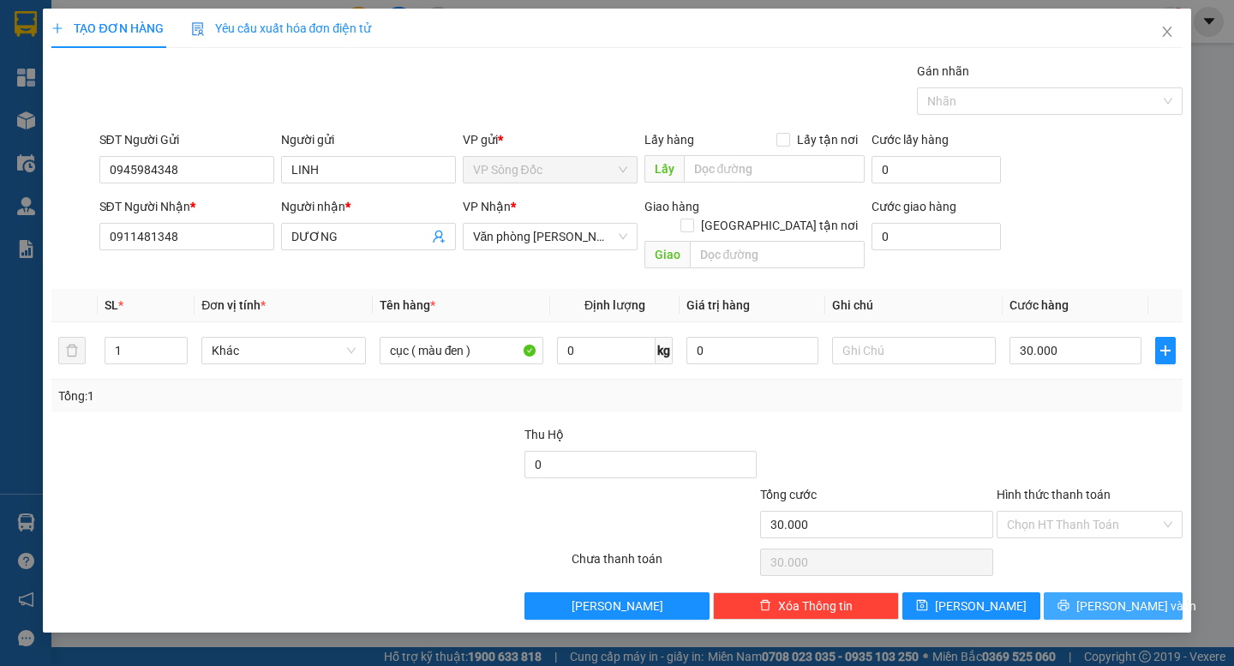
click at [1107, 597] on span "[PERSON_NAME] và In" at bounding box center [1137, 606] width 120 height 19
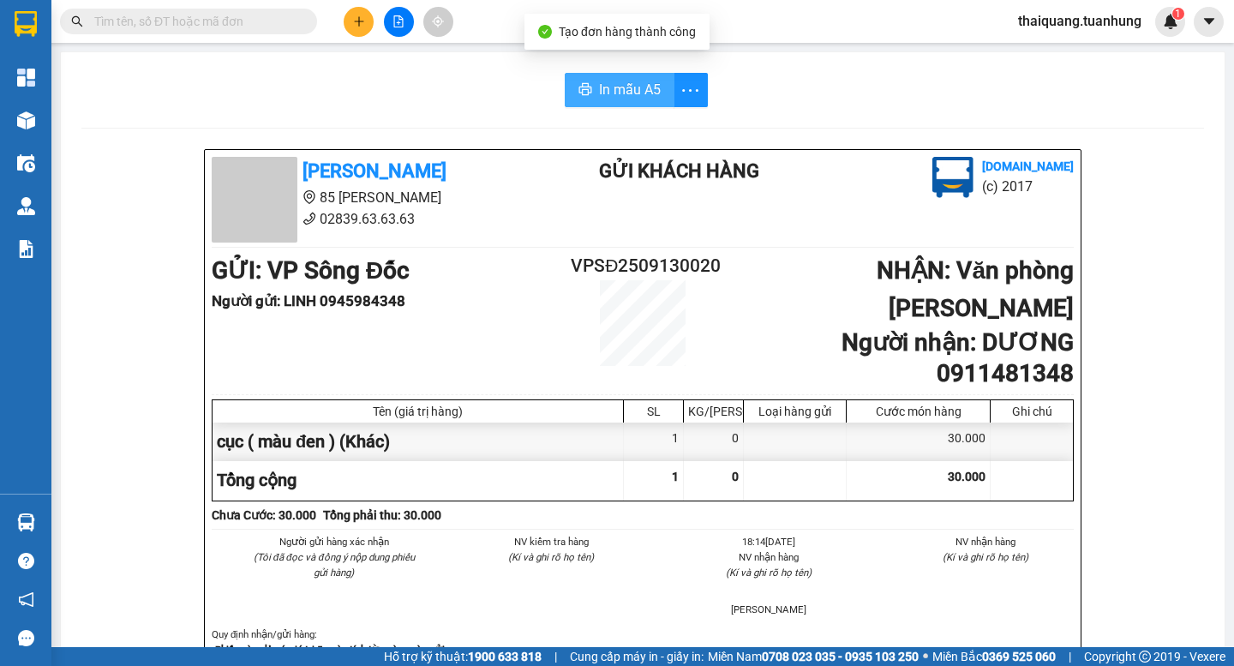
click at [609, 101] on button "In mẫu A5" at bounding box center [620, 90] width 110 height 34
click at [351, 31] on button at bounding box center [359, 22] width 30 height 30
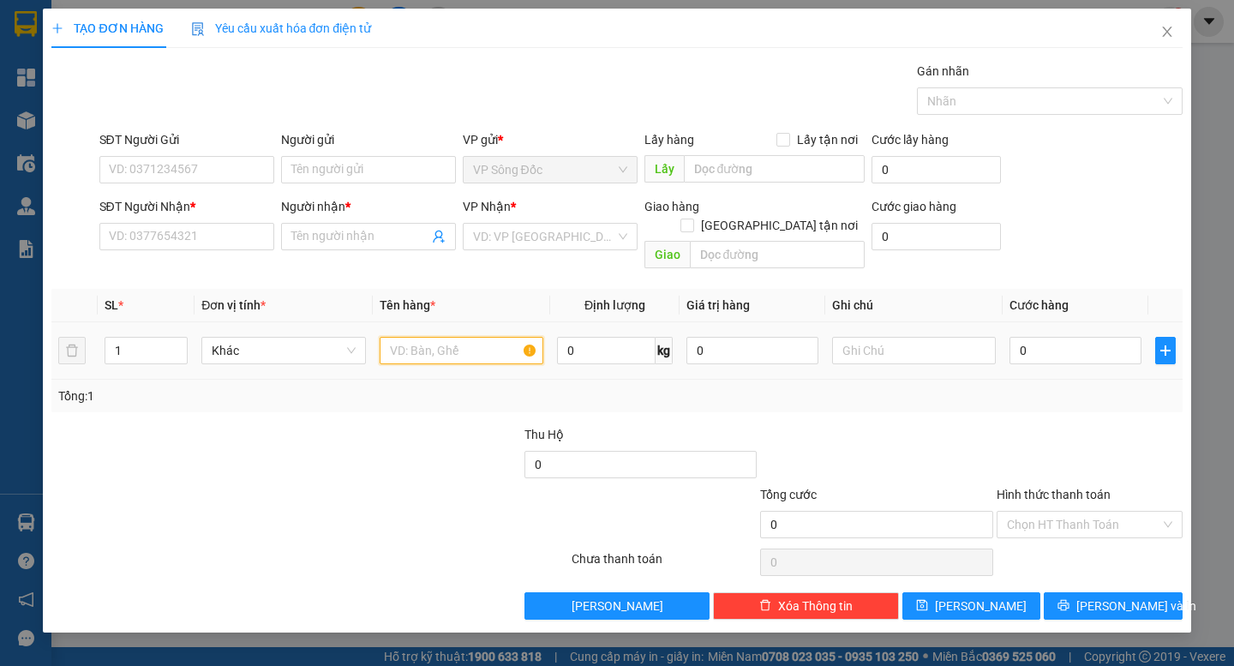
click at [428, 337] on input "text" at bounding box center [462, 350] width 164 height 27
type input "bao"
click at [563, 236] on input "search" at bounding box center [544, 237] width 142 height 26
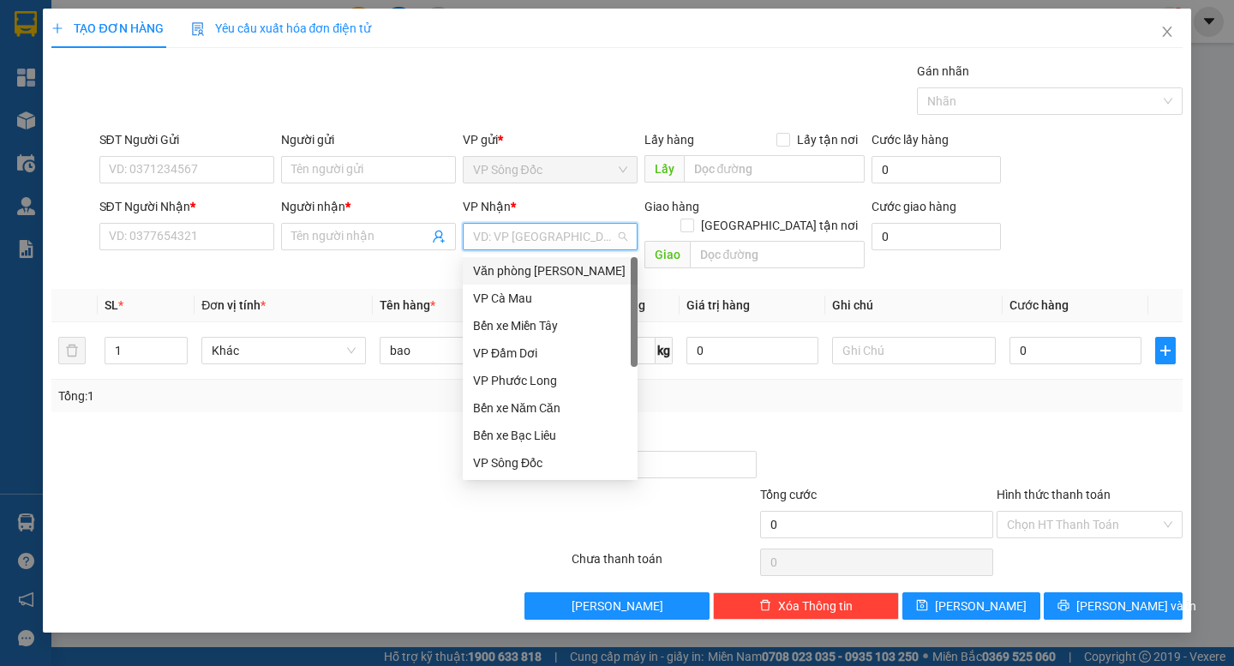
click at [565, 273] on div "Văn phòng [PERSON_NAME]" at bounding box center [550, 270] width 154 height 19
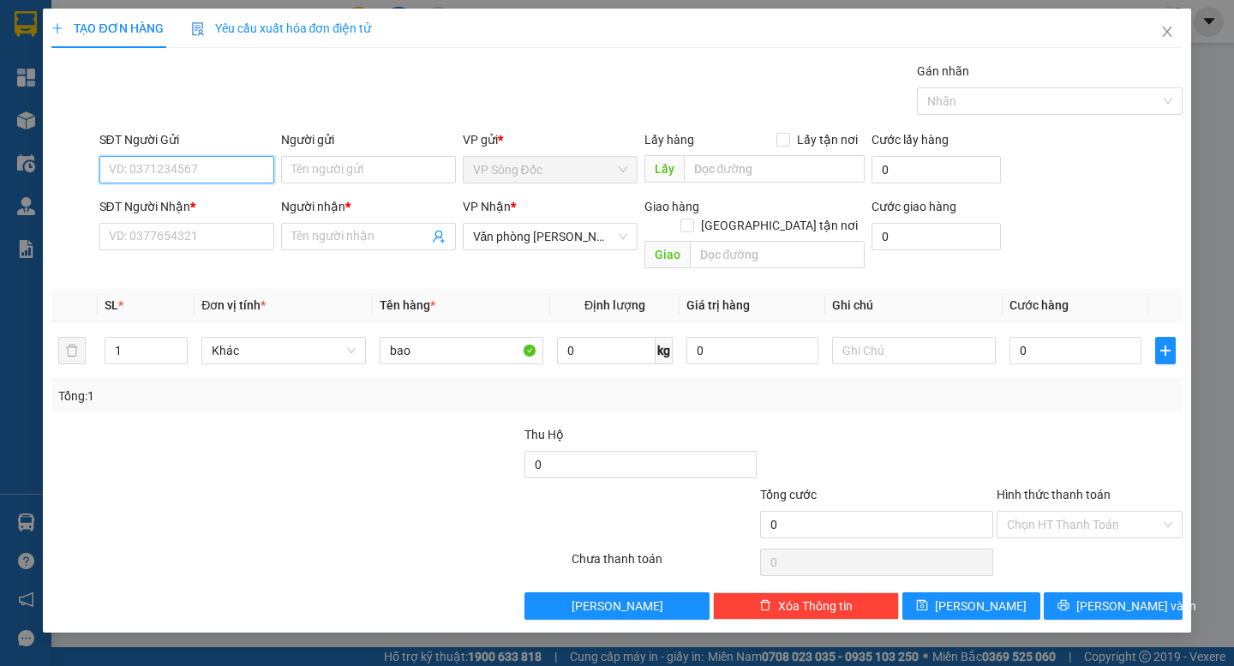
click at [159, 161] on input "SĐT Người Gửi" at bounding box center [186, 169] width 175 height 27
click at [161, 161] on input "SĐT Người Gửi" at bounding box center [186, 169] width 175 height 27
type input "0918150525"
click at [200, 201] on div "0918150525 - THẢO BÌNH" at bounding box center [187, 204] width 154 height 19
type input "THẢO BÌNH"
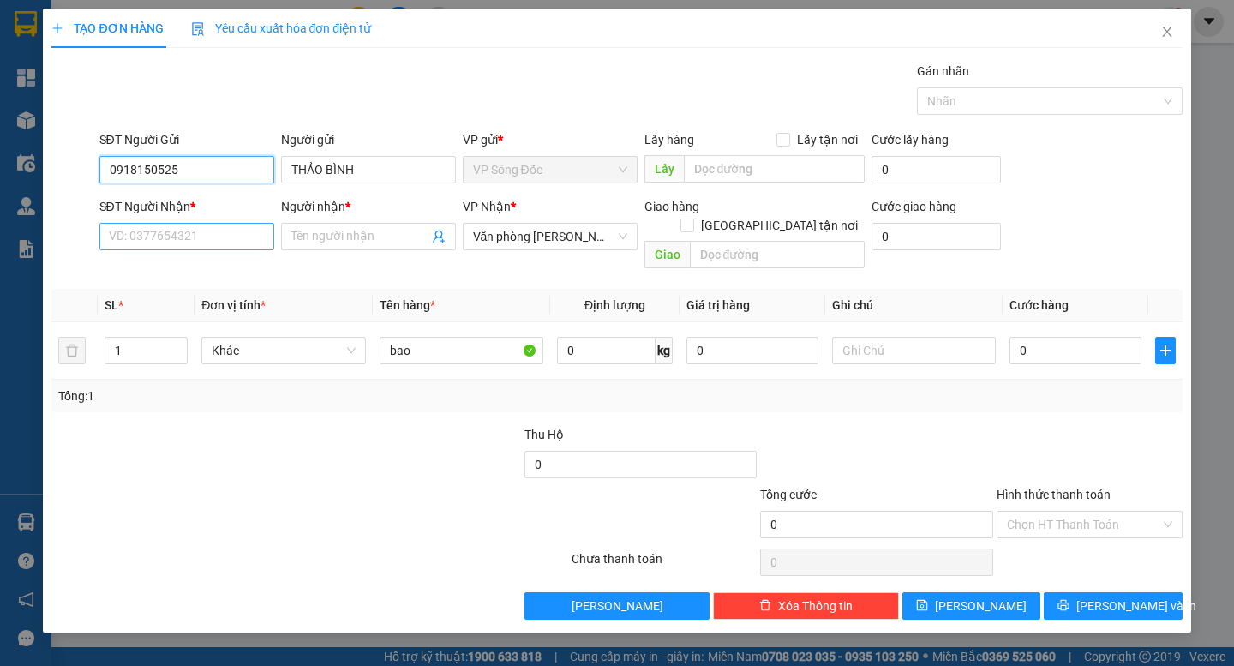
type input "0918150525"
click at [199, 231] on input "SĐT Người Nhận *" at bounding box center [186, 236] width 175 height 27
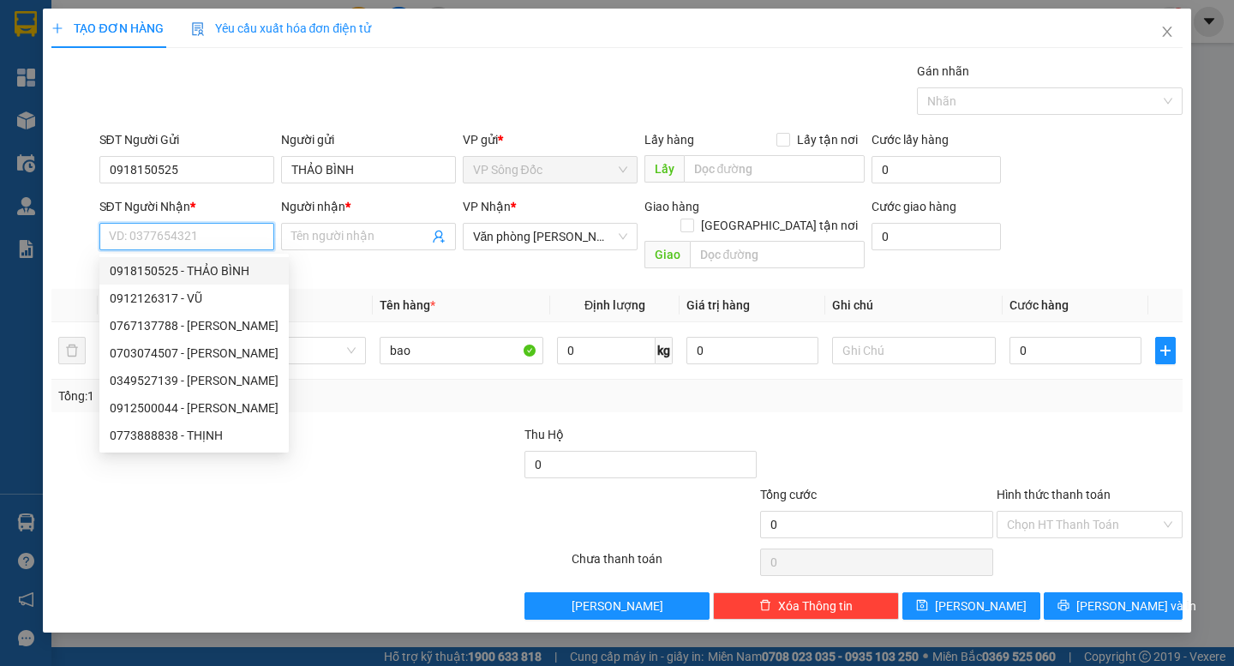
click at [167, 235] on input "SĐT Người Nhận *" at bounding box center [186, 236] width 175 height 27
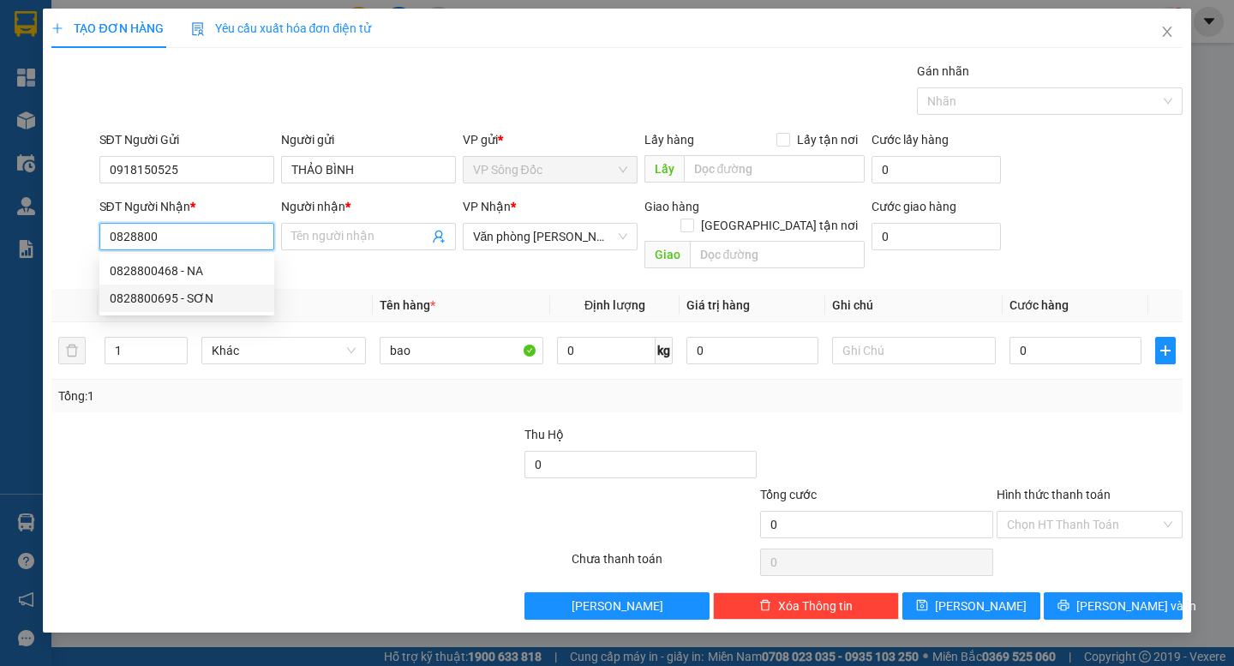
click at [180, 297] on div "0828800695 - SƠN" at bounding box center [187, 298] width 154 height 19
type input "0828800695"
type input "SƠN"
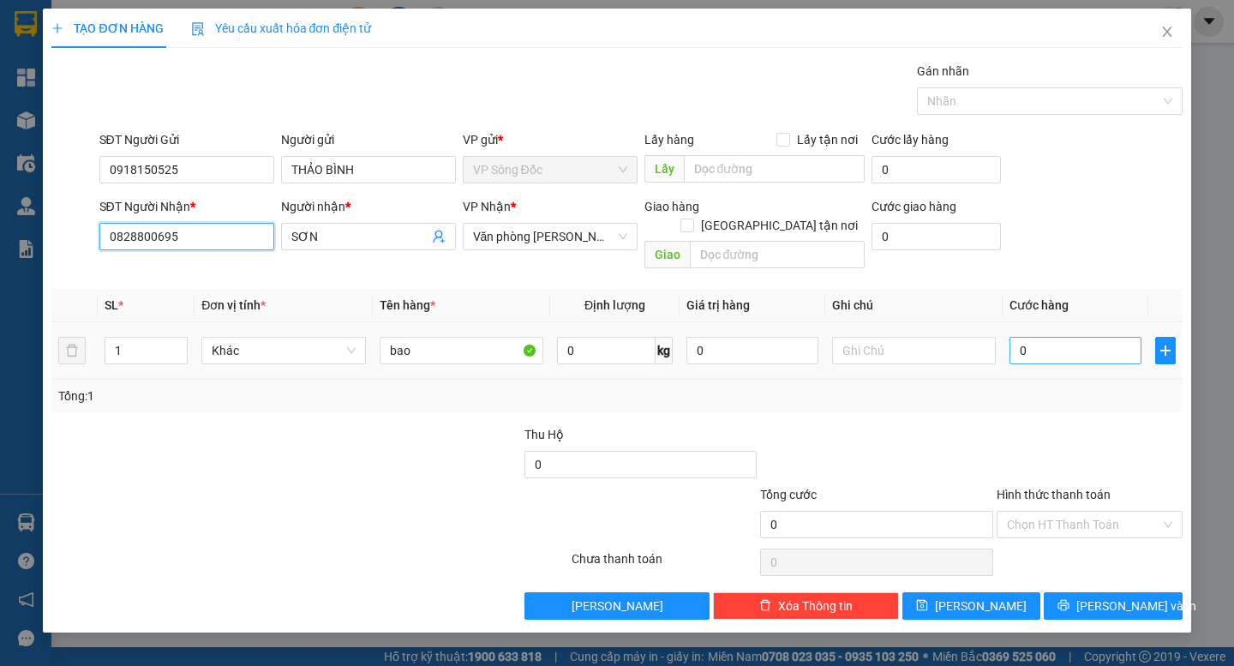
type input "0828800695"
click at [1043, 341] on input "0" at bounding box center [1076, 350] width 132 height 27
type input "6"
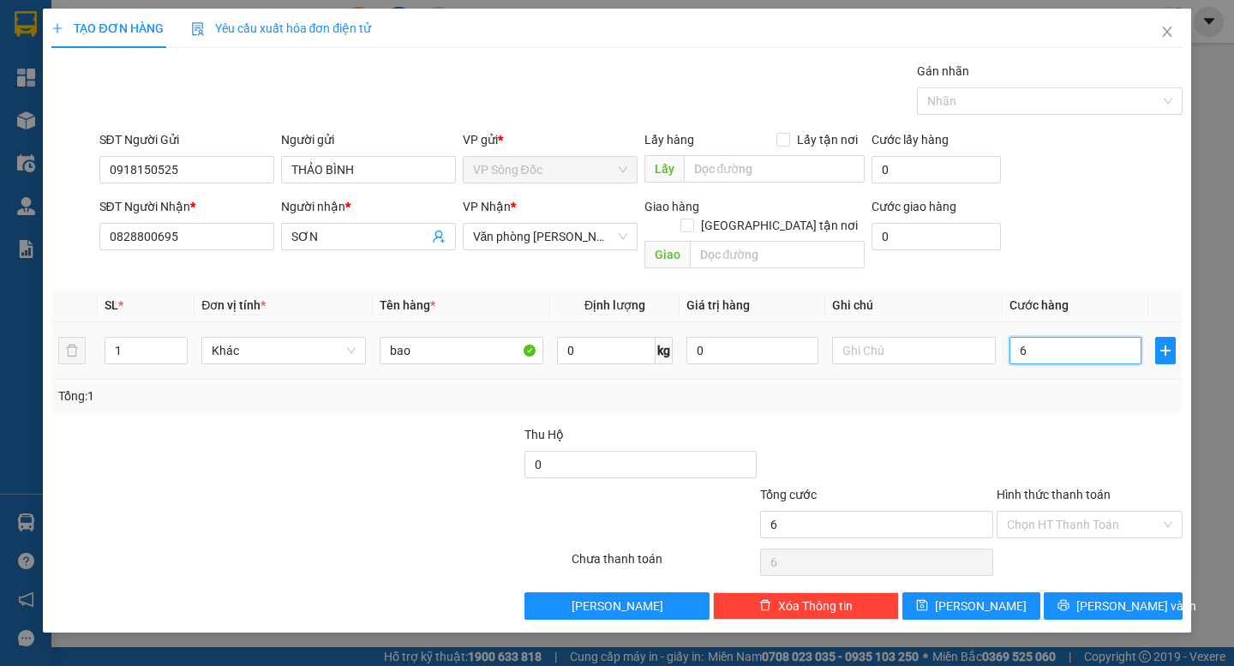
type input "60"
type input "60.000"
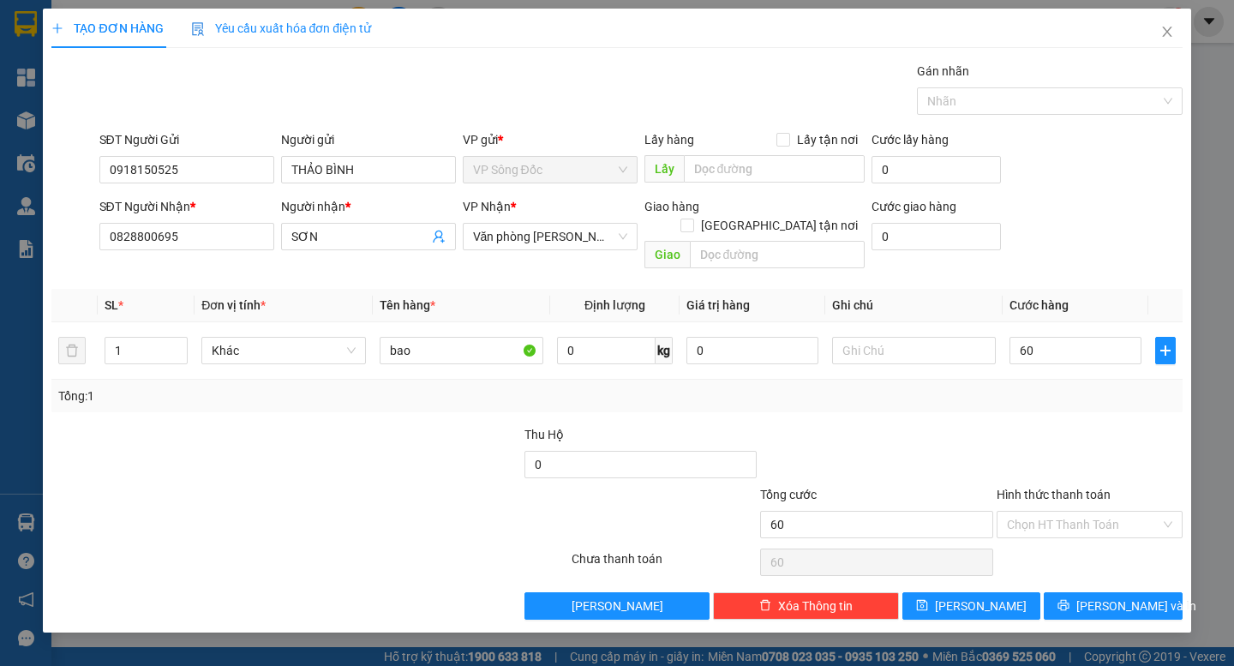
type input "60.000"
click at [1076, 387] on div "Tổng: 1" at bounding box center [616, 396] width 1117 height 19
click at [1099, 597] on span "[PERSON_NAME] và In" at bounding box center [1137, 606] width 120 height 19
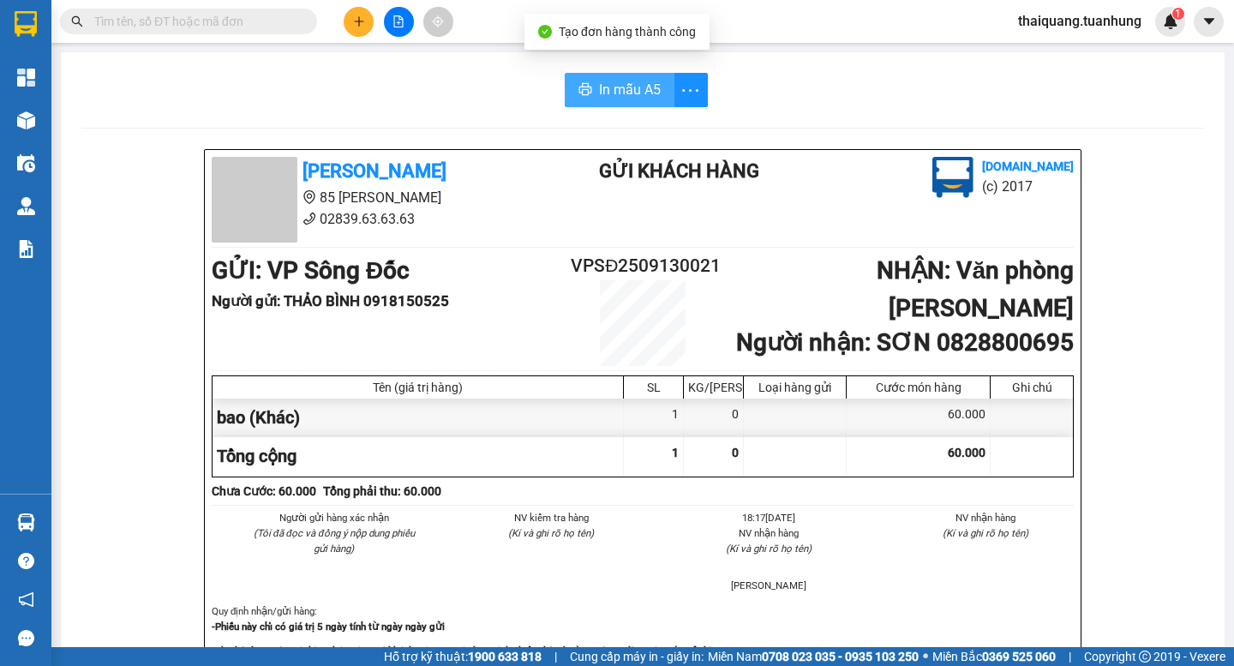
click at [625, 93] on span "In mẫu A5" at bounding box center [630, 89] width 62 height 21
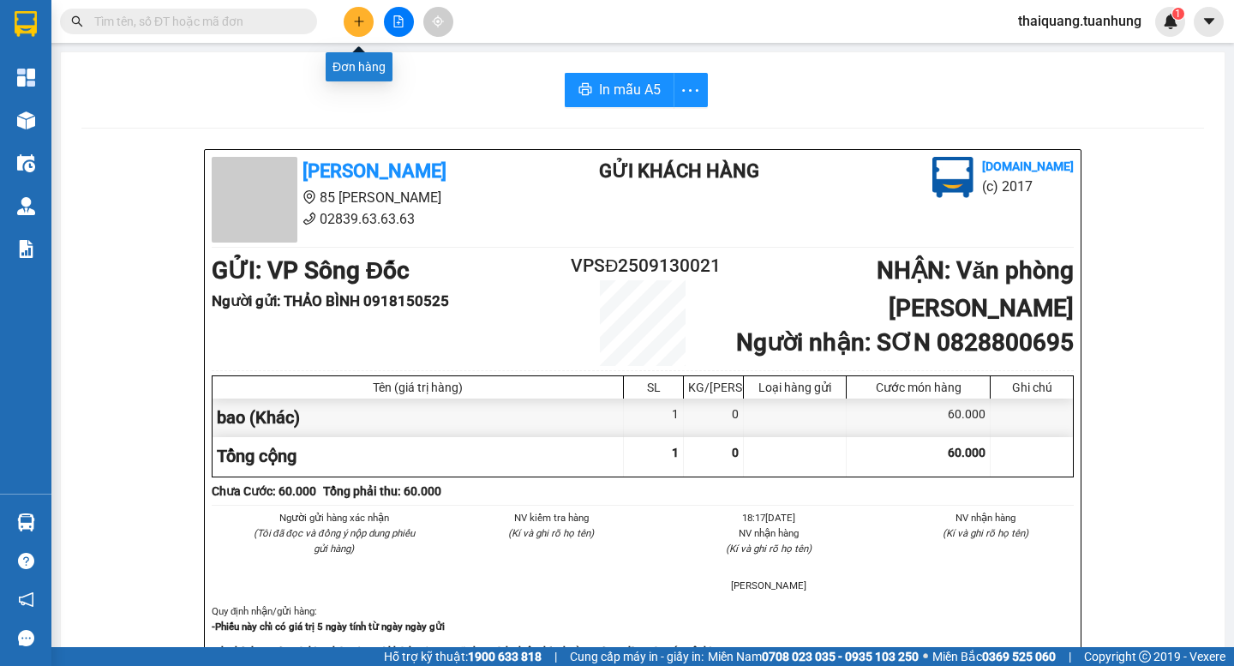
click at [361, 32] on button at bounding box center [359, 22] width 30 height 30
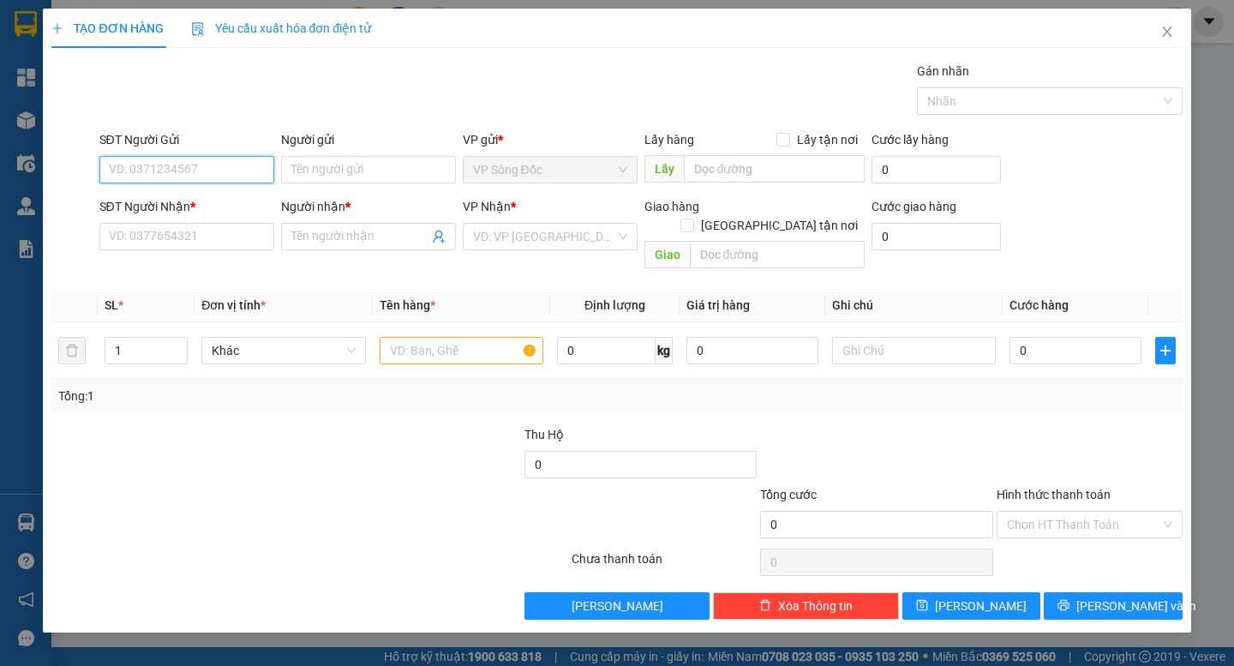
click at [170, 171] on input "SĐT Người Gửi" at bounding box center [186, 169] width 175 height 27
type input "0865384068"
click at [191, 208] on div "0865384068 - NK HOÀN MỸ SĐ" at bounding box center [193, 204] width 167 height 19
type input "NK HOÀN MỸ SĐ"
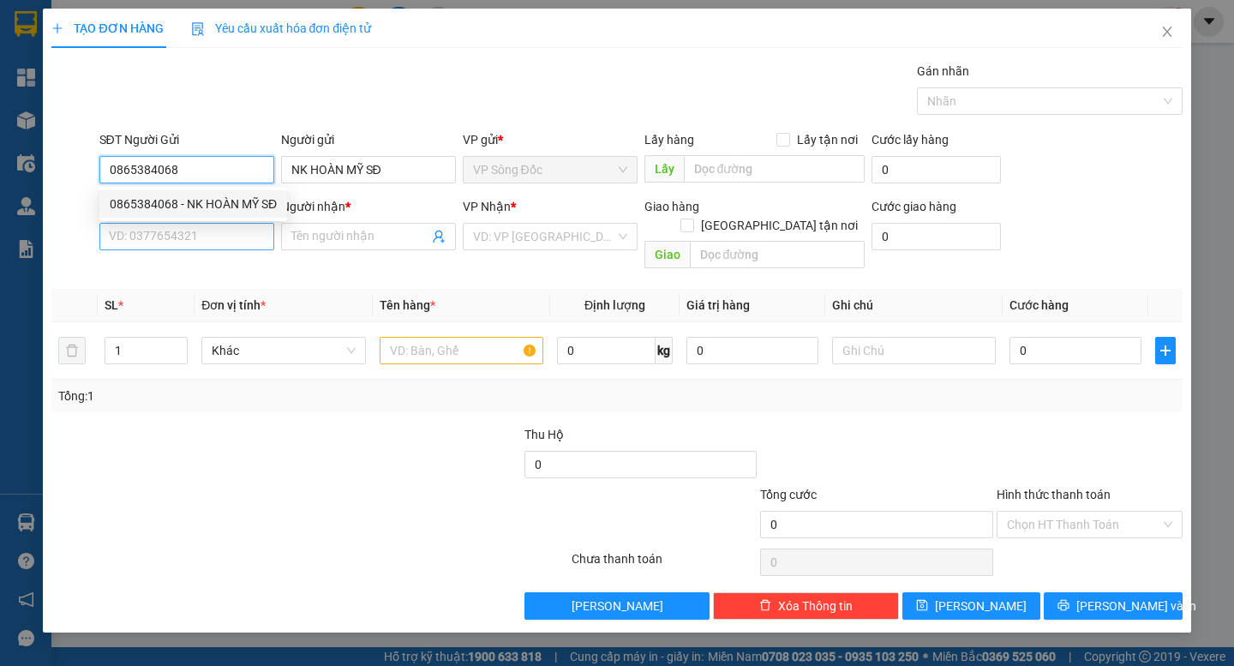
type input "0865384068"
click at [199, 238] on input "SĐT Người Nhận *" at bounding box center [186, 236] width 175 height 27
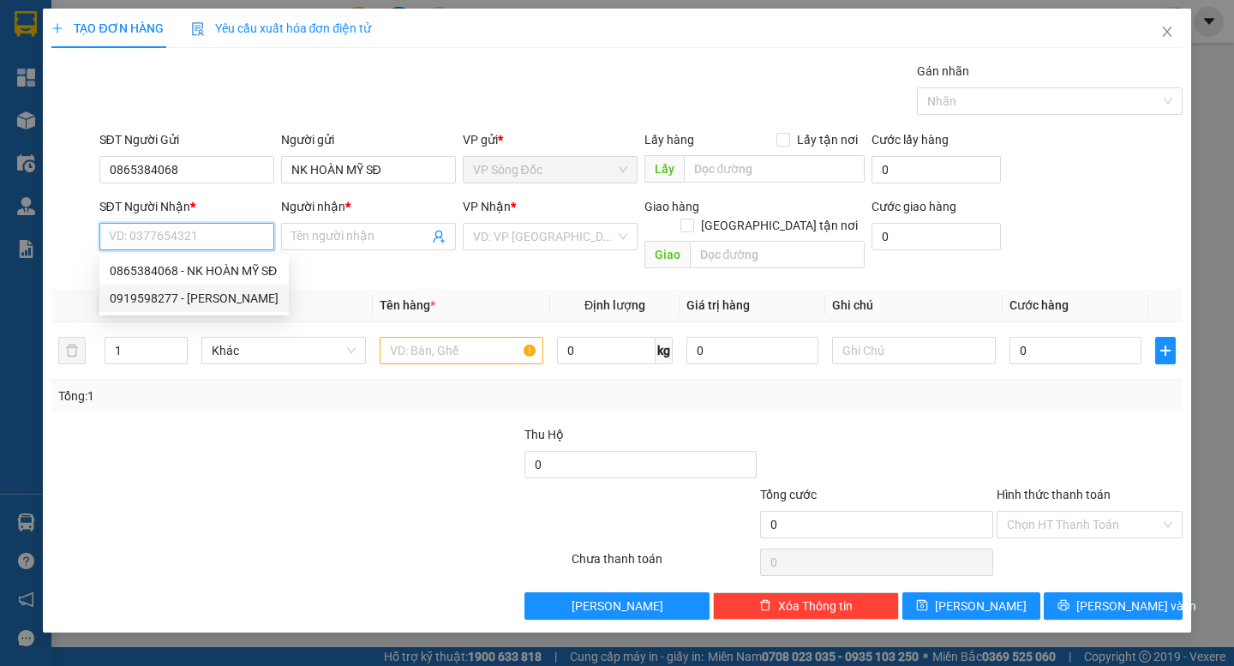
click at [208, 293] on div "0919598277 - [PERSON_NAME]" at bounding box center [194, 298] width 169 height 19
type input "0919598277"
type input "[PERSON_NAME]"
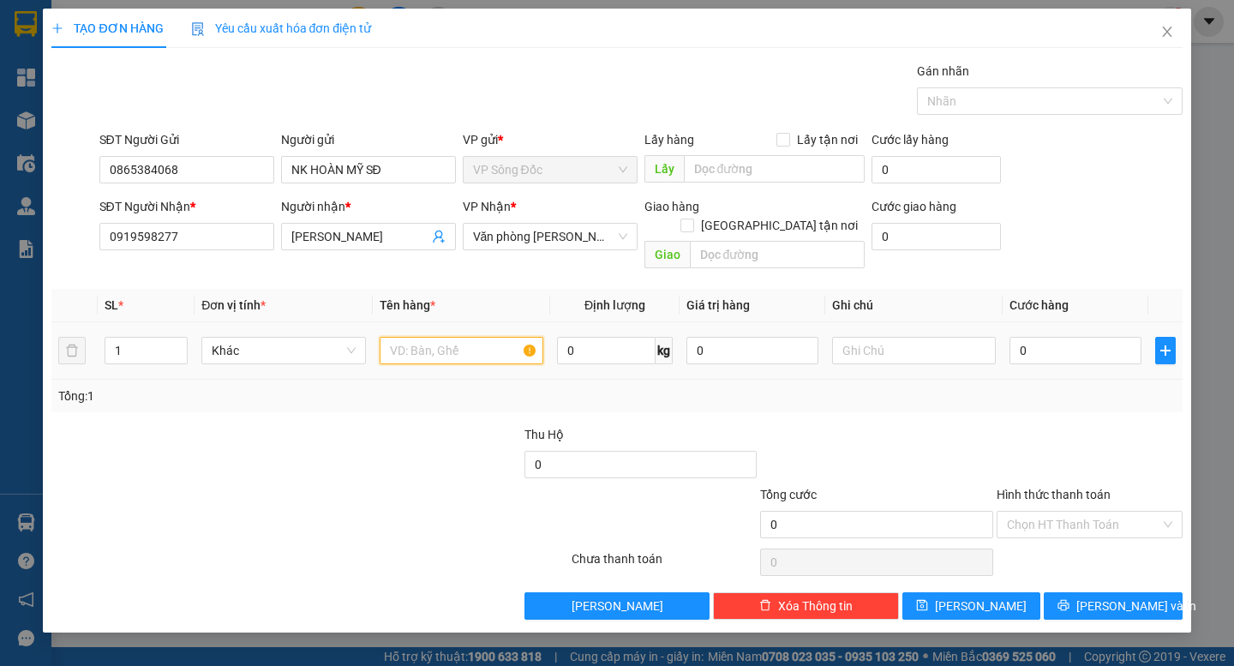
click at [451, 338] on input "text" at bounding box center [462, 350] width 164 height 27
type input "hộp nhỏ"
click at [1043, 337] on input "0" at bounding box center [1076, 350] width 132 height 27
type input "3"
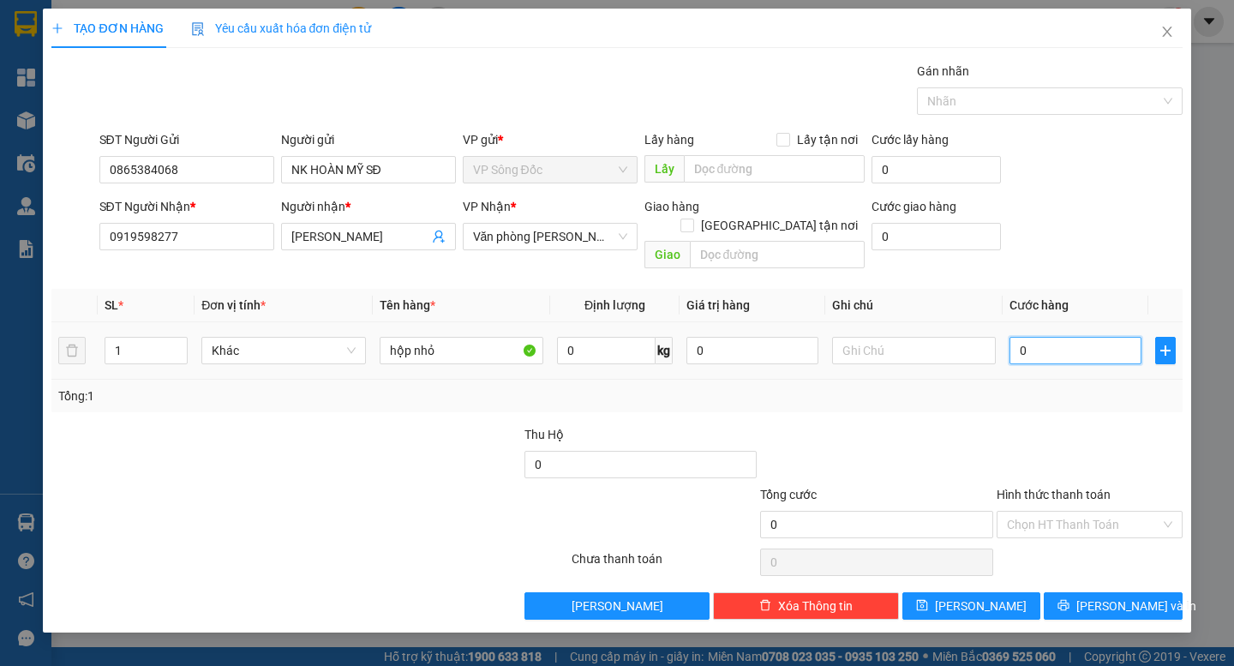
type input "3"
type input "30"
type input "30.000"
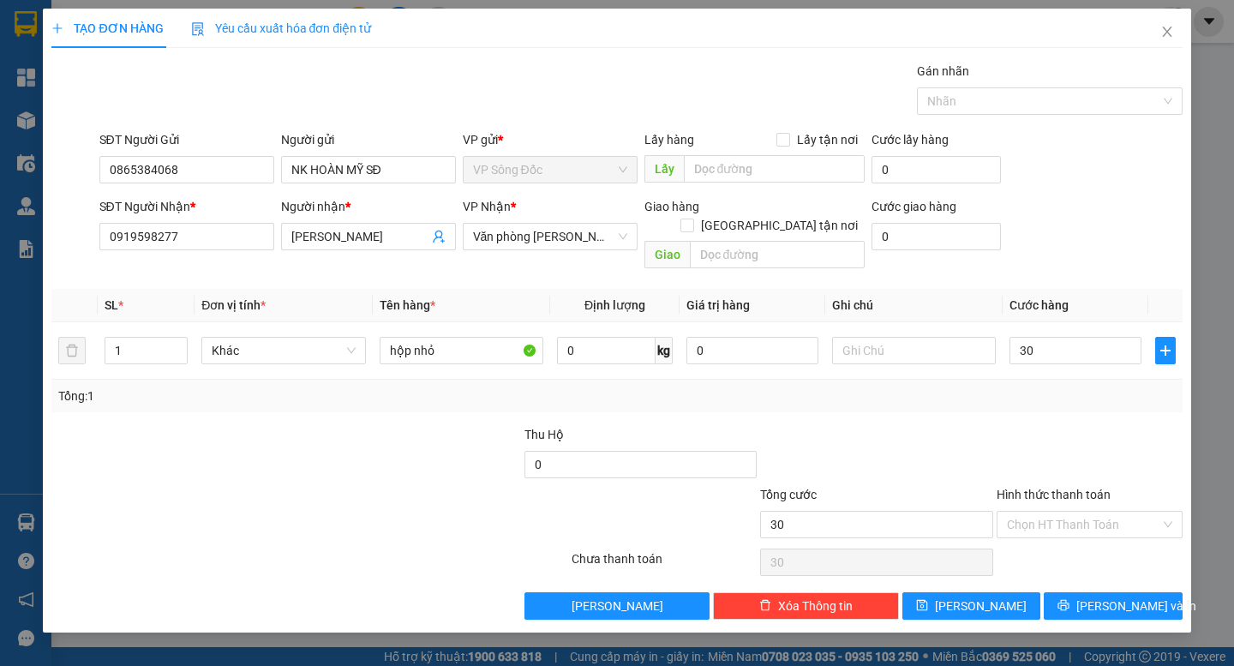
type input "30.000"
click at [1044, 425] on div at bounding box center [1089, 455] width 189 height 60
click at [1106, 597] on span "[PERSON_NAME] và In" at bounding box center [1137, 606] width 120 height 19
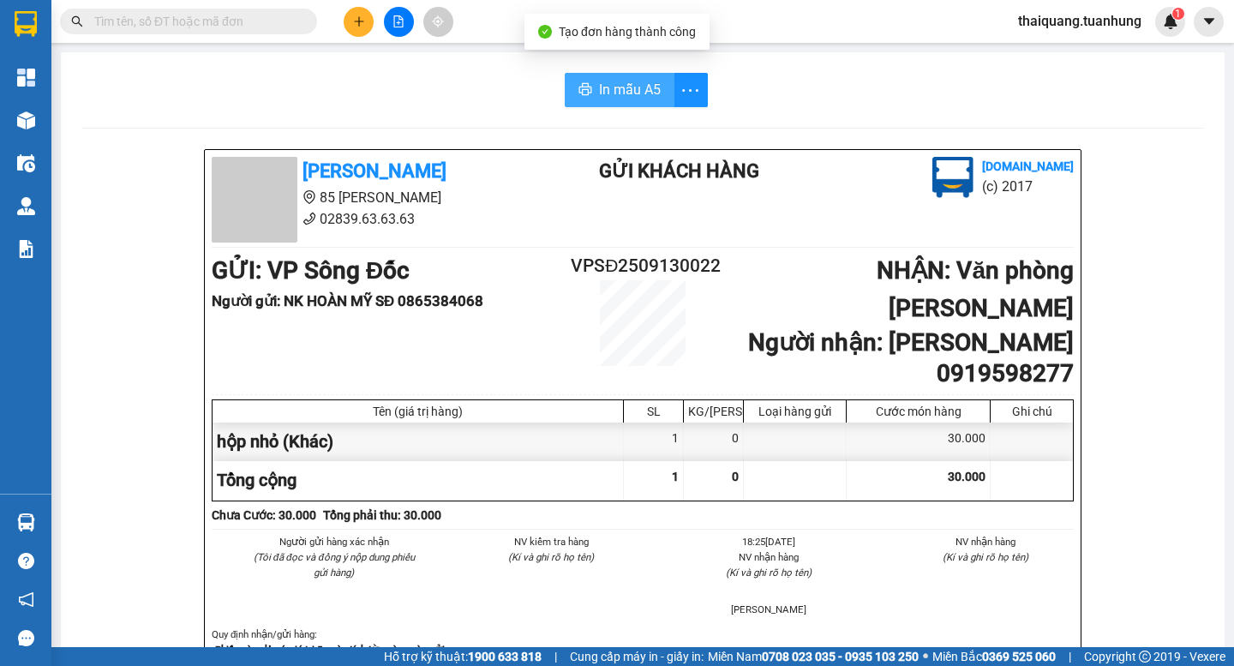
click at [614, 93] on span "In mẫu A5" at bounding box center [630, 89] width 62 height 21
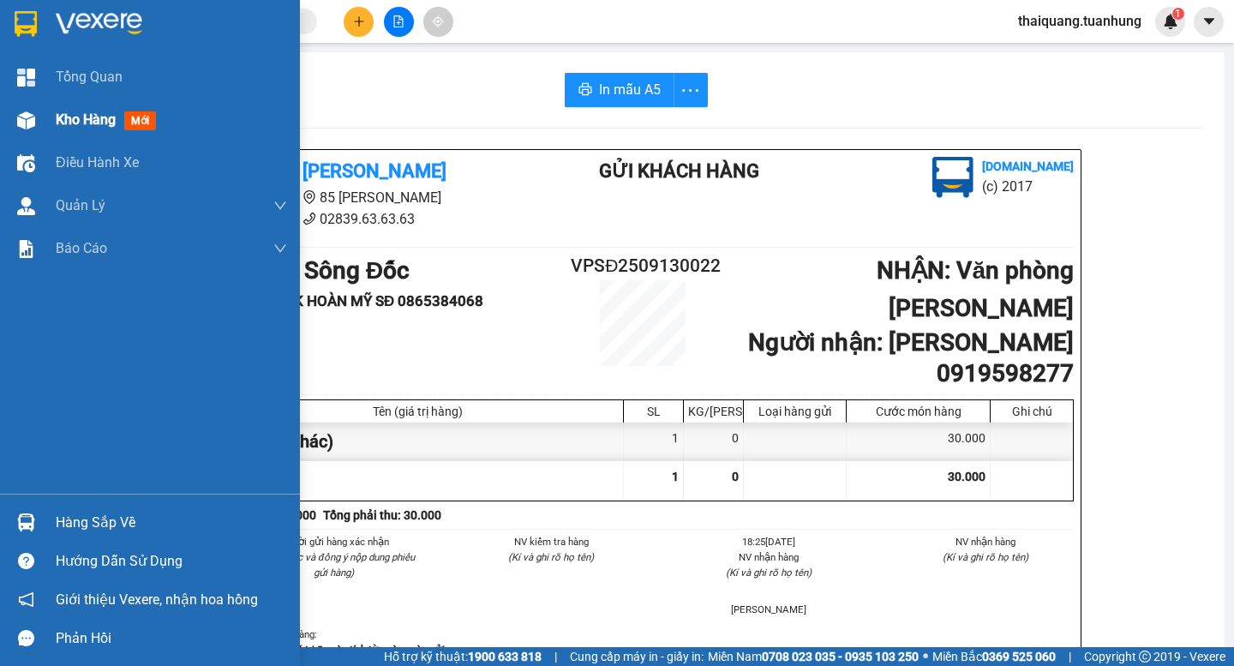
click at [42, 117] on div "Kho hàng mới" at bounding box center [150, 120] width 300 height 43
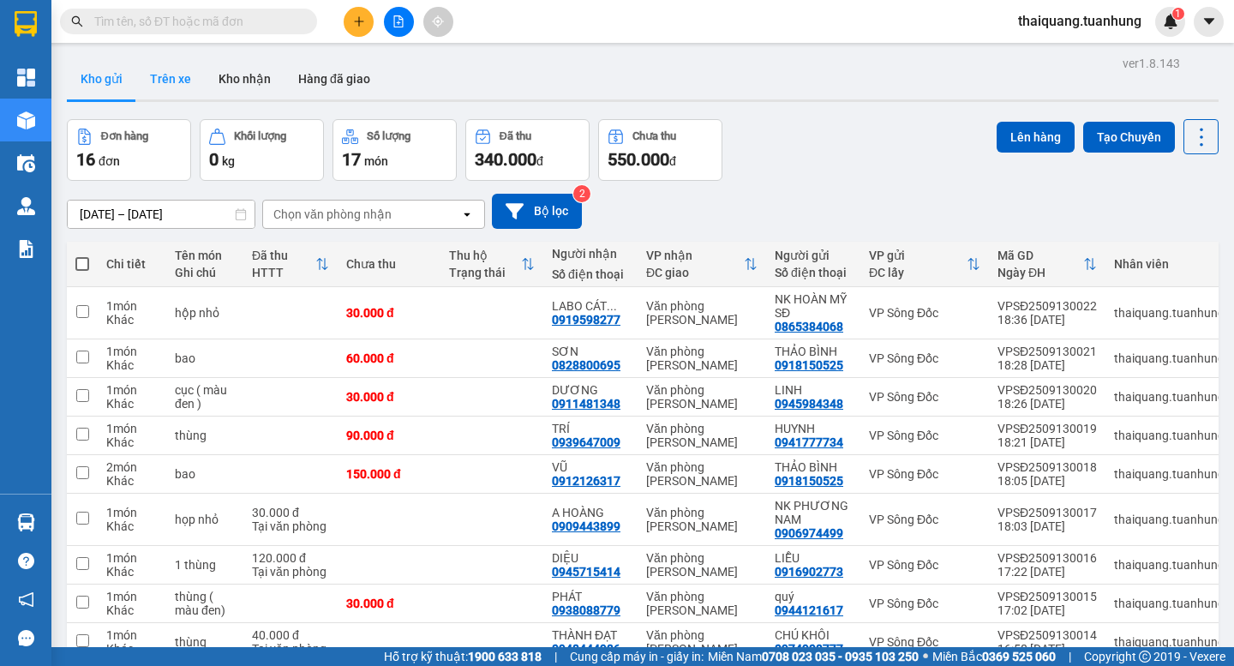
click at [195, 62] on button "Trên xe" at bounding box center [170, 78] width 69 height 41
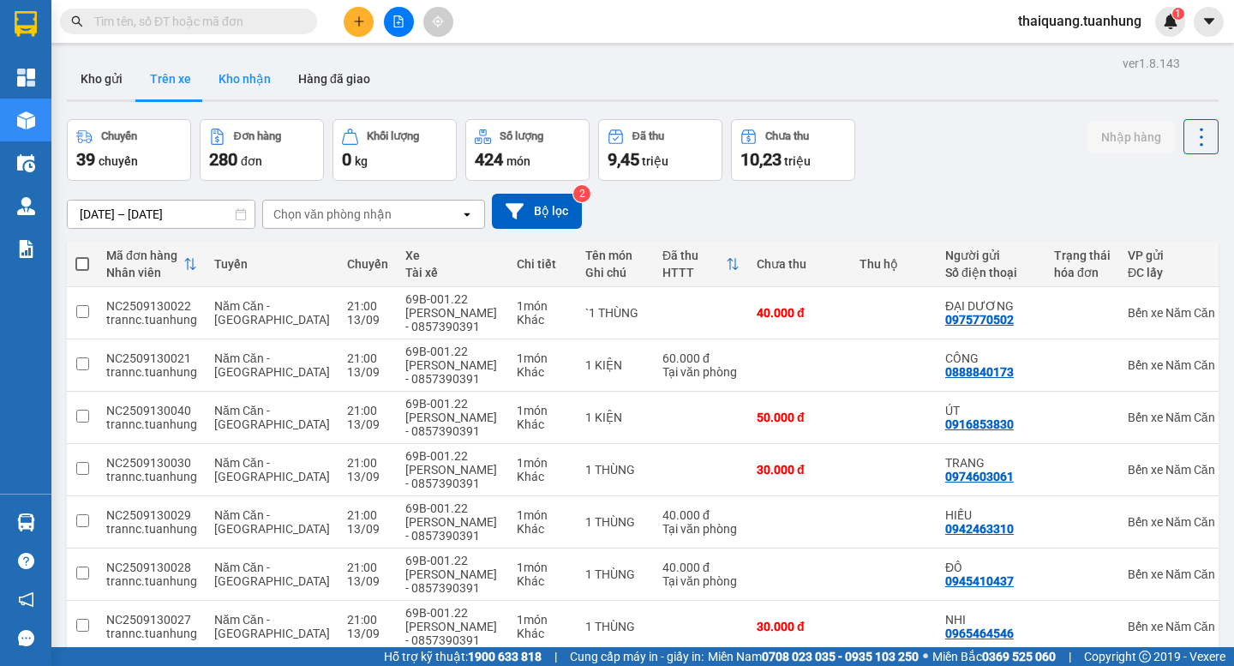
click at [260, 86] on button "Kho nhận" at bounding box center [245, 78] width 80 height 41
type input "[DATE] – [DATE]"
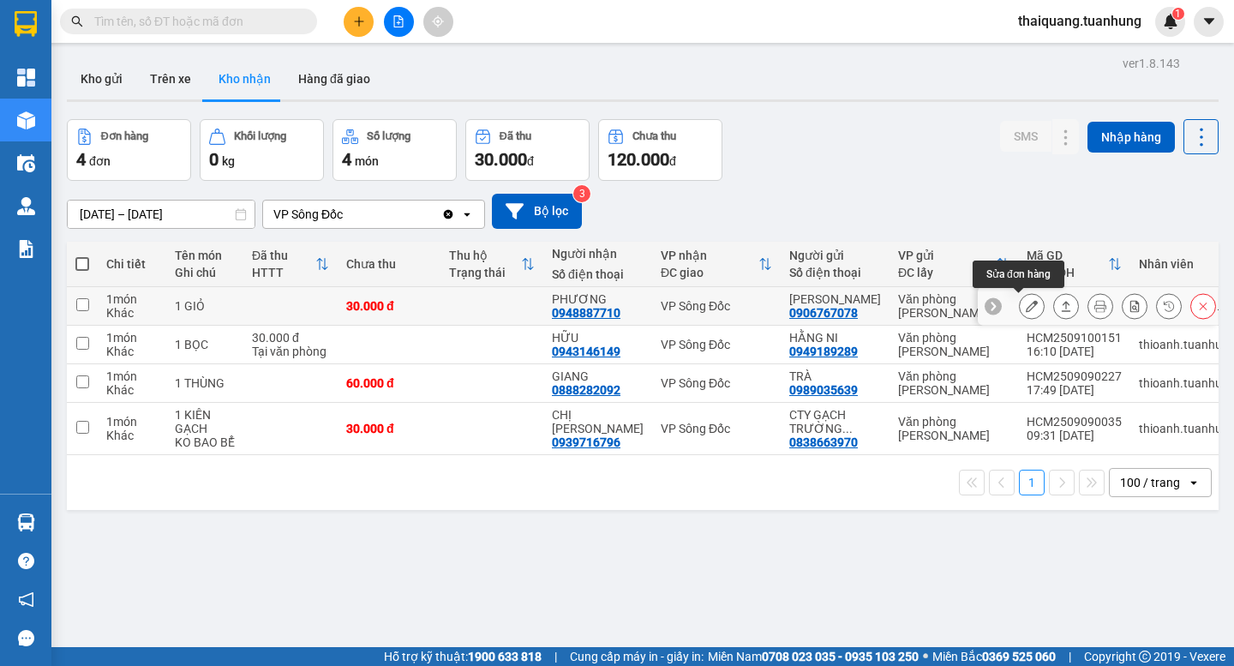
click at [1026, 307] on icon at bounding box center [1032, 306] width 12 height 12
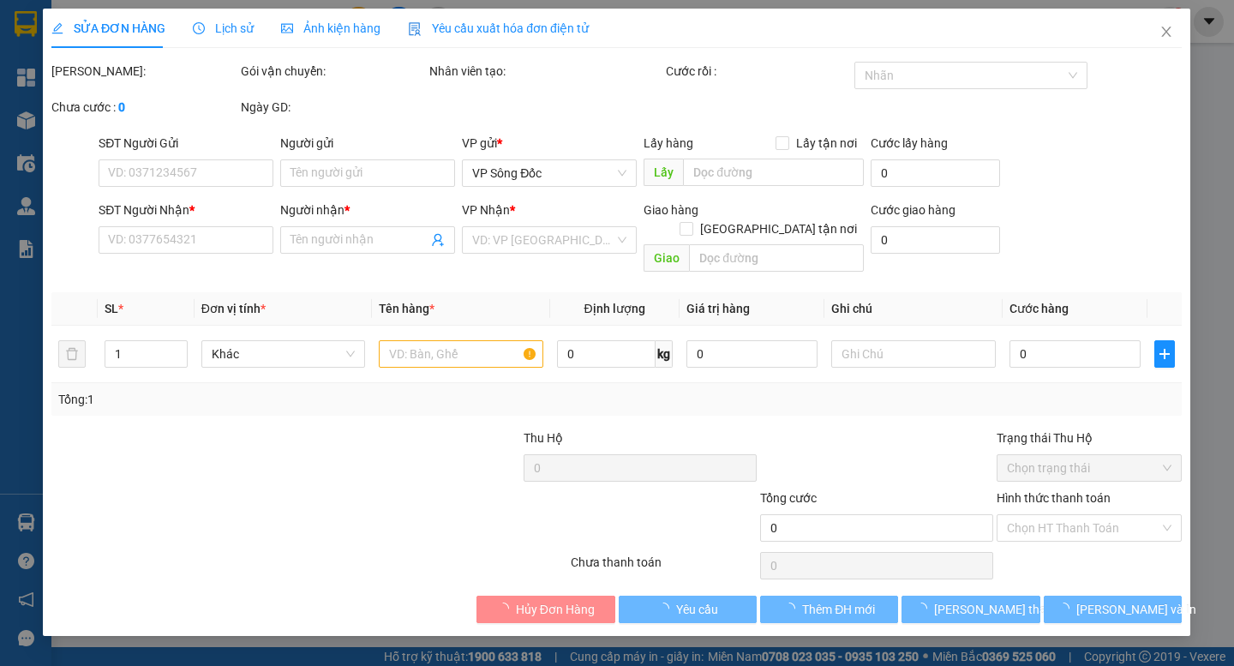
type input "0906767078"
type input "[PERSON_NAME]"
type input "0948887710"
type input "PHƯƠNG"
type input "30.000"
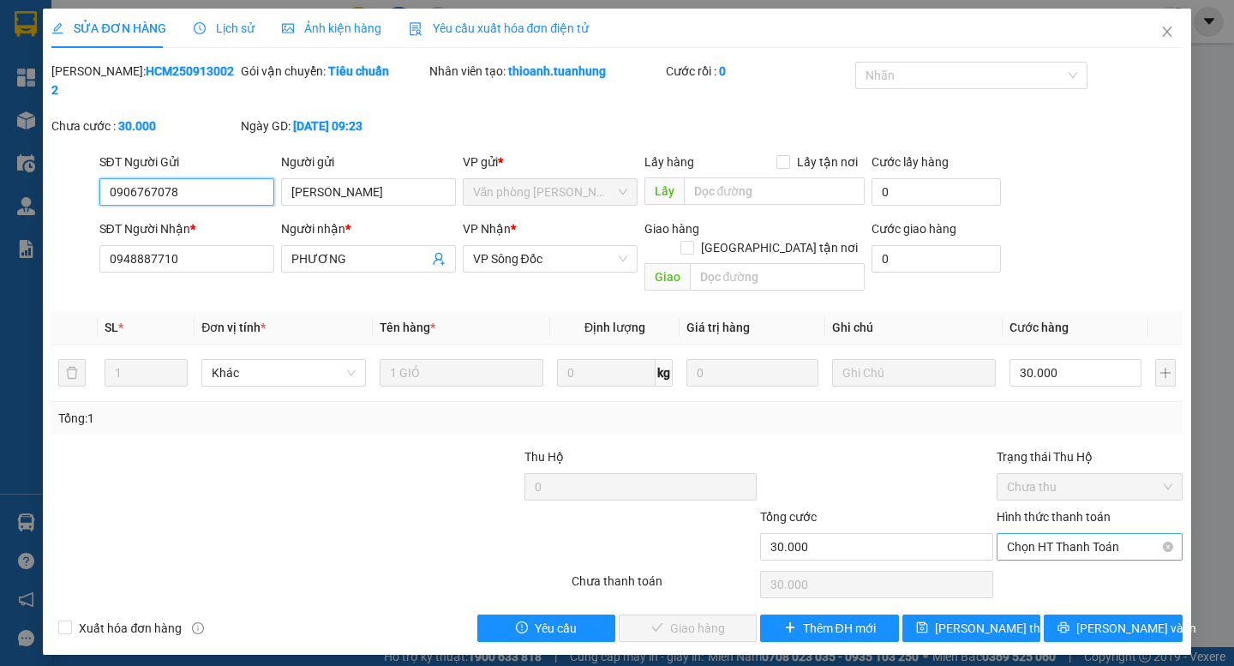
click at [1078, 534] on span "Chọn HT Thanh Toán" at bounding box center [1089, 547] width 165 height 26
click at [1079, 538] on div "Tại văn phòng" at bounding box center [1089, 543] width 165 height 19
type input "0"
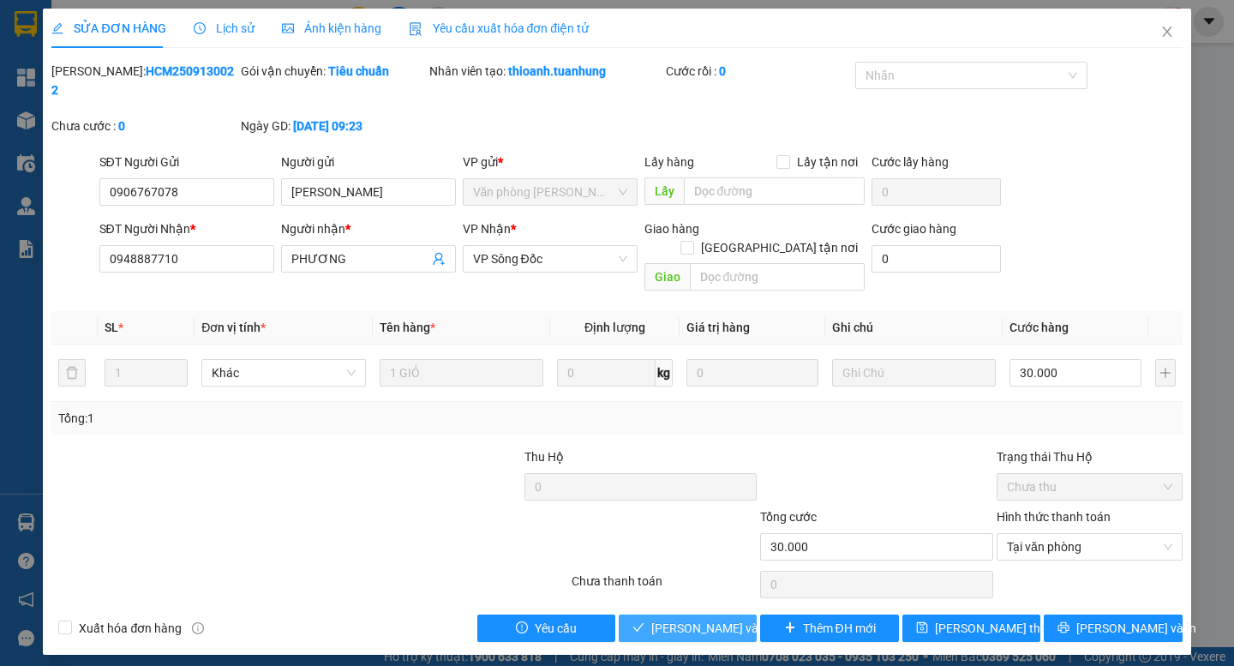
click at [707, 619] on span "[PERSON_NAME] và Giao hàng" at bounding box center [733, 628] width 165 height 19
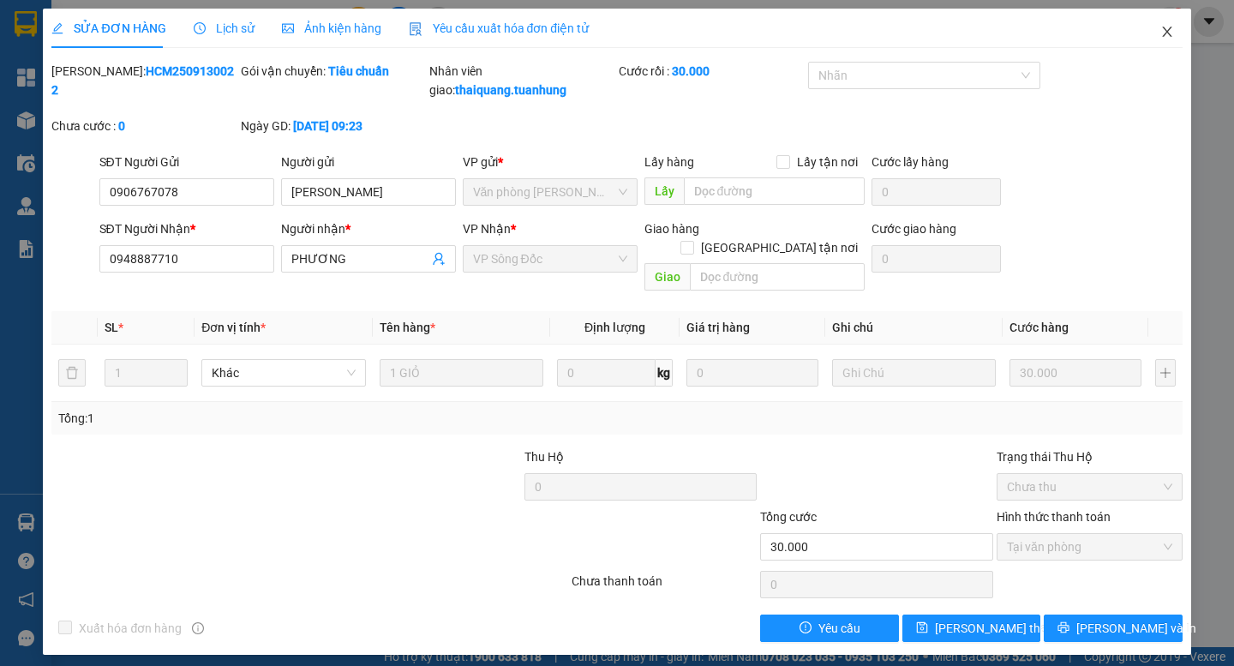
click at [1163, 33] on icon "close" at bounding box center [1168, 32] width 14 height 14
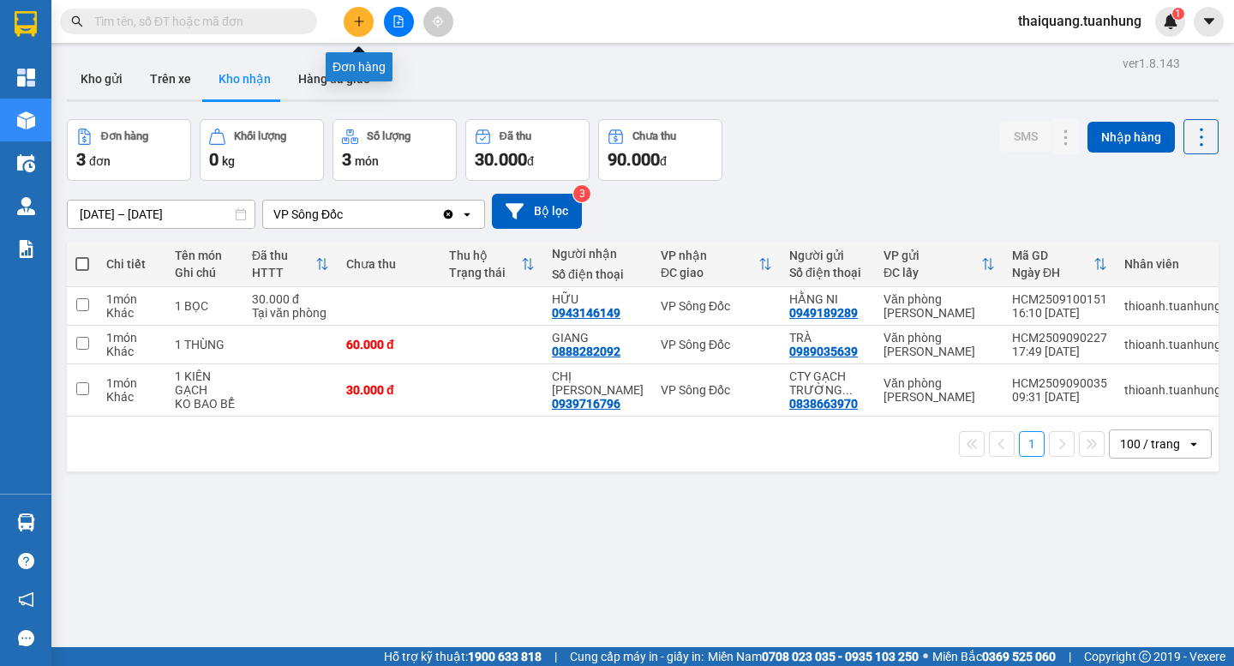
click at [344, 26] on button at bounding box center [359, 22] width 30 height 30
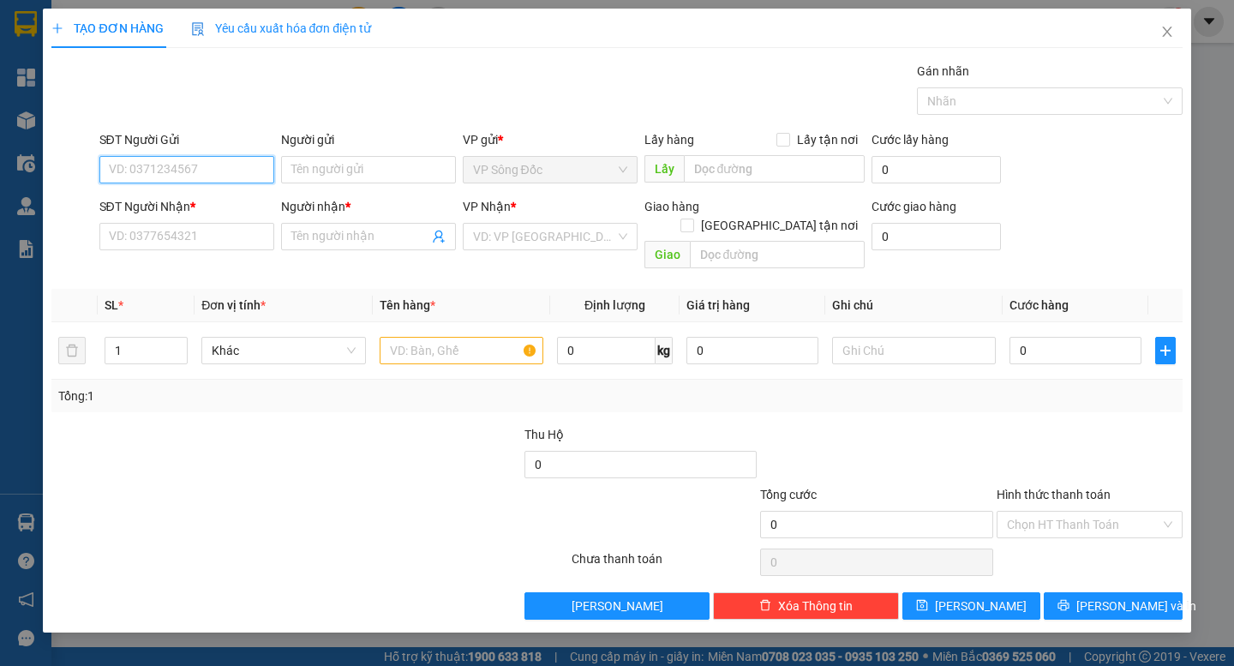
click at [191, 170] on input "SĐT Người Gửi" at bounding box center [186, 169] width 175 height 27
drag, startPoint x: 219, startPoint y: 165, endPoint x: 31, endPoint y: 182, distance: 188.5
click at [31, 182] on div "TẠO ĐƠN HÀNG Yêu cầu xuất hóa đơn điện tử Transit Pickup Surcharge Ids Transit …" at bounding box center [617, 333] width 1234 height 666
type input "0945984348"
click at [1172, 27] on icon "close" at bounding box center [1168, 32] width 14 height 14
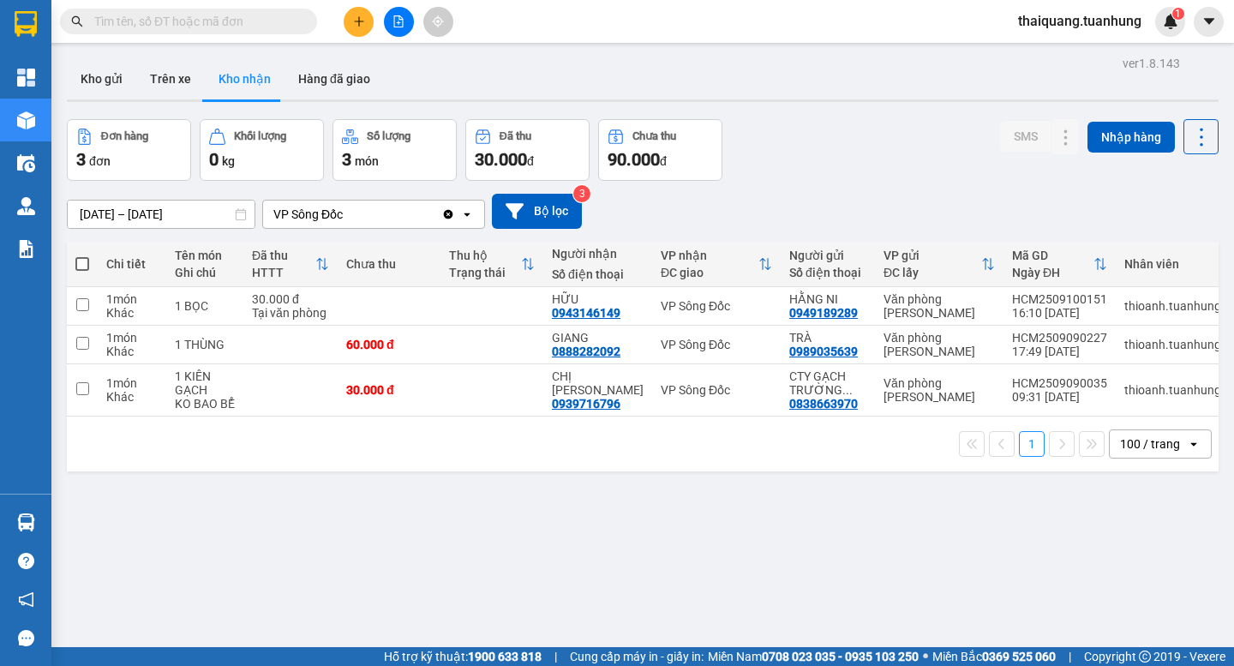
click at [256, 23] on input "text" at bounding box center [195, 21] width 202 height 19
click at [252, 27] on input "text" at bounding box center [195, 21] width 202 height 19
paste input "0945984348"
type input "0945984348"
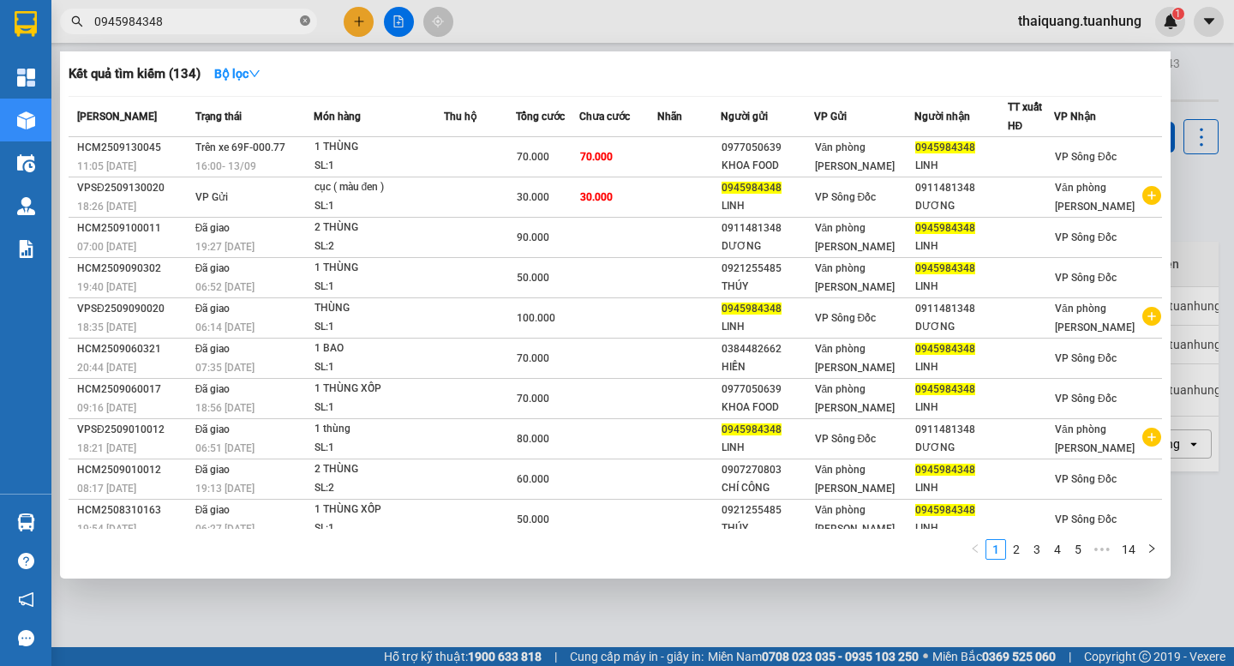
click at [300, 25] on icon "close-circle" at bounding box center [305, 20] width 10 height 10
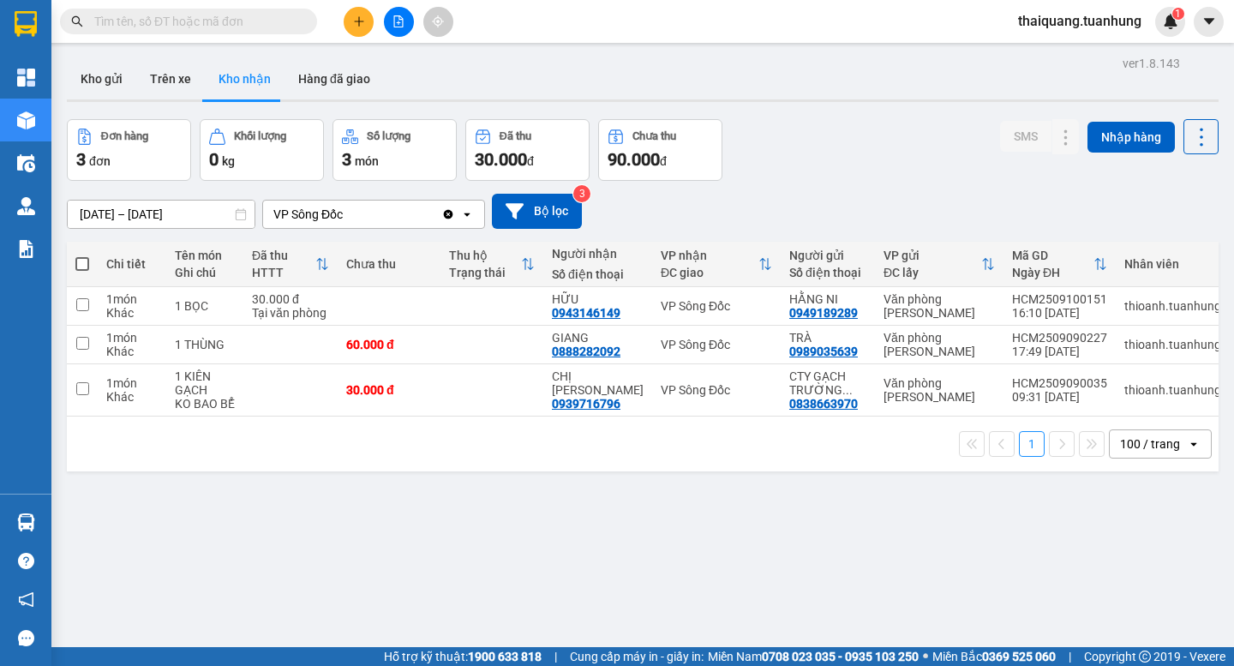
click at [537, 69] on div "Kho gửi Trên xe Kho nhận Hàng đã giao" at bounding box center [643, 80] width 1152 height 45
click at [355, 19] on icon "plus" at bounding box center [359, 21] width 12 height 12
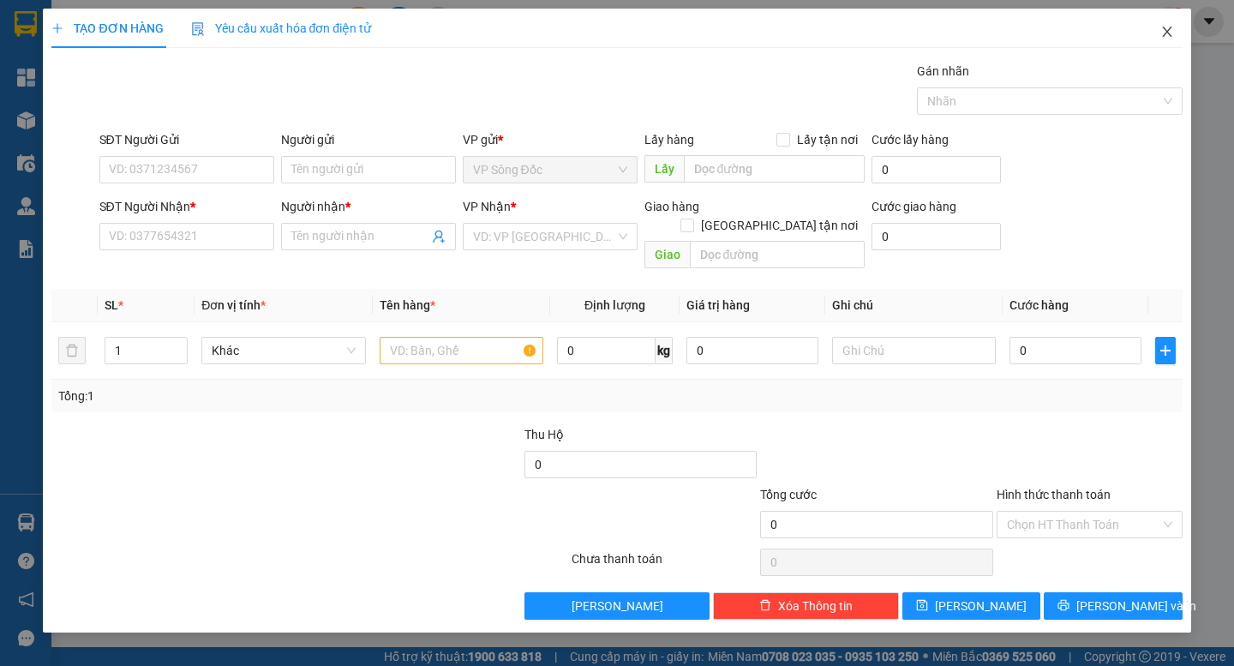
click at [1167, 33] on icon "close" at bounding box center [1166, 32] width 9 height 10
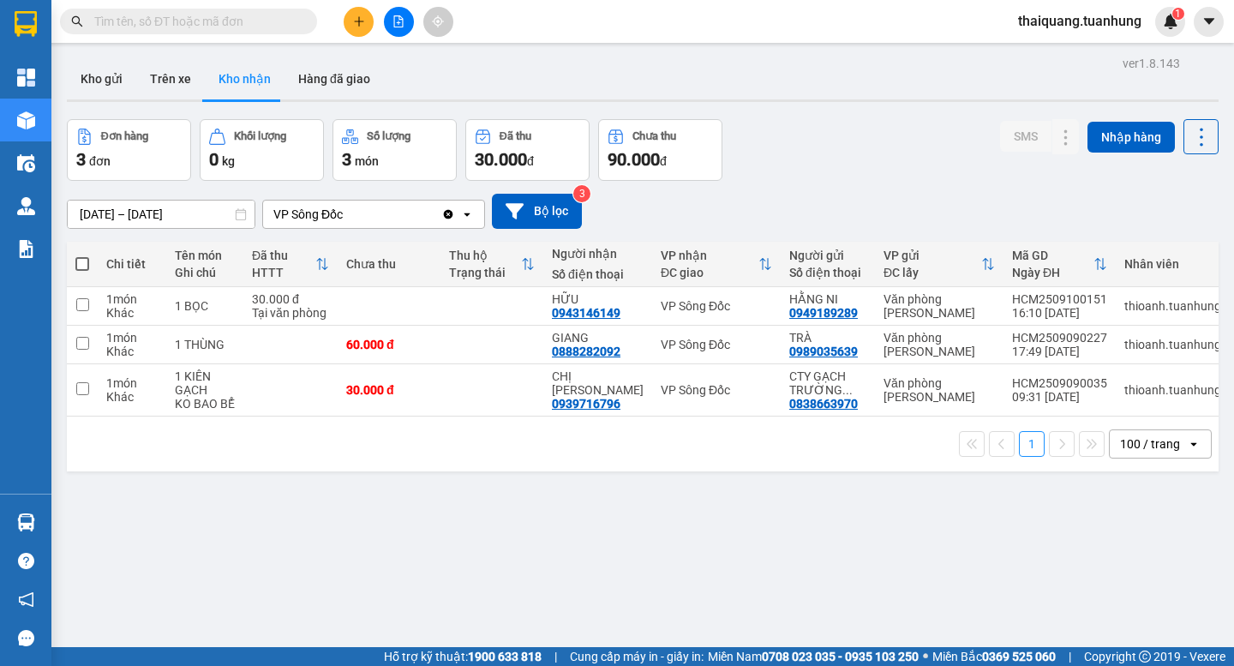
click at [285, 27] on input "text" at bounding box center [195, 21] width 202 height 19
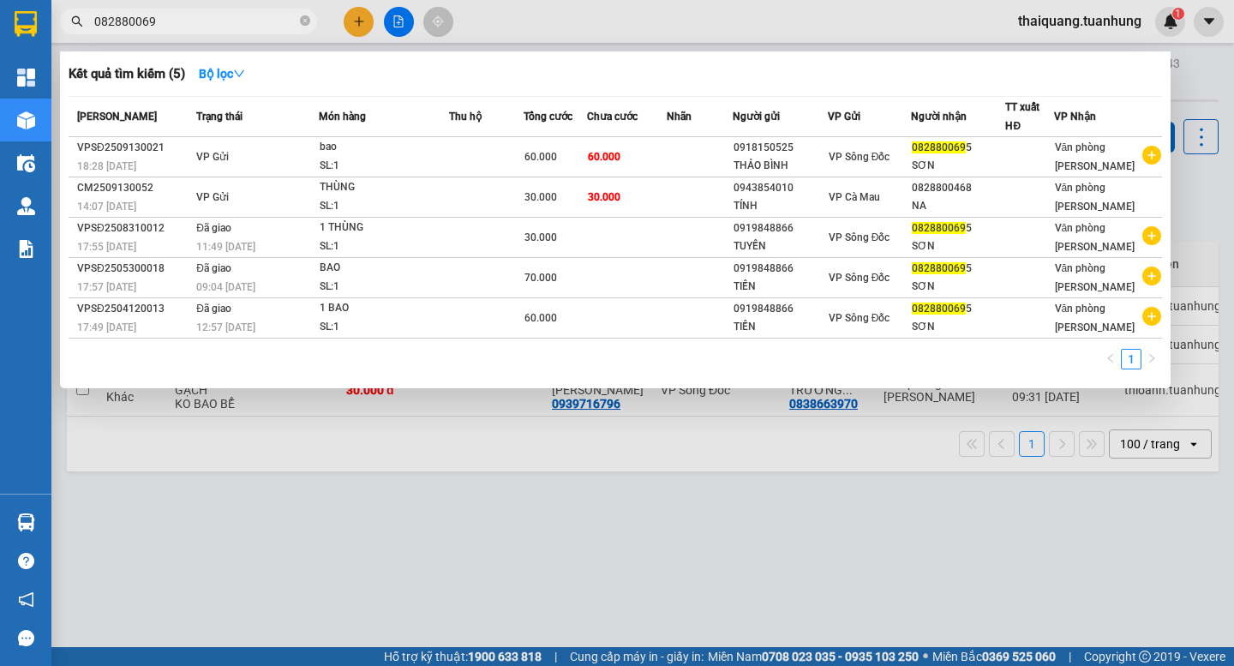
type input "0828800695"
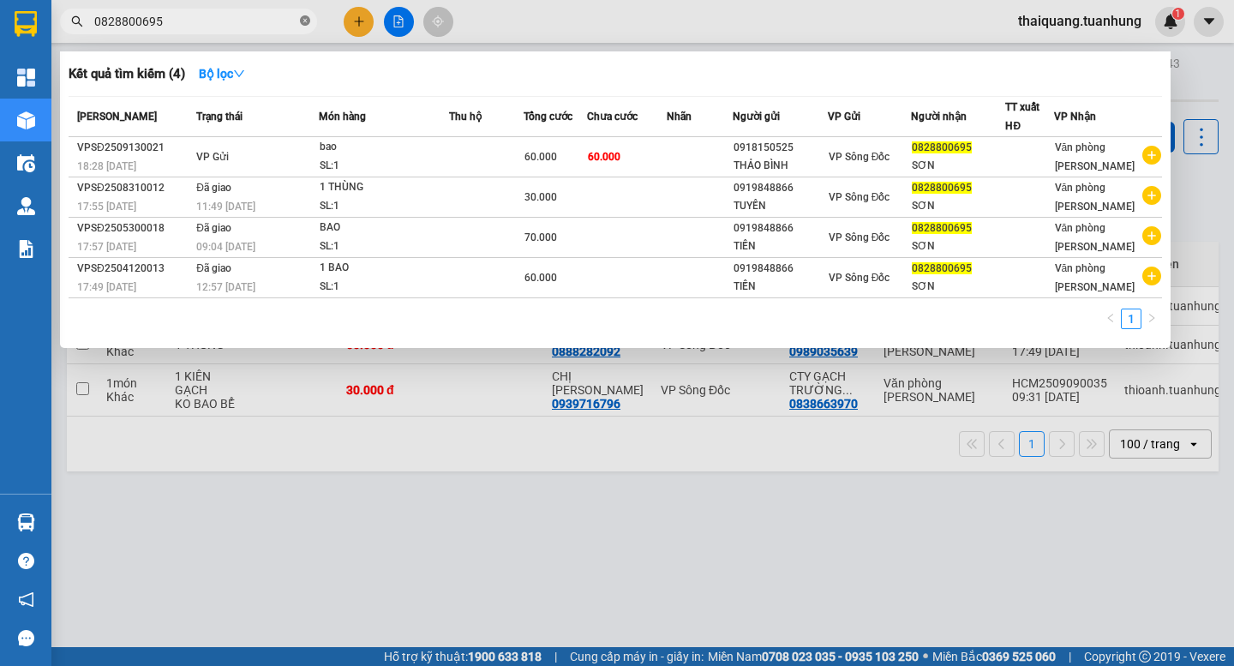
click at [303, 20] on icon "close-circle" at bounding box center [305, 20] width 10 height 10
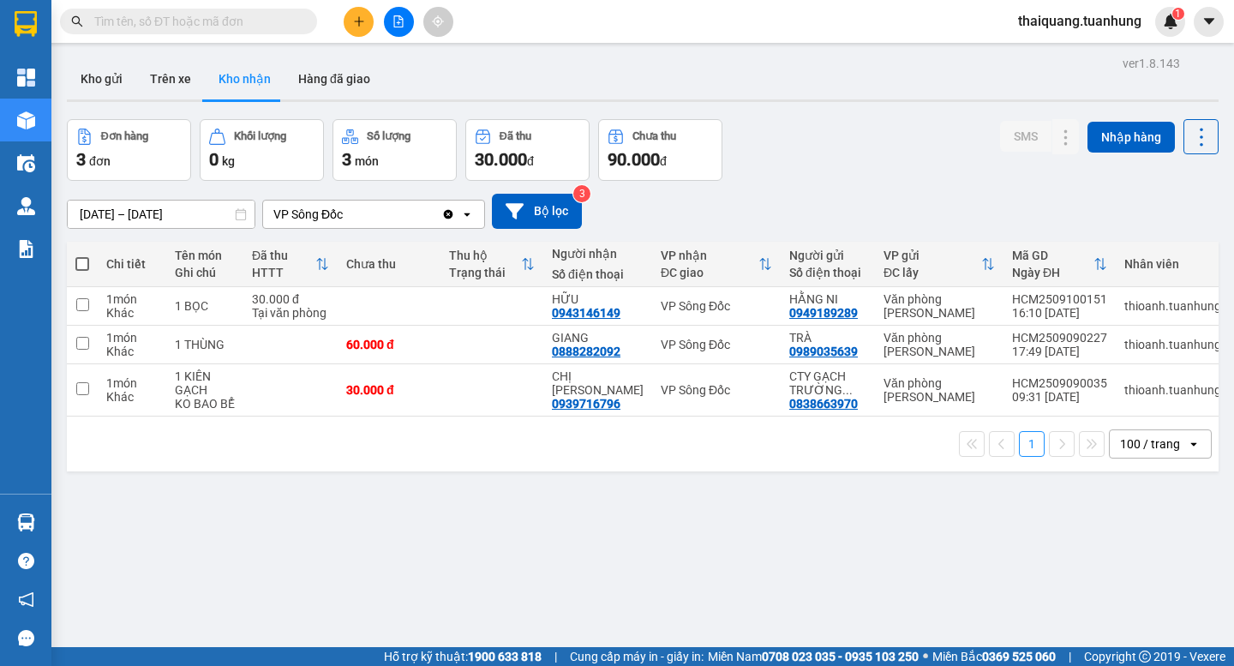
click at [843, 189] on div "[DATE] – [DATE] Press the down arrow key to interact with the calendar and sele…" at bounding box center [643, 211] width 1152 height 61
click at [360, 20] on icon "plus" at bounding box center [359, 21] width 12 height 12
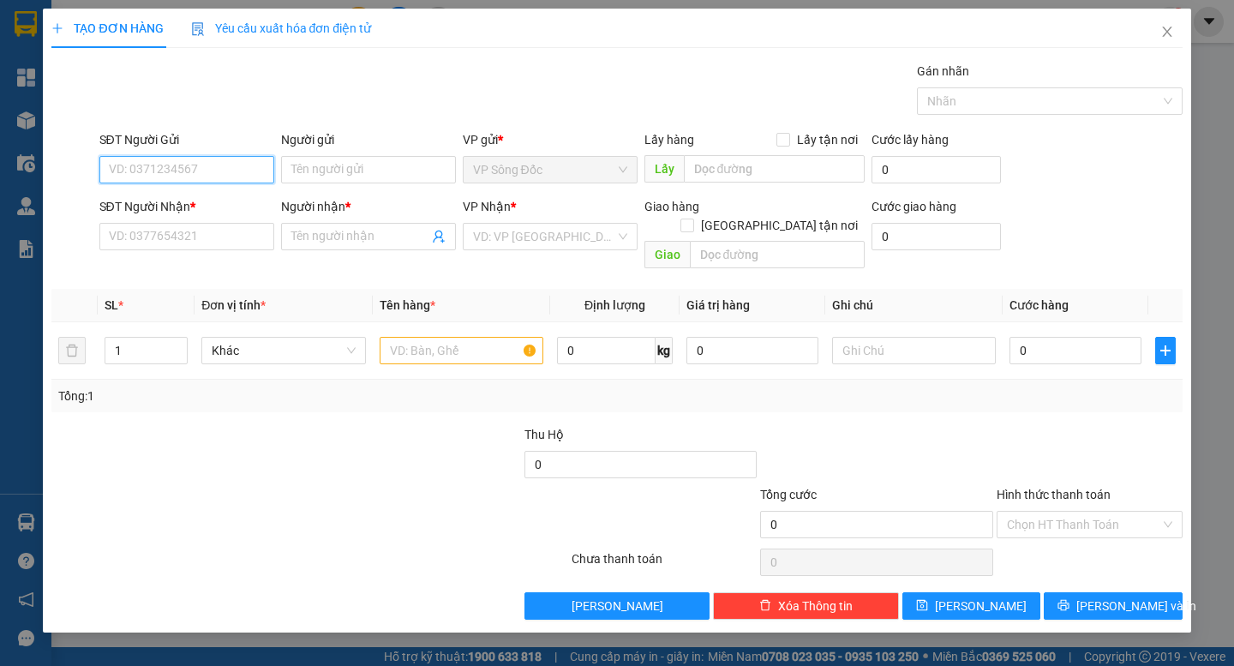
click at [177, 176] on input "SĐT Người Gửi" at bounding box center [186, 169] width 175 height 27
type input "0915532539"
click at [217, 202] on div "0915532539 - DUNG" at bounding box center [187, 204] width 154 height 19
type input "DUNG"
type input "0915532539"
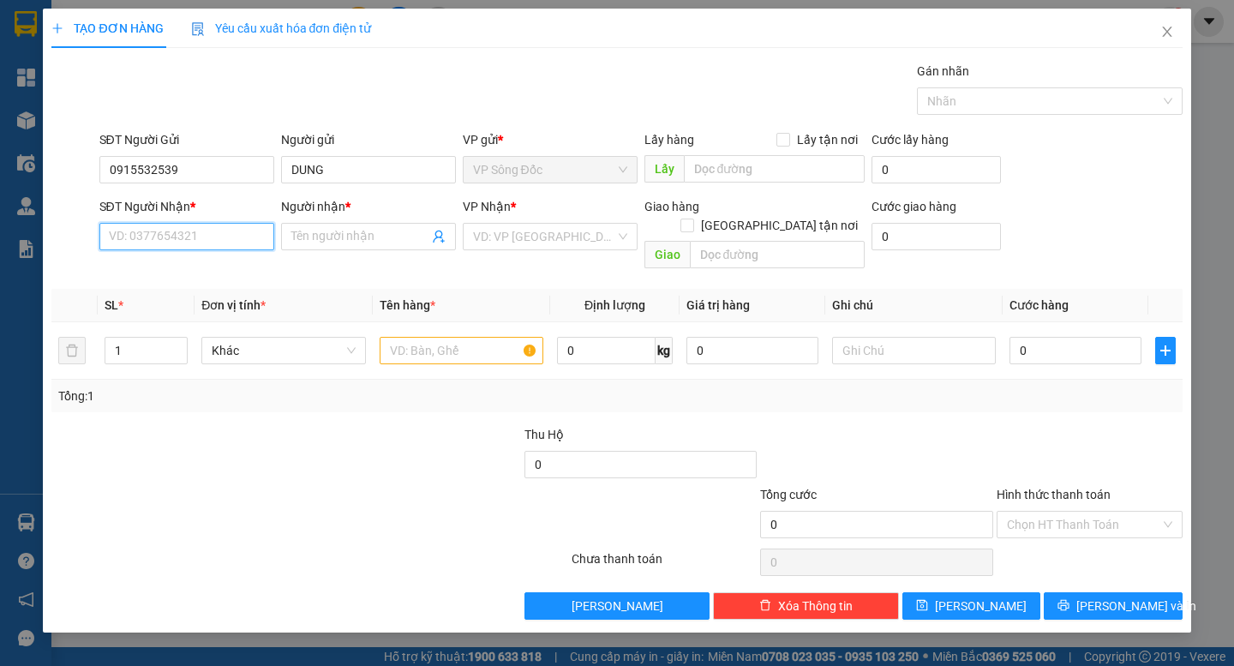
click at [218, 234] on input "SĐT Người Nhận *" at bounding box center [186, 236] width 175 height 27
type input "0909645815"
click at [210, 273] on div "0909645815 - HẠNH" at bounding box center [187, 270] width 154 height 19
type input "HẠNH"
type input "0909645815"
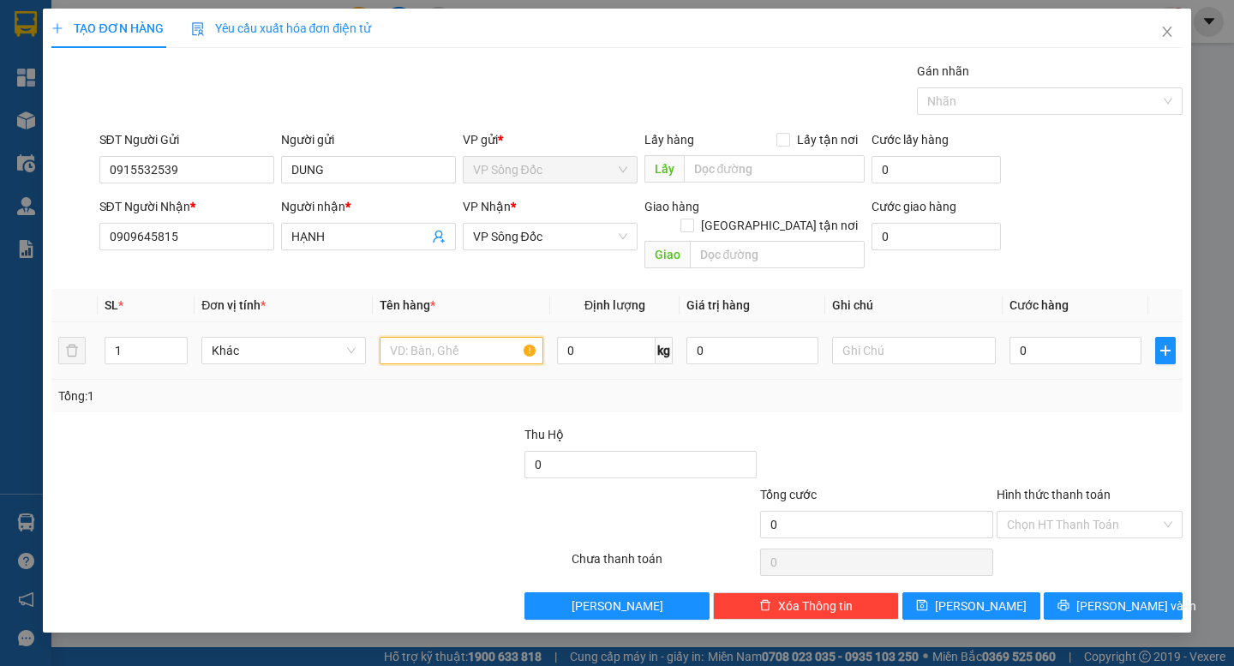
click at [423, 340] on input "text" at bounding box center [462, 350] width 164 height 27
type input "thùng"
click at [1050, 337] on input "0" at bounding box center [1076, 350] width 132 height 27
type input "4"
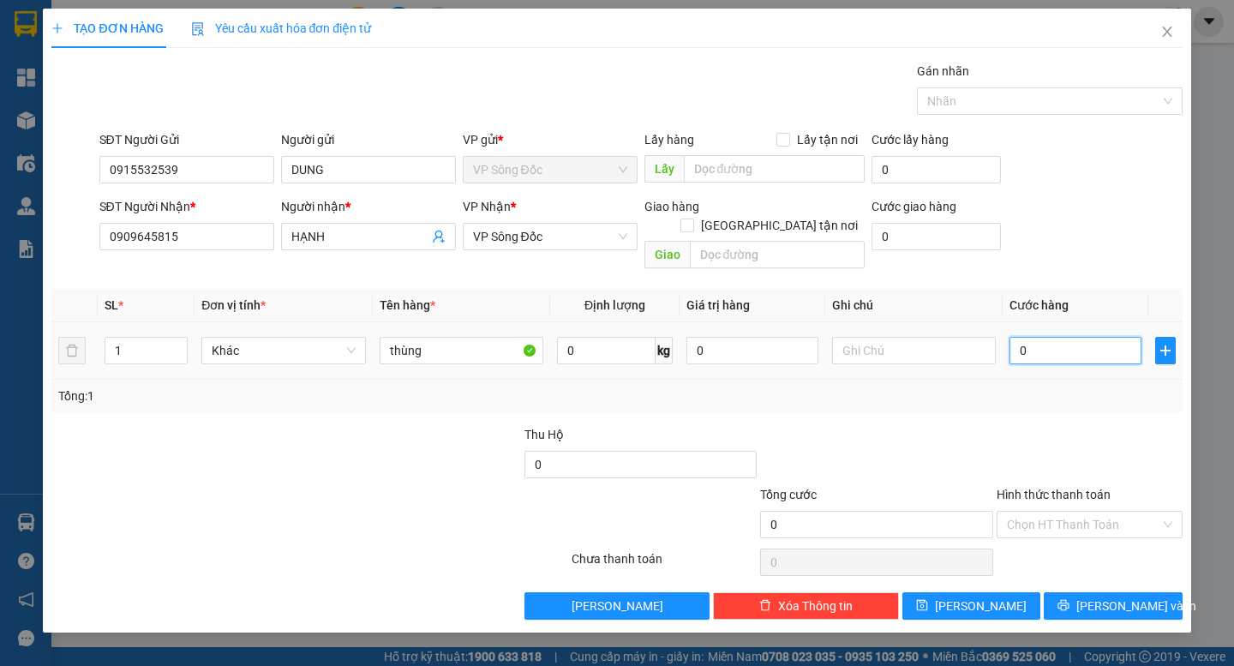
type input "4"
type input "40"
type input "40.000"
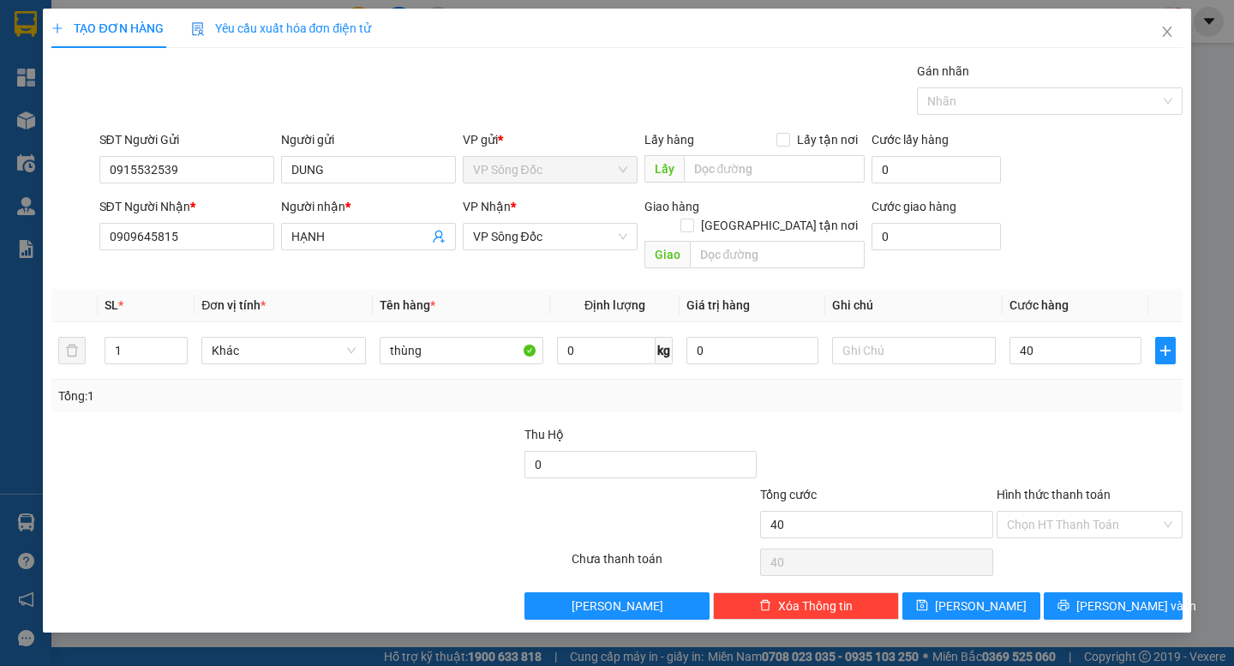
type input "40.000"
click at [1092, 439] on div at bounding box center [1089, 455] width 189 height 60
click at [1107, 597] on span "[PERSON_NAME] và In" at bounding box center [1137, 606] width 120 height 19
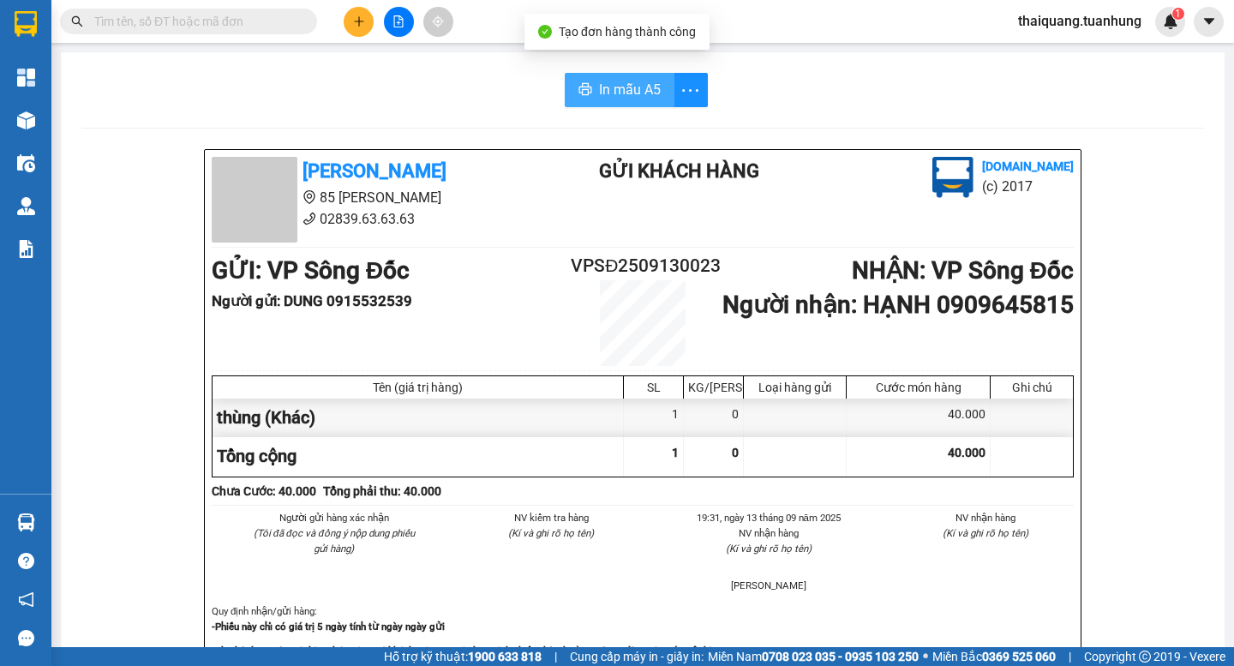
click at [658, 105] on button "In mẫu A5" at bounding box center [620, 90] width 110 height 34
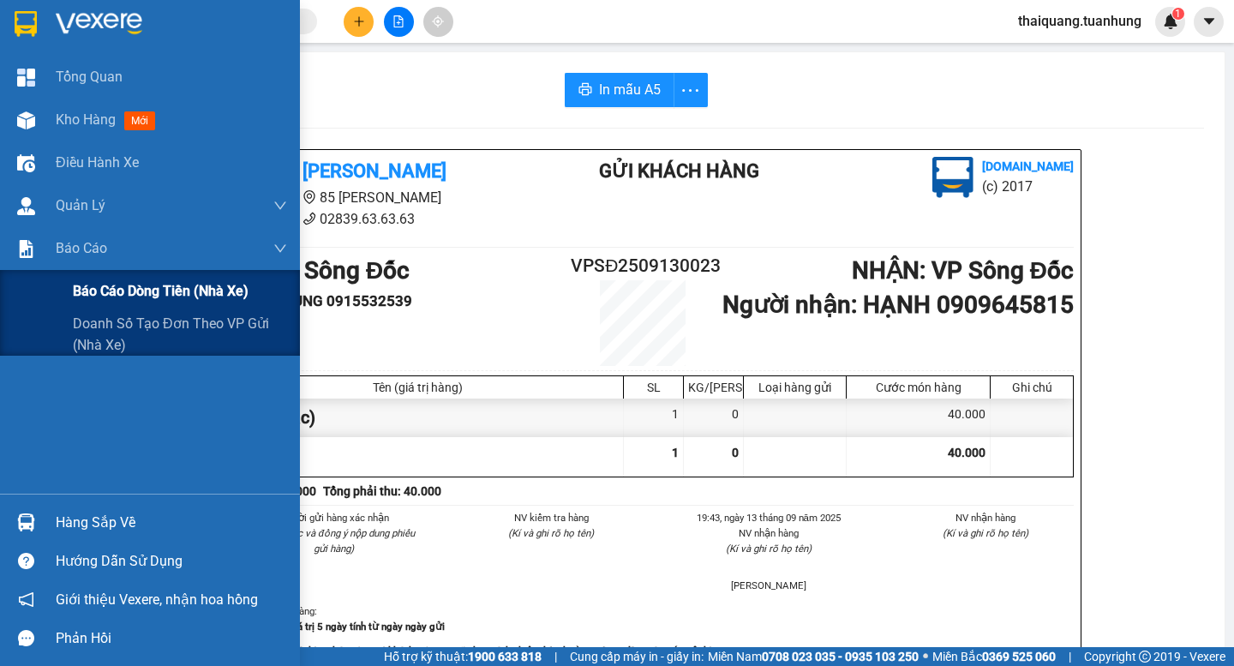
click at [100, 293] on span "Báo cáo dòng tiền (nhà xe)" at bounding box center [161, 290] width 176 height 21
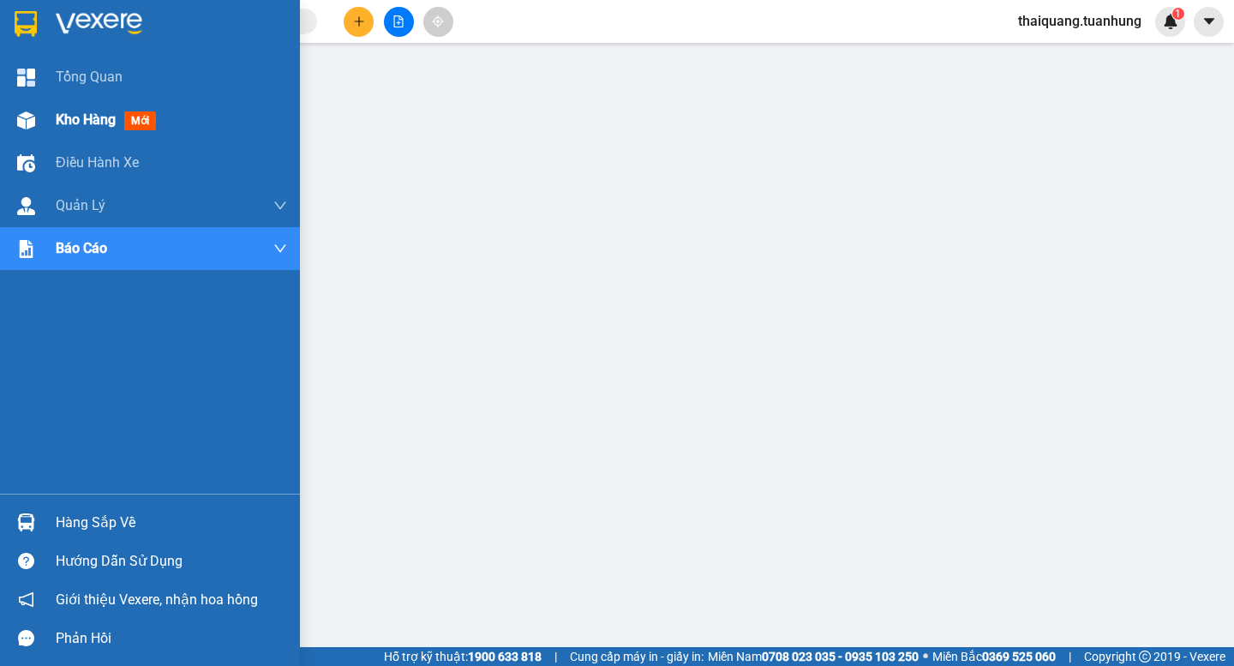
click at [91, 105] on div "Kho hàng mới" at bounding box center [171, 120] width 231 height 43
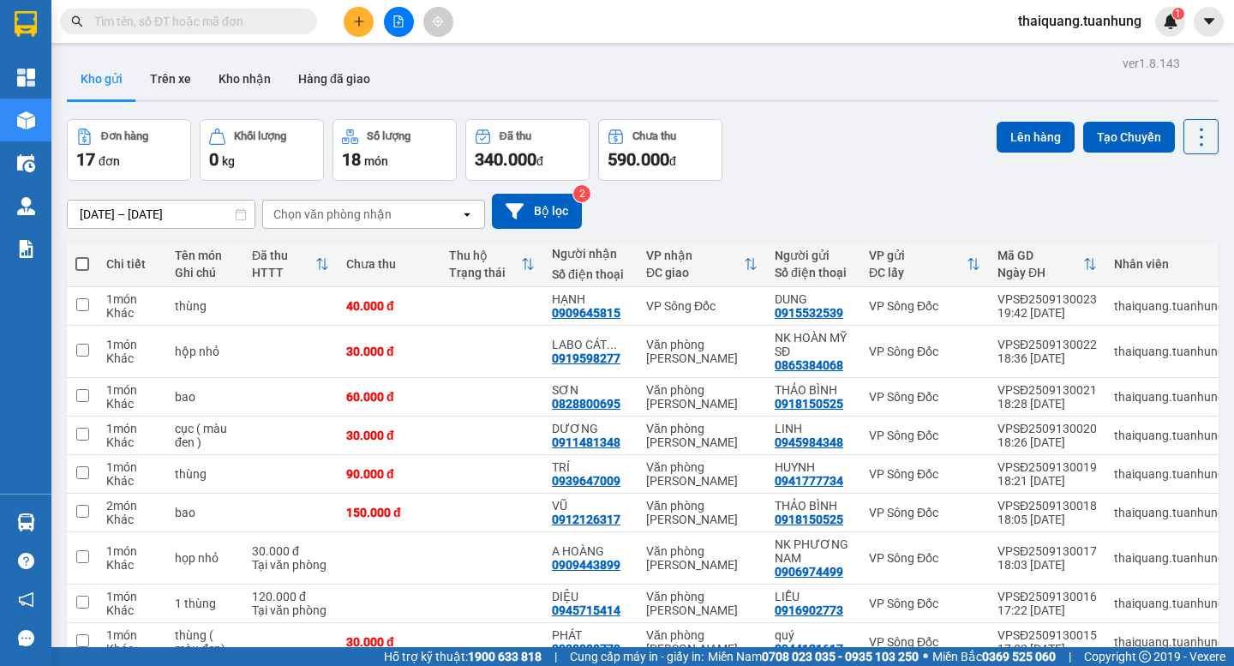
scroll to position [130, 0]
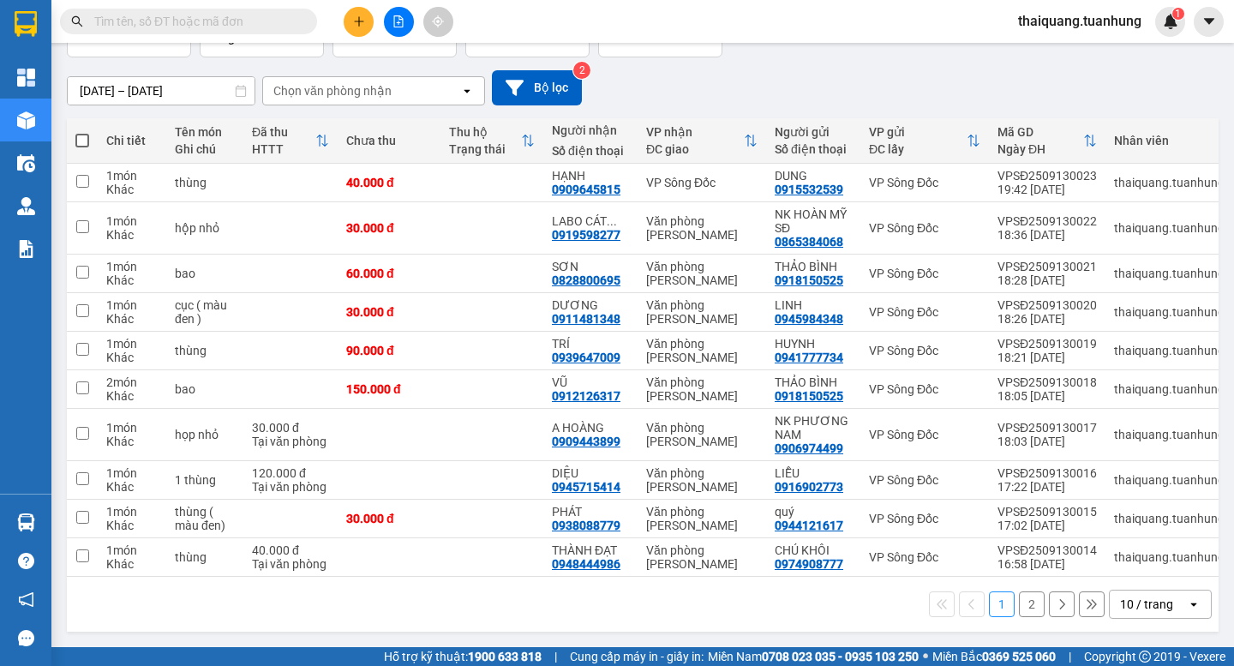
click at [1141, 602] on div "10 / trang" at bounding box center [1146, 604] width 53 height 17
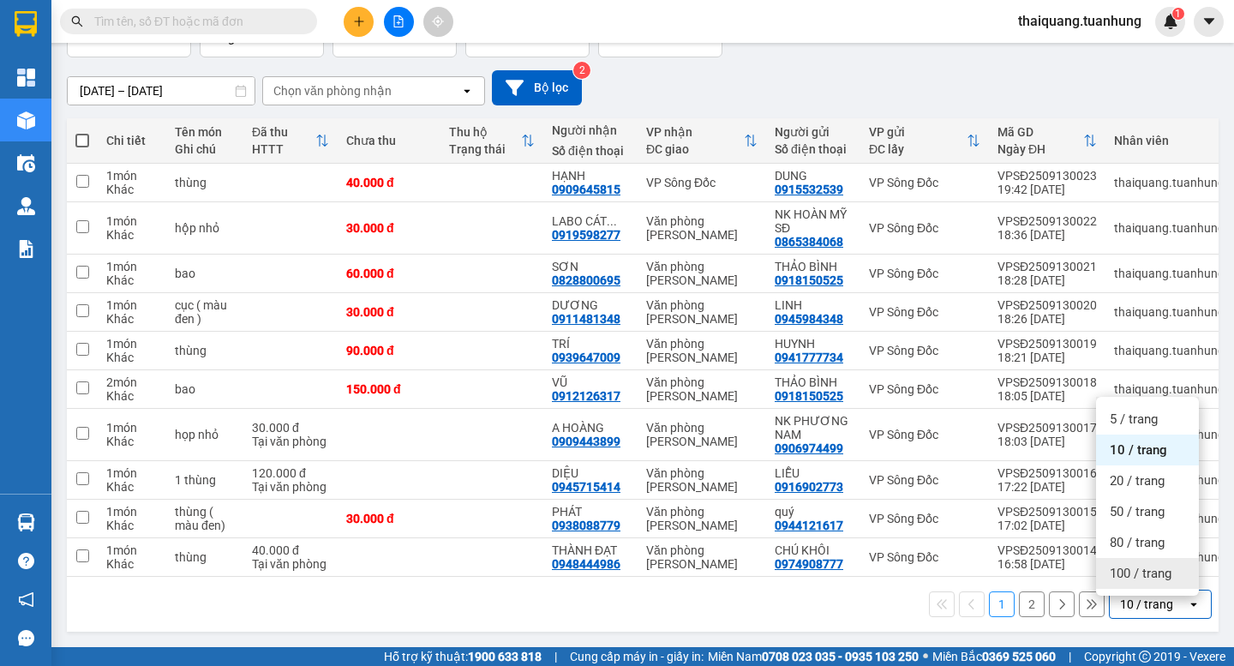
click at [1133, 569] on span "100 / trang" at bounding box center [1141, 573] width 62 height 17
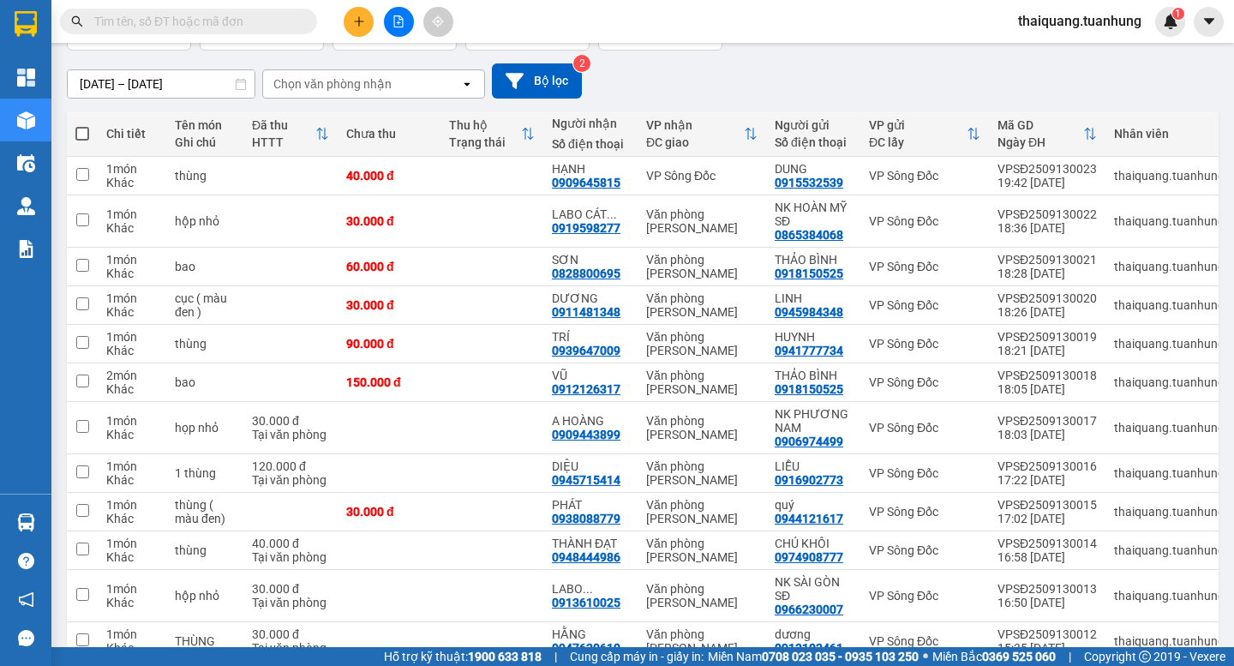
scroll to position [0, 0]
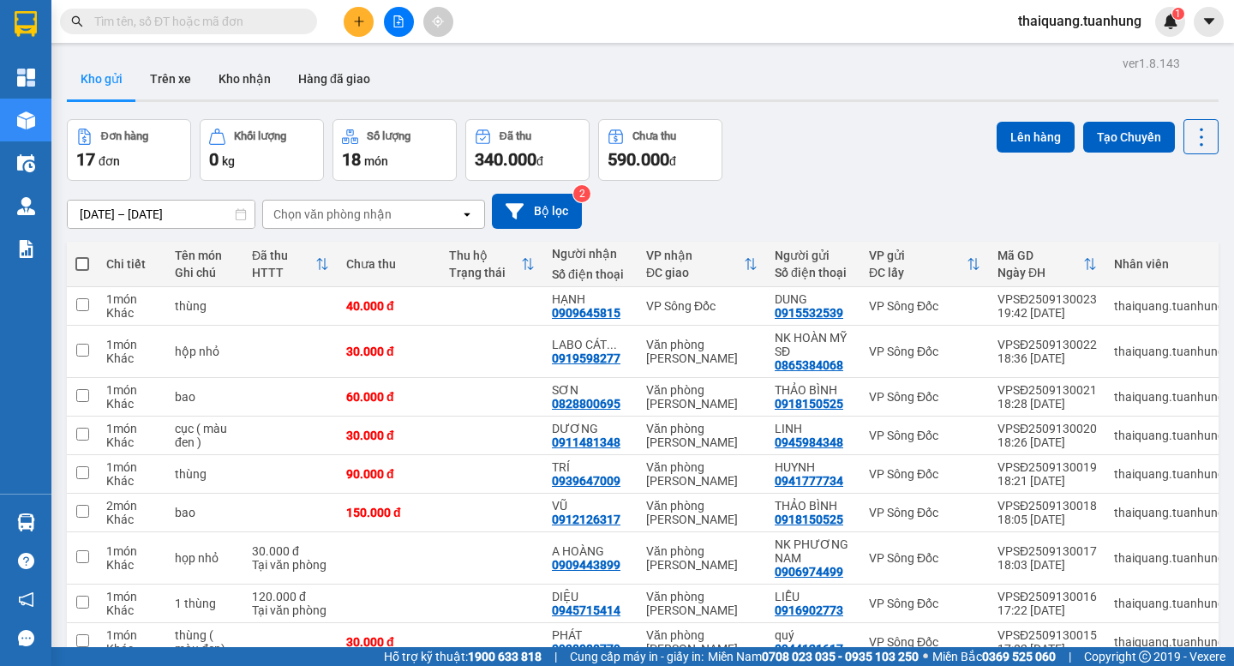
click at [78, 267] on span at bounding box center [82, 264] width 14 height 14
click at [82, 255] on input "checkbox" at bounding box center [82, 255] width 0 height 0
checkbox input "true"
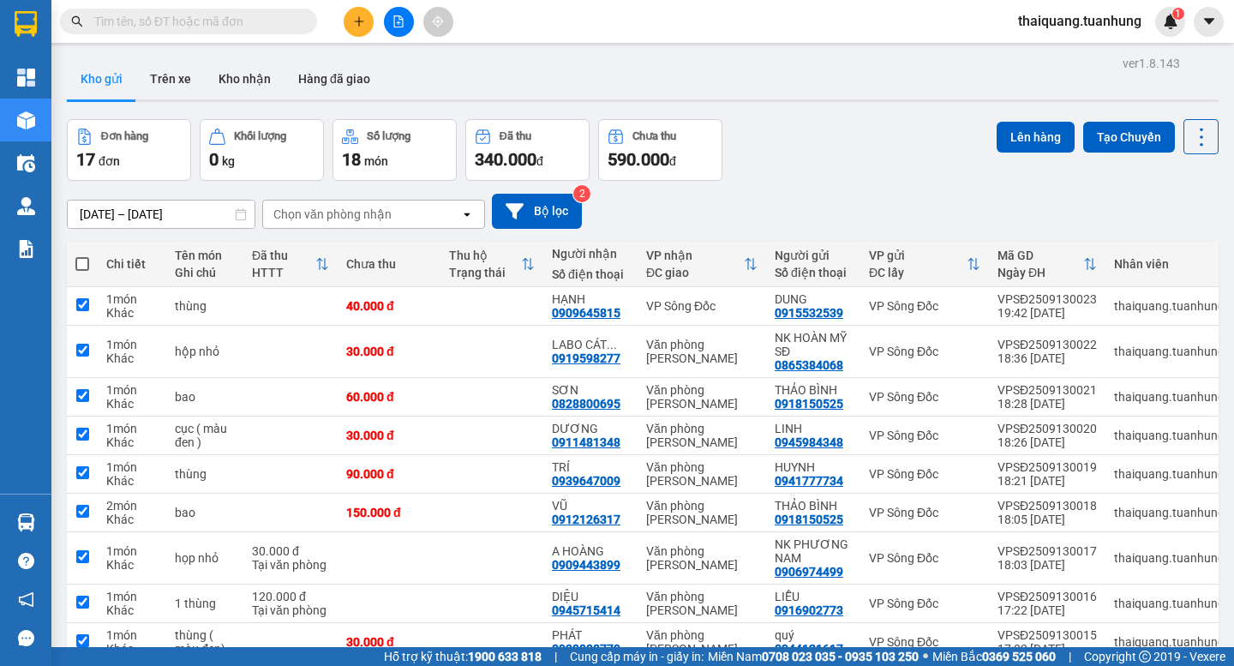
checkbox input "true"
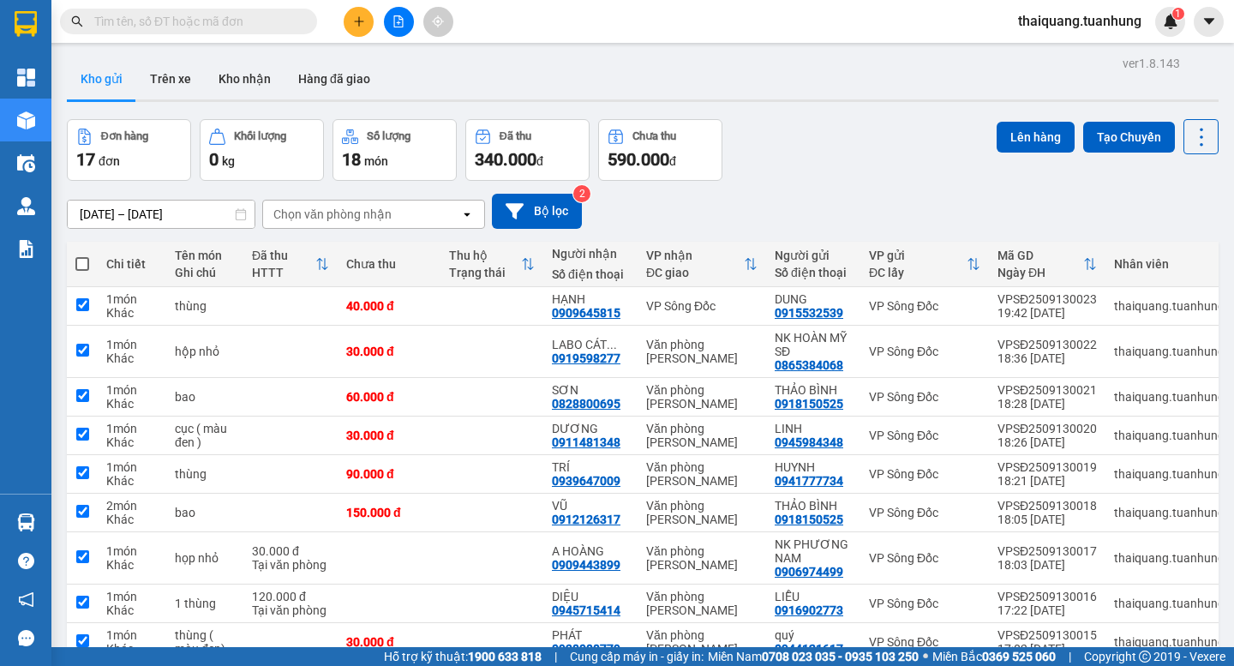
checkbox input "true"
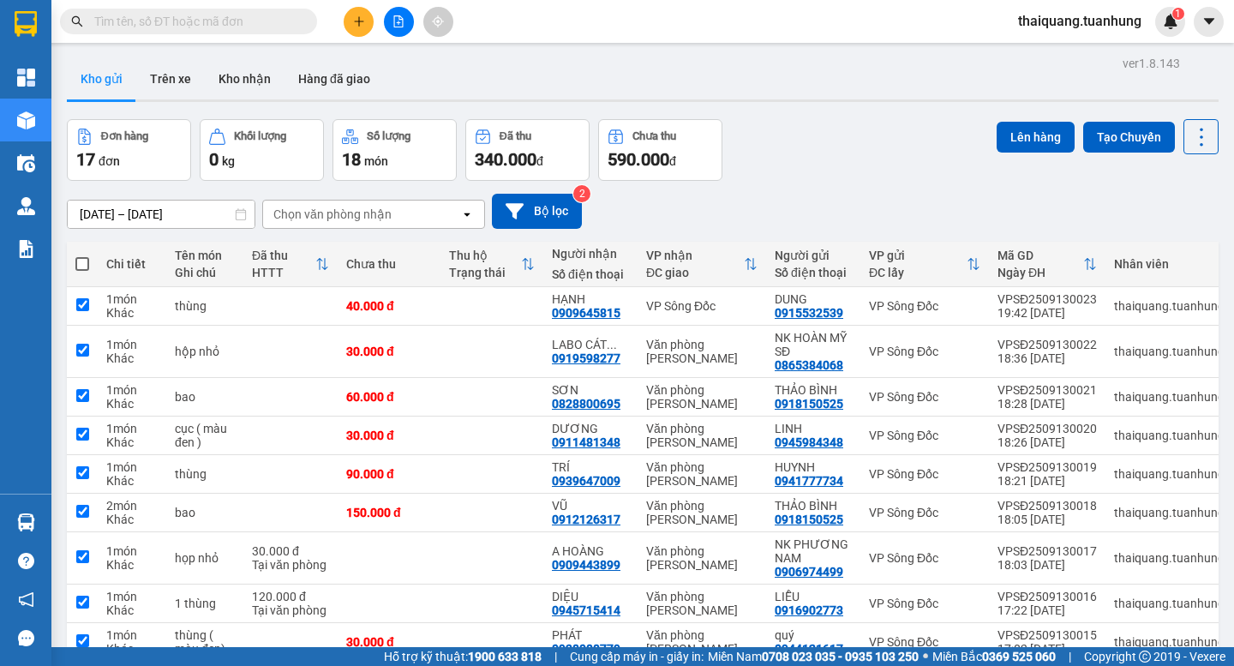
checkbox input "true"
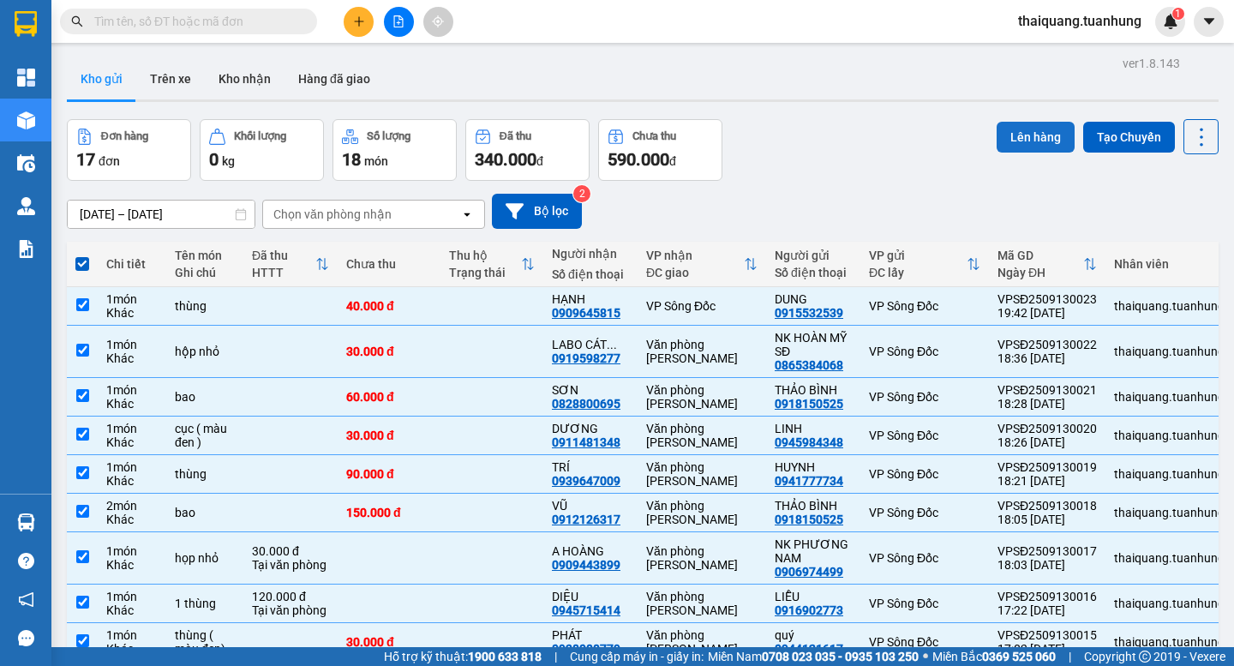
click at [1019, 142] on button "Lên hàng" at bounding box center [1036, 137] width 78 height 31
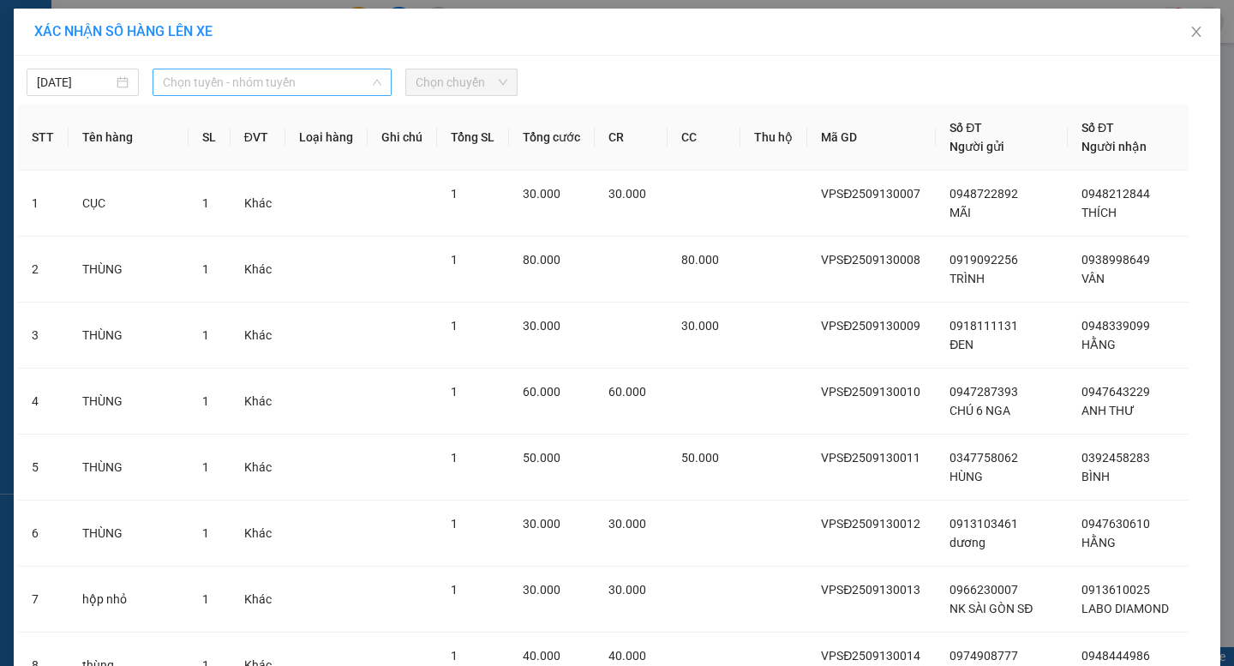
click at [251, 87] on span "Chọn tuyến - nhóm tuyến" at bounding box center [272, 82] width 219 height 26
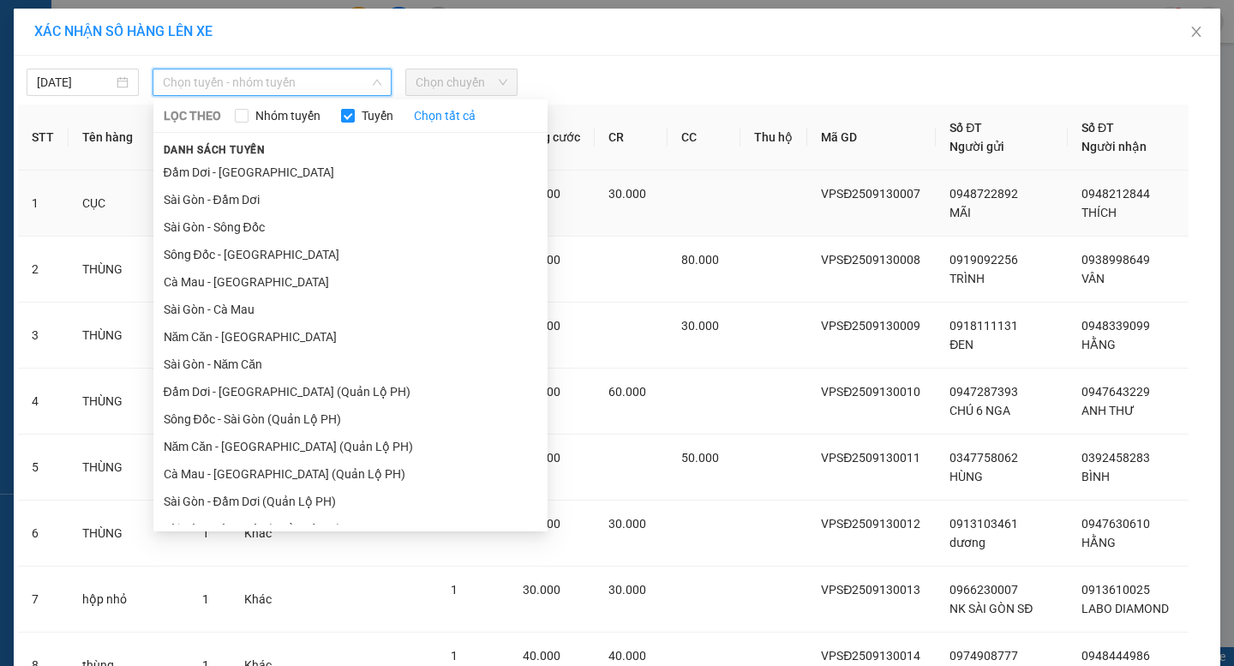
drag, startPoint x: 227, startPoint y: 254, endPoint x: 242, endPoint y: 221, distance: 35.7
click at [228, 255] on li "Sông Đốc - Sài Gòn" at bounding box center [350, 254] width 394 height 27
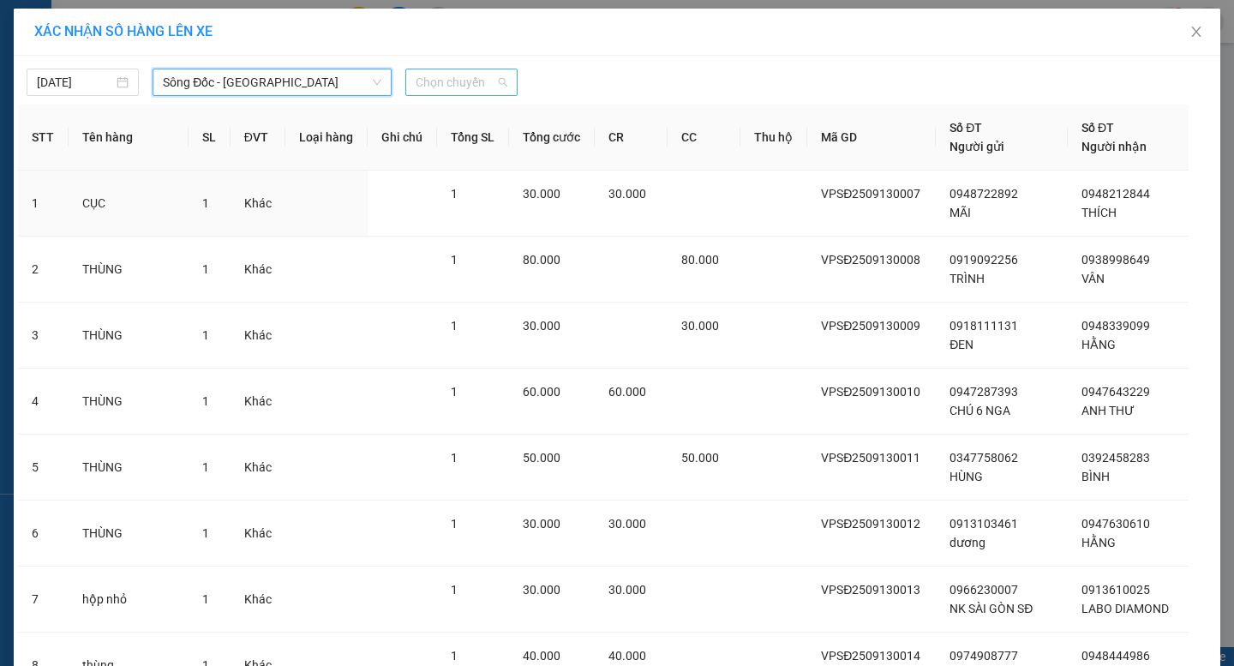
click at [464, 83] on span "Chọn chuyến" at bounding box center [462, 82] width 92 height 26
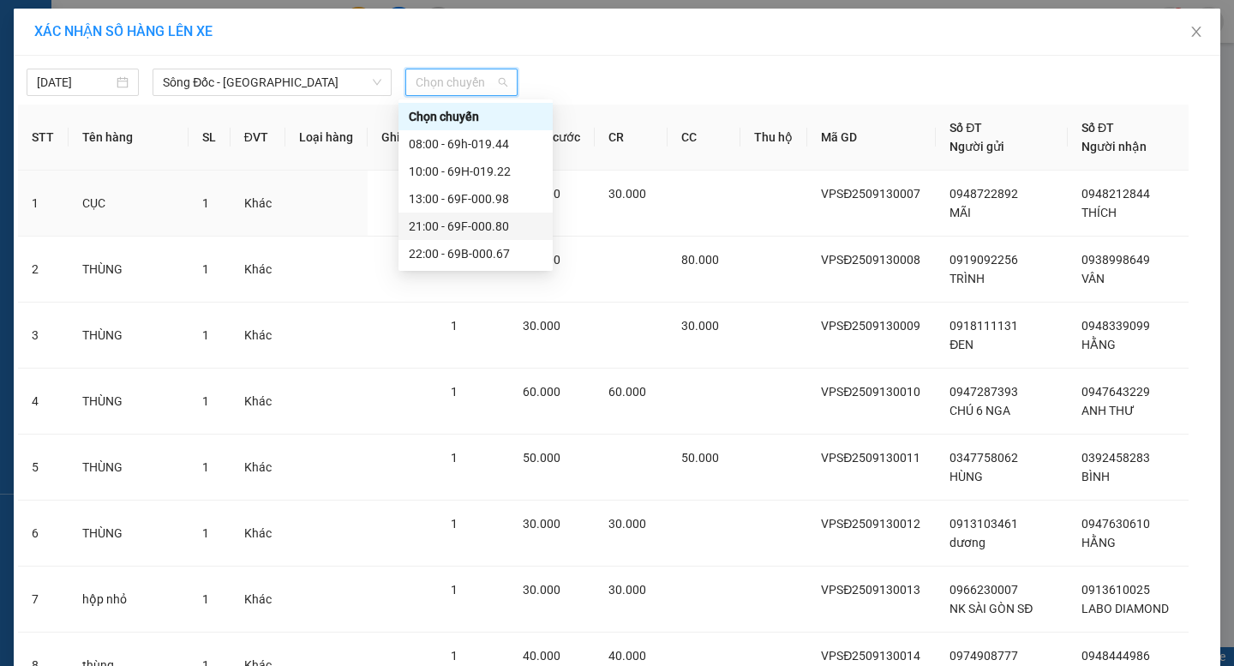
click at [451, 226] on div "21:00 - 69F-000.80" at bounding box center [476, 226] width 134 height 19
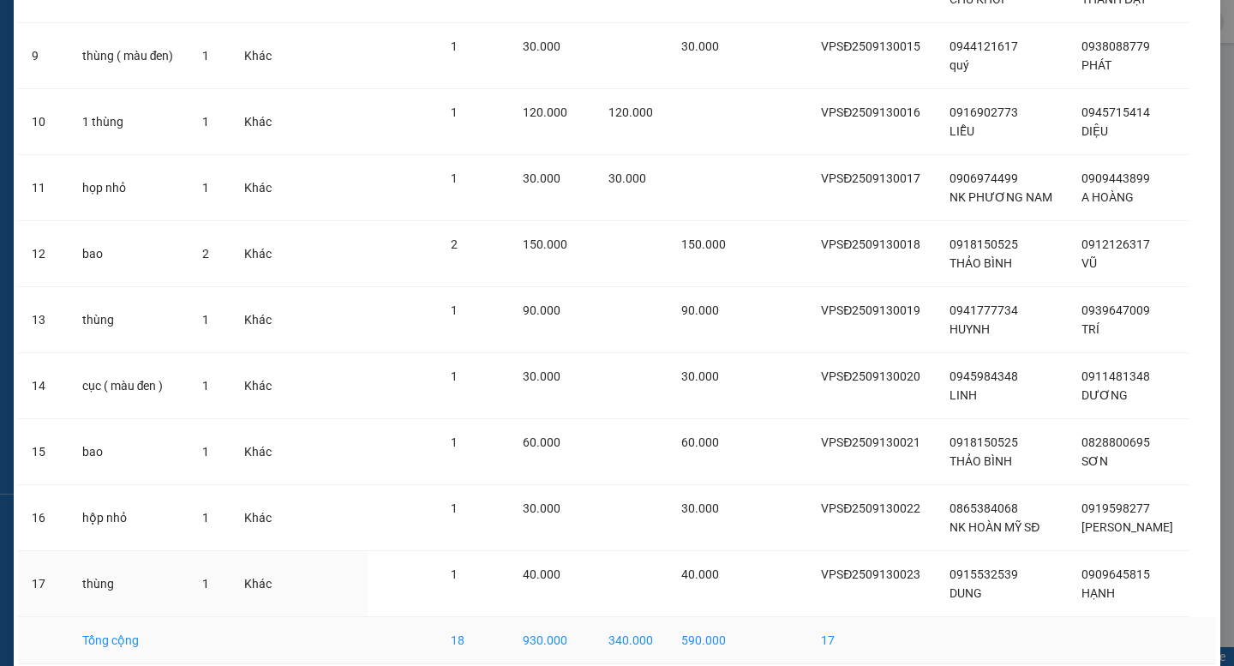
scroll to position [762, 0]
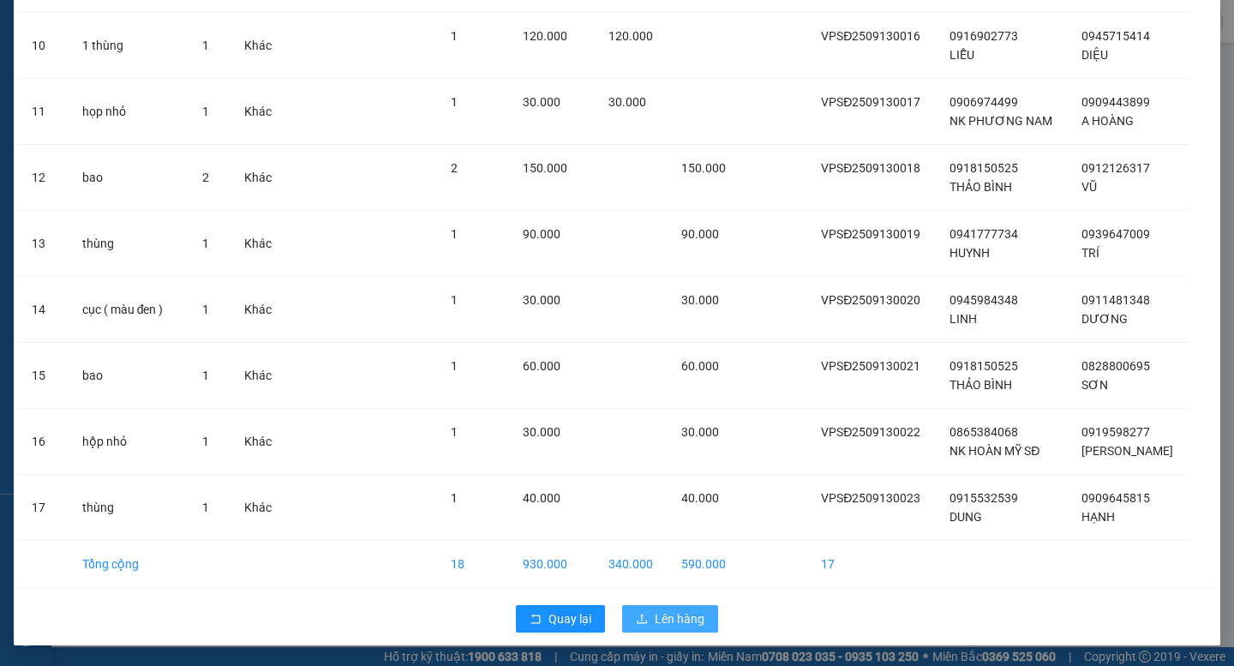
click at [671, 621] on span "Lên hàng" at bounding box center [680, 618] width 50 height 19
